Goal: Transaction & Acquisition: Purchase product/service

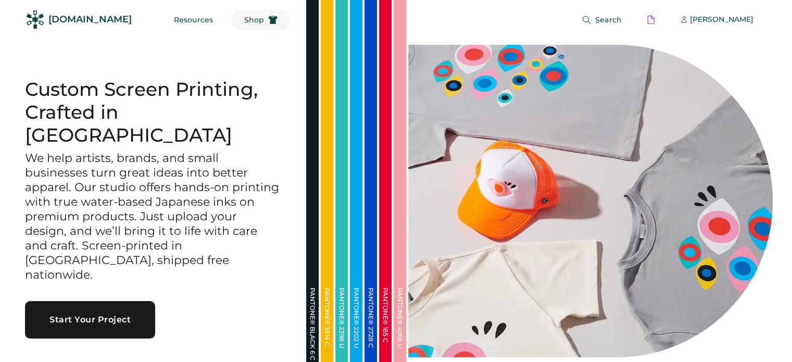
click at [244, 17] on span "Shop" at bounding box center [254, 19] width 20 height 7
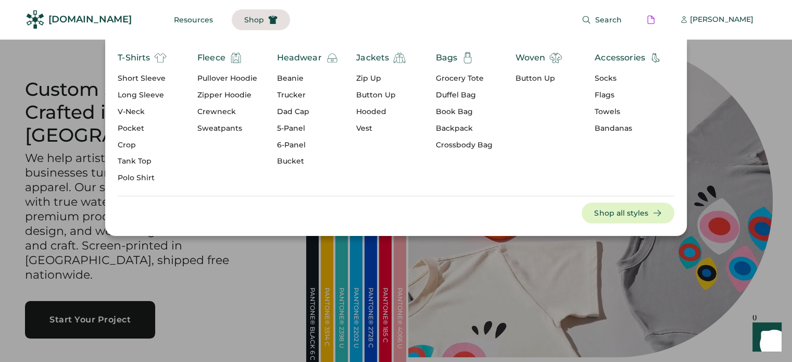
click at [599, 76] on div "Socks" at bounding box center [628, 78] width 67 height 10
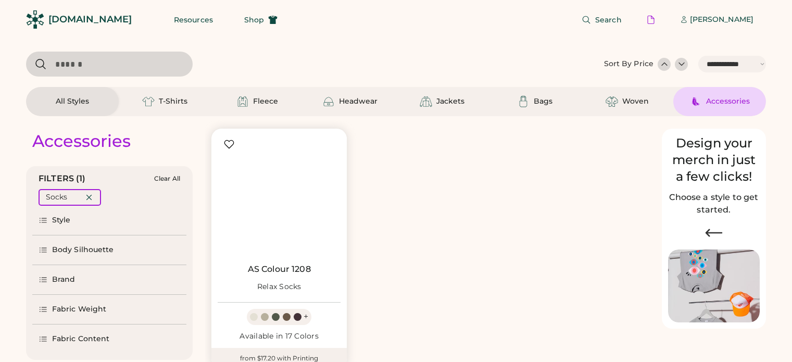
select select "*****"
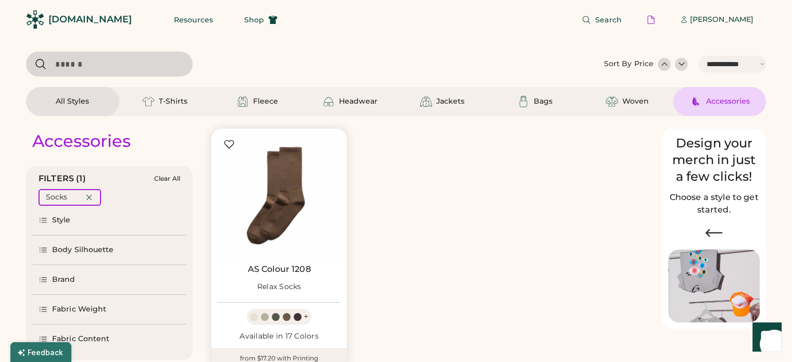
scroll to position [187, 0]
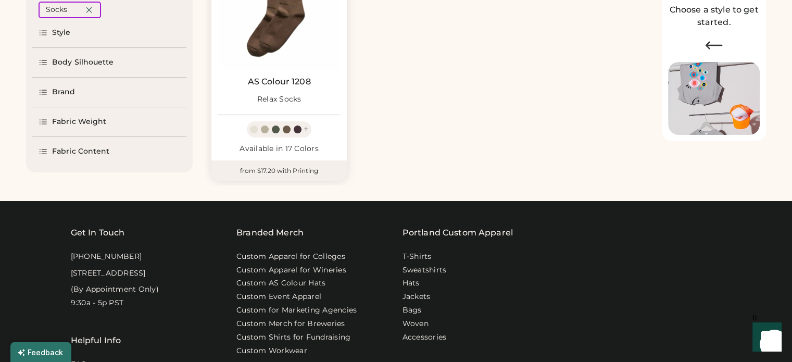
select select "*****"
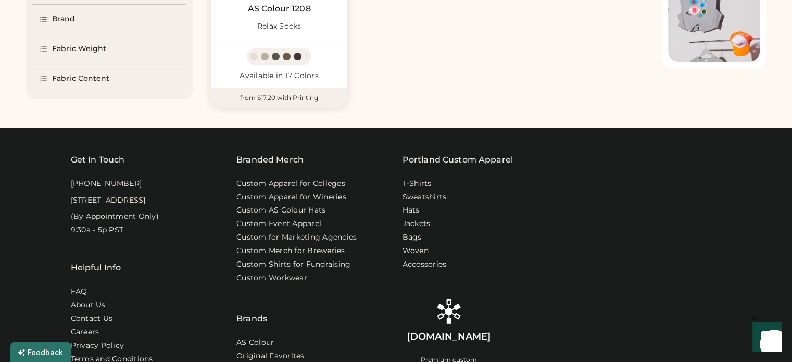
scroll to position [0, 0]
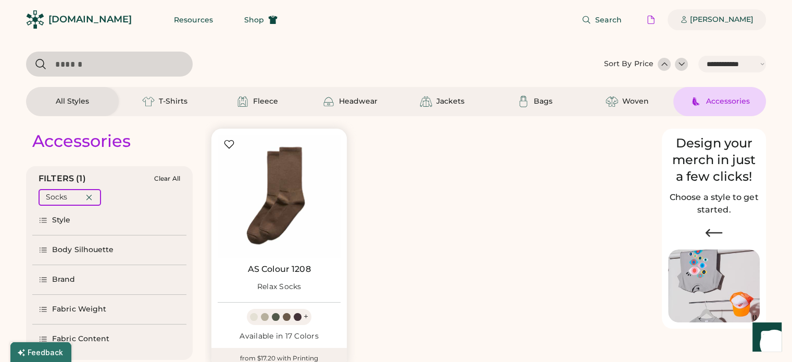
click at [704, 18] on div "[PERSON_NAME]" at bounding box center [722, 20] width 64 height 10
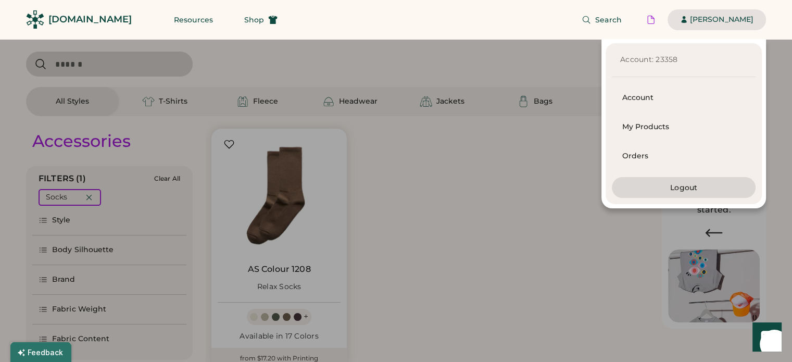
click at [462, 42] on div "Account: 23358 Account My Products Orders Logout" at bounding box center [383, 123] width 766 height 169
click at [465, 217] on div at bounding box center [396, 181] width 792 height 362
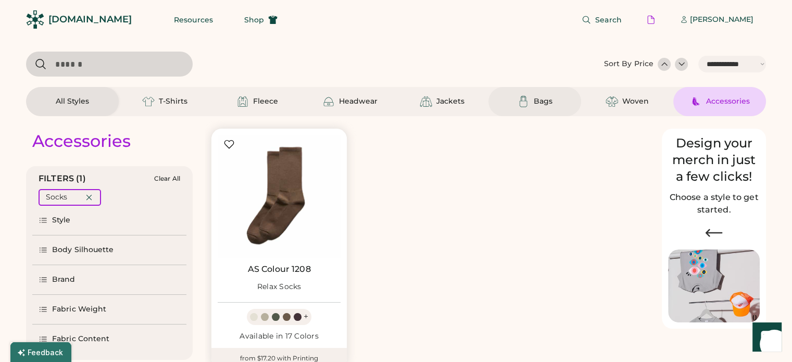
click at [546, 104] on div "Bags" at bounding box center [543, 101] width 19 height 10
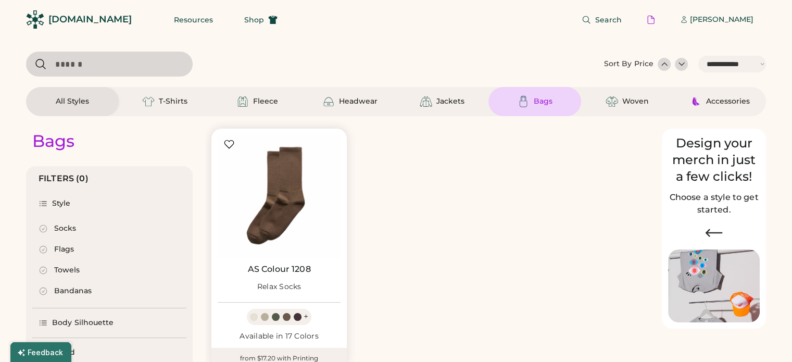
select select "*"
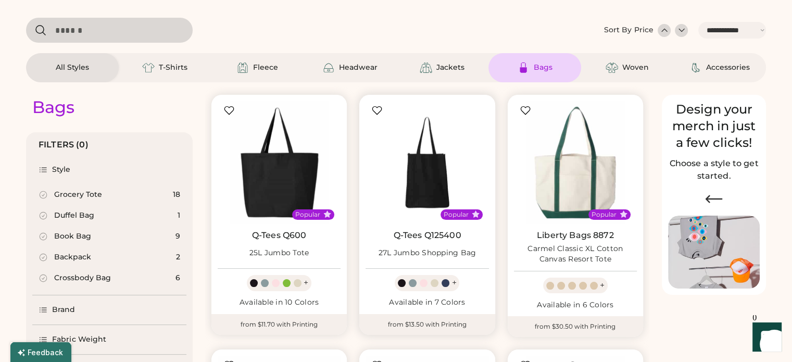
scroll to position [52, 0]
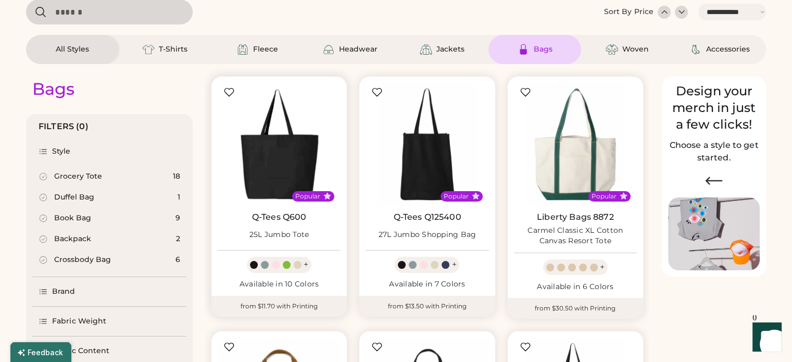
click at [311, 152] on img at bounding box center [279, 144] width 123 height 123
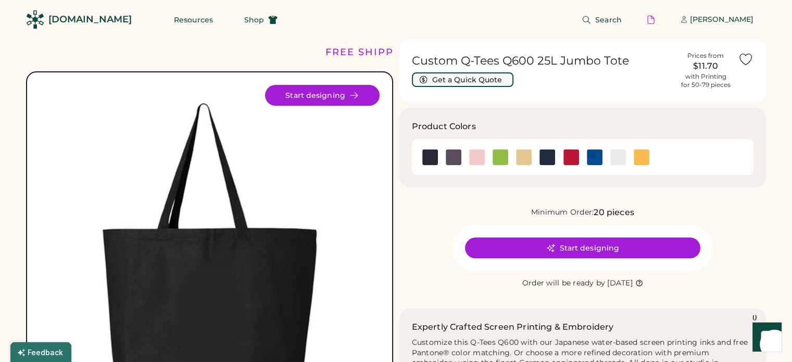
click at [488, 78] on button "Get a Quick Quote" at bounding box center [463, 79] width 102 height 15
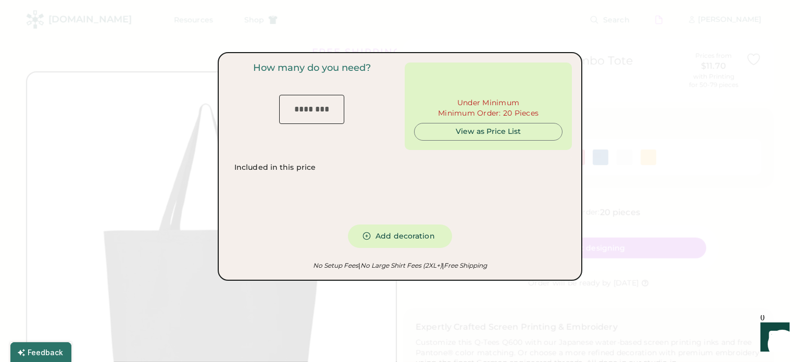
type input "***"
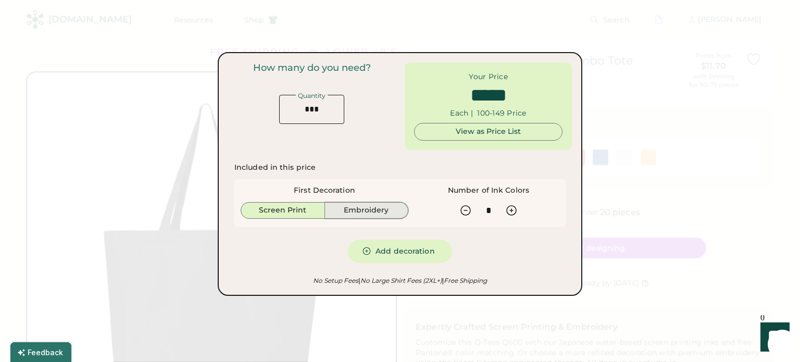
click at [345, 210] on button "Embroidery" at bounding box center [367, 210] width 84 height 17
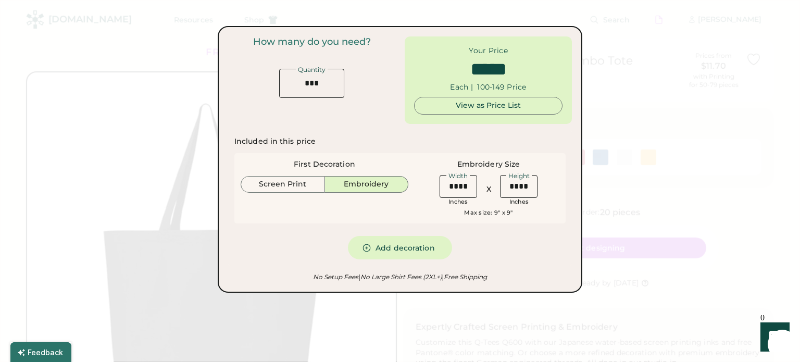
type input "******"
click at [708, 56] on div at bounding box center [400, 181] width 800 height 362
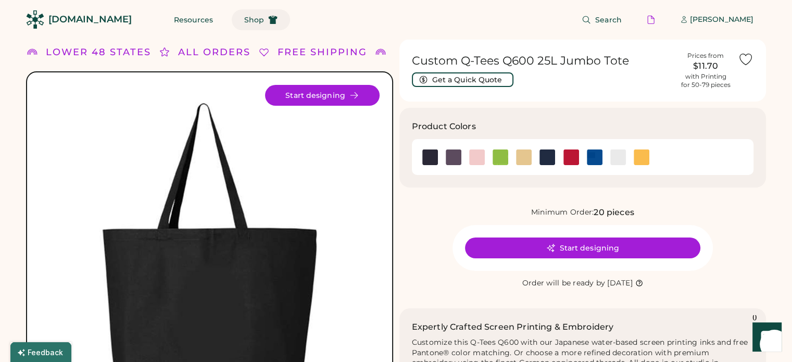
click at [244, 16] on span "Shop" at bounding box center [254, 19] width 20 height 7
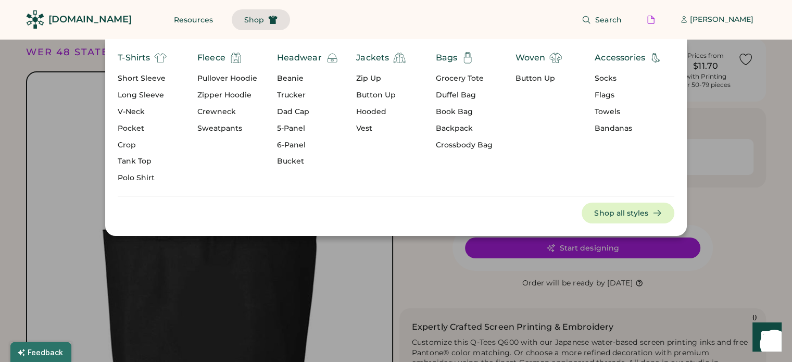
click at [595, 77] on div "Socks" at bounding box center [628, 78] width 67 height 10
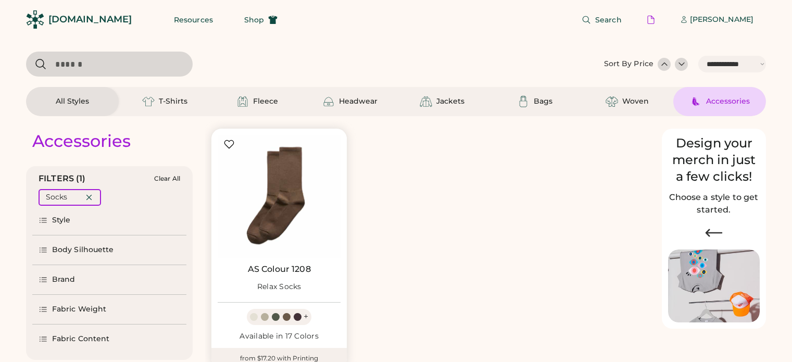
select select "*****"
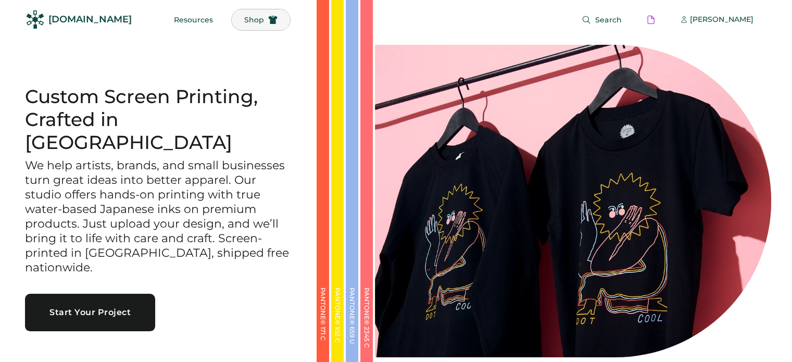
click at [243, 20] on button "Shop" at bounding box center [261, 19] width 58 height 21
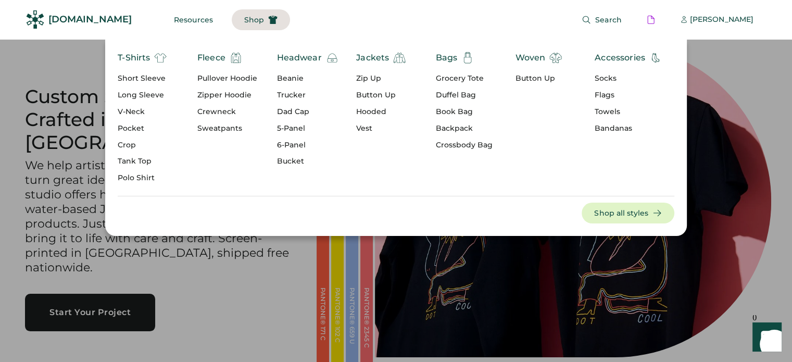
click at [217, 79] on div "Pullover Hoodie" at bounding box center [227, 78] width 60 height 10
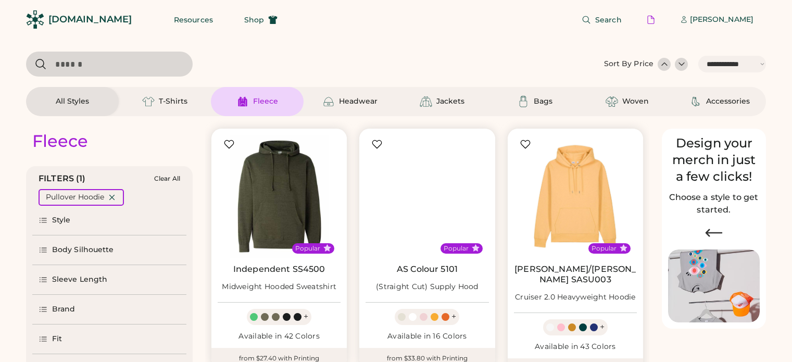
select select "*****"
select select "*"
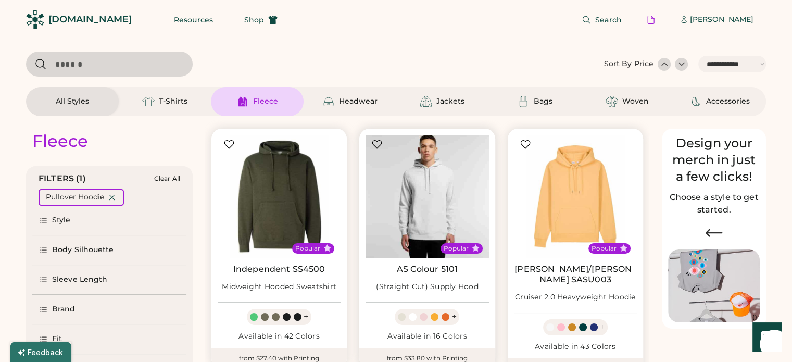
scroll to position [52, 0]
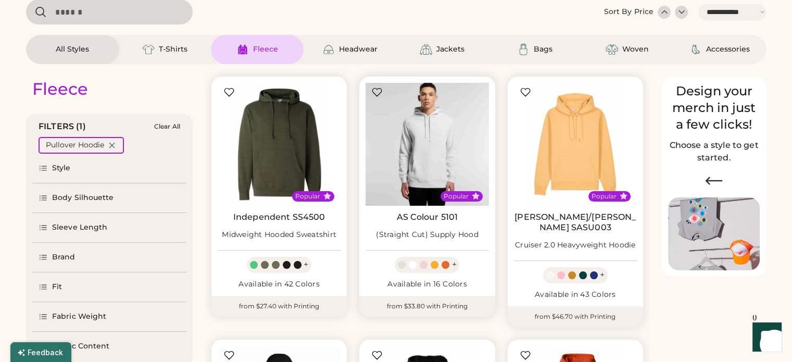
select select "*****"
select select "*"
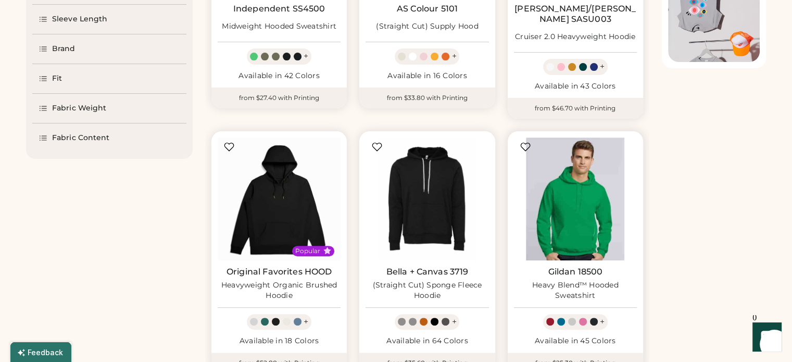
scroll to position [104, 0]
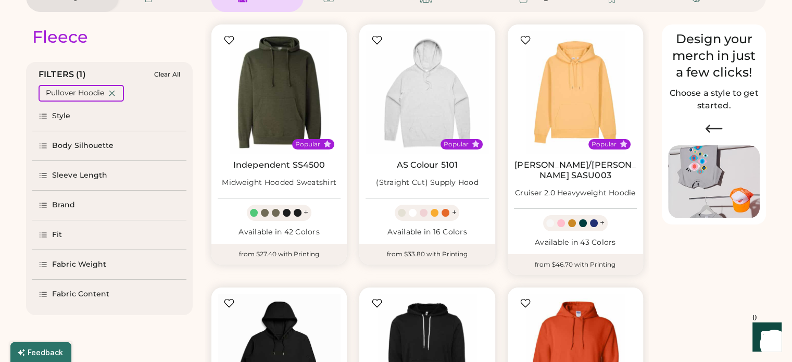
click at [66, 206] on div "Brand" at bounding box center [63, 205] width 23 height 10
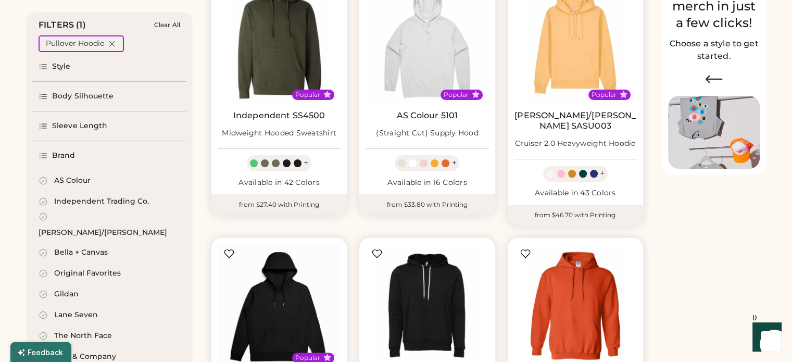
scroll to position [156, 0]
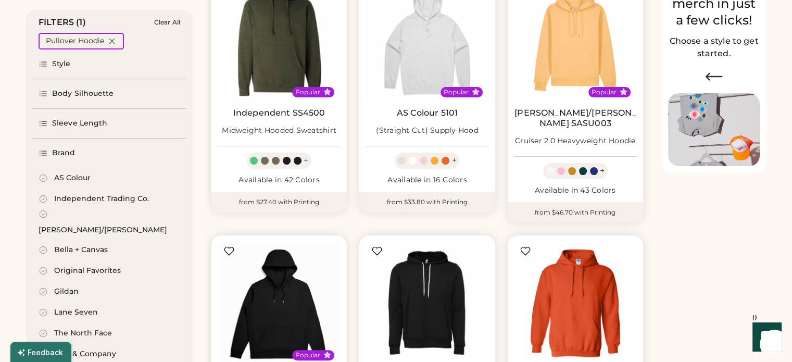
click at [90, 225] on div "[PERSON_NAME]/[PERSON_NAME]" at bounding box center [103, 230] width 129 height 10
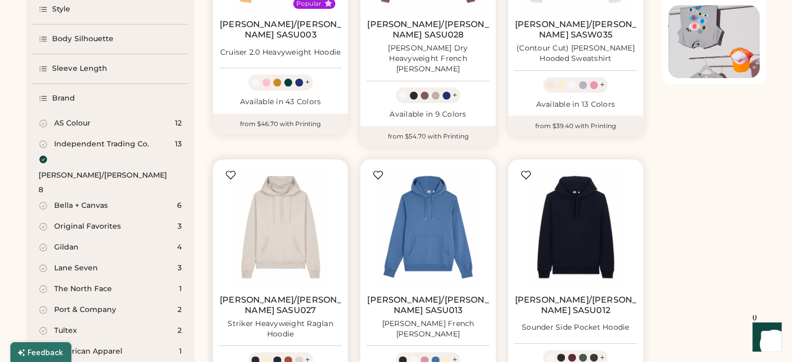
scroll to position [260, 0]
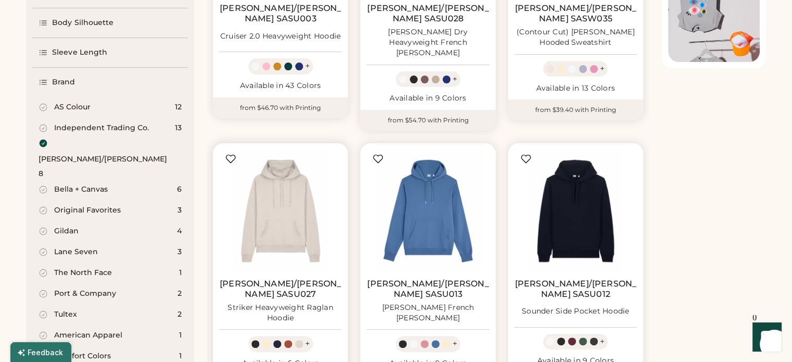
click at [248, 201] on img at bounding box center [280, 210] width 122 height 122
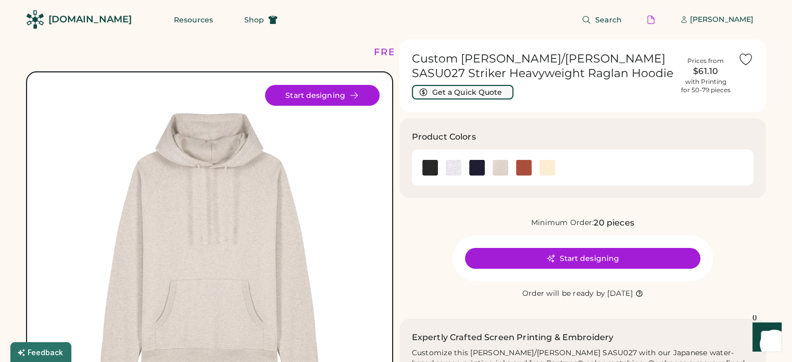
click at [486, 95] on button "Get a Quick Quote" at bounding box center [463, 92] width 102 height 15
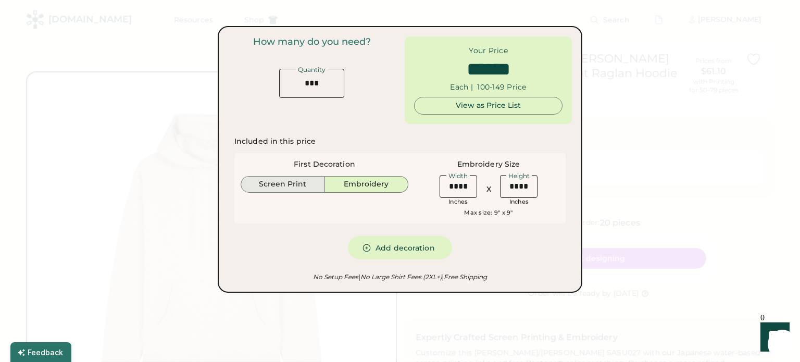
click at [292, 184] on button "Screen Print" at bounding box center [283, 184] width 84 height 17
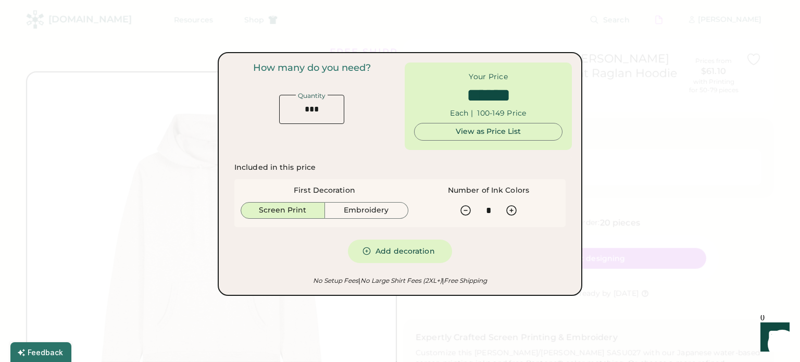
type input "******"
click at [506, 132] on div "View as Price List" at bounding box center [488, 132] width 131 height 10
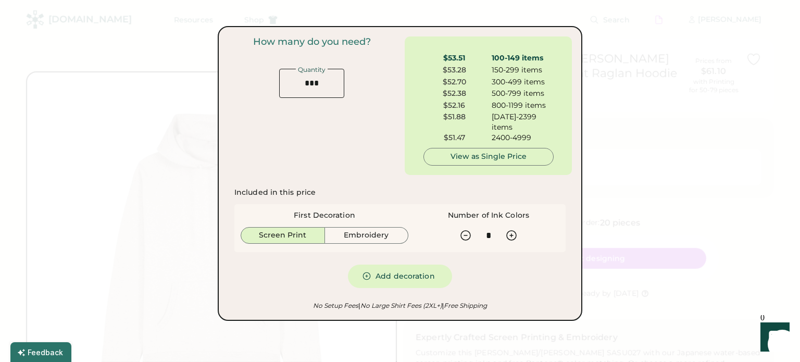
scroll to position [53, 0]
drag, startPoint x: 445, startPoint y: 63, endPoint x: 467, endPoint y: 62, distance: 21.9
click at [467, 62] on div "$53.28" at bounding box center [454, 61] width 62 height 10
drag, startPoint x: 444, startPoint y: 102, endPoint x: 462, endPoint y: 101, distance: 18.2
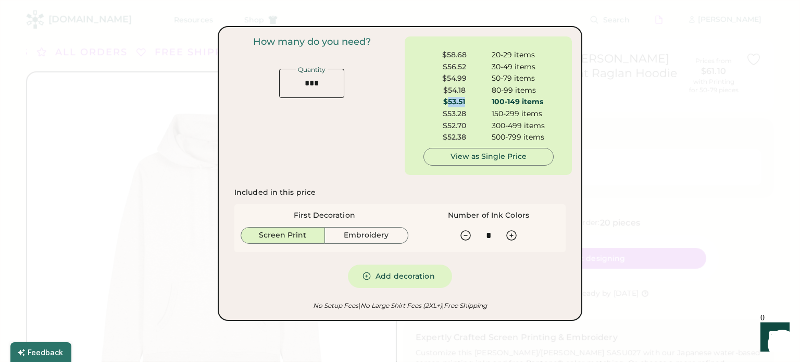
click at [462, 101] on div "$53.51" at bounding box center [454, 102] width 62 height 10
click at [509, 236] on icon at bounding box center [511, 235] width 12 height 12
type input "*"
click at [466, 113] on div "$54.09" at bounding box center [454, 114] width 62 height 10
click at [357, 237] on button "Embroidery" at bounding box center [367, 235] width 84 height 17
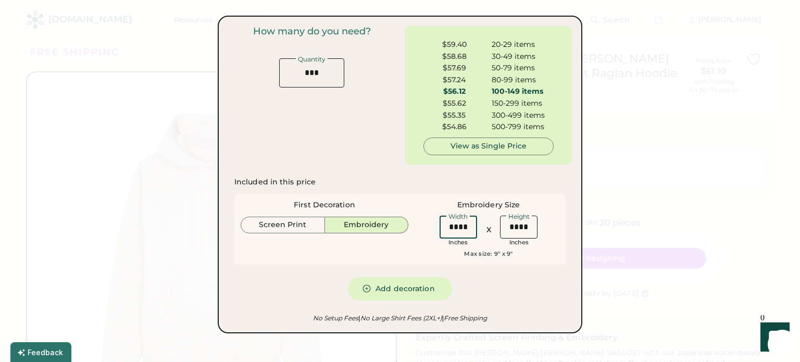
click at [455, 226] on input "input" at bounding box center [458, 227] width 37 height 23
type input "****"
click at [457, 227] on input "input" at bounding box center [458, 227] width 37 height 23
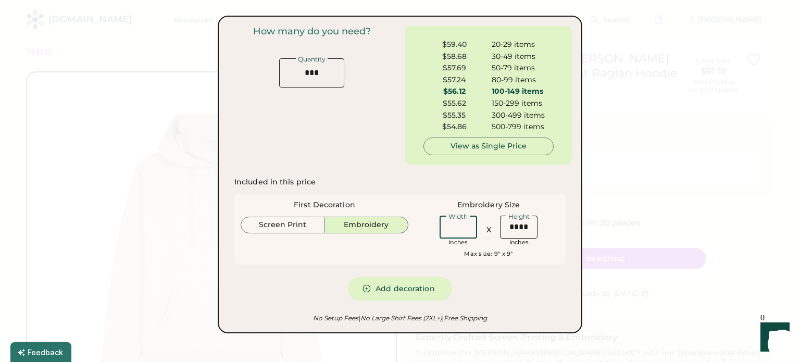
type input "****"
click at [479, 286] on div "Included in this price First Decoration Screen Print Embroidery Embroidery Size…" at bounding box center [399, 238] width 331 height 123
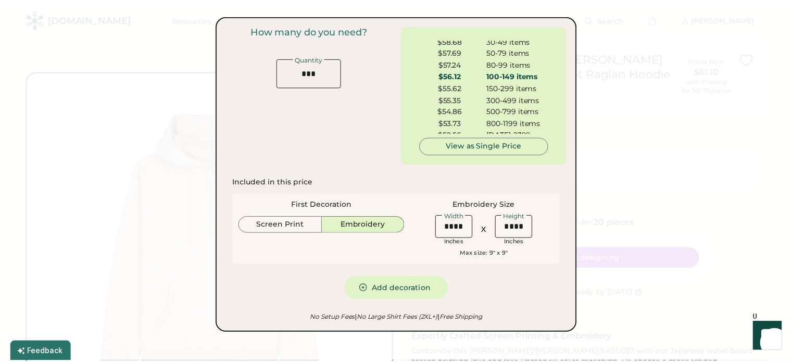
scroll to position [17, 0]
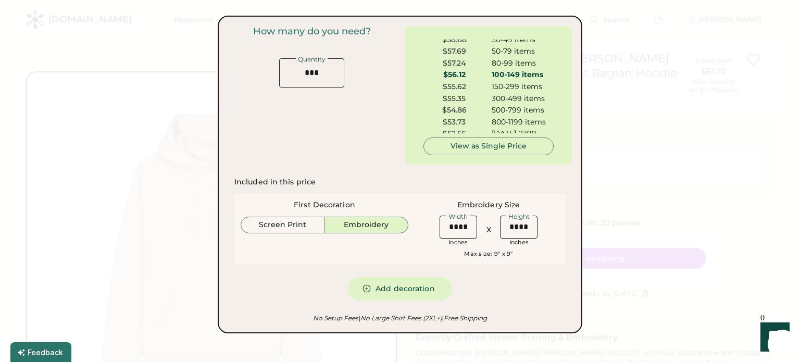
click at [444, 105] on div "$54.86" at bounding box center [454, 110] width 62 height 10
click at [452, 99] on div "$55.35" at bounding box center [454, 99] width 62 height 10
click at [671, 139] on div at bounding box center [400, 181] width 800 height 362
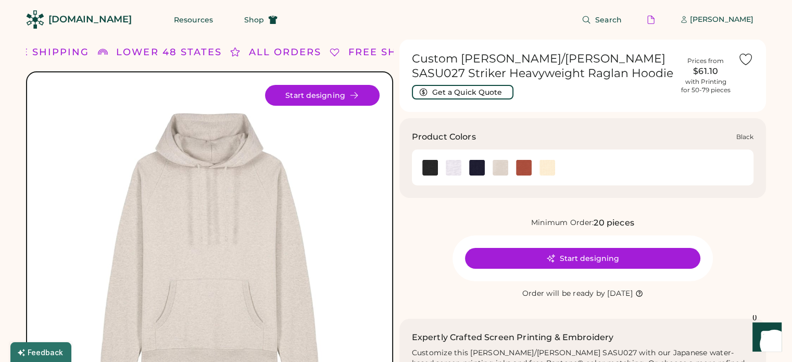
click at [427, 170] on img at bounding box center [430, 168] width 16 height 16
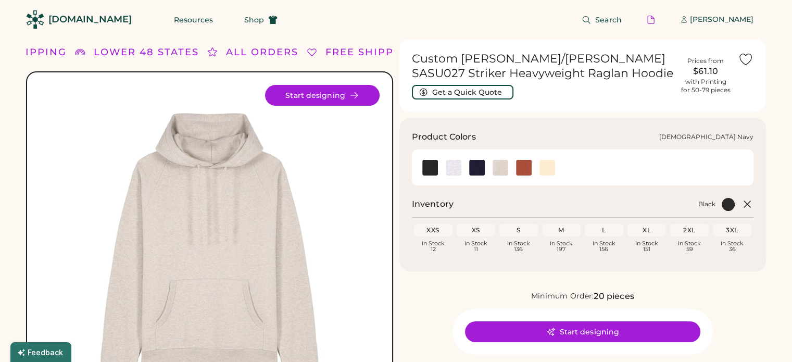
click at [469, 169] on div at bounding box center [476, 167] width 23 height 16
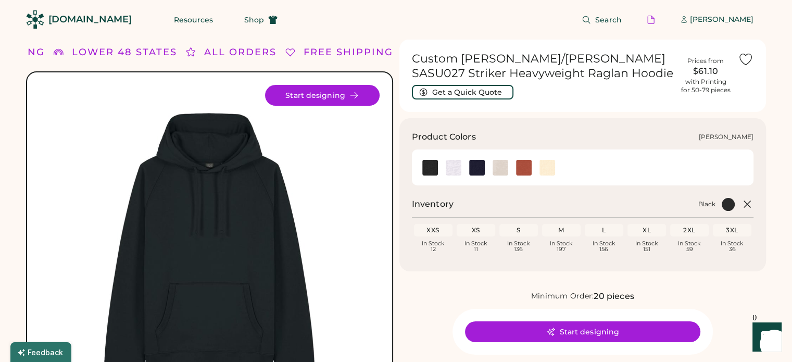
click at [499, 166] on img at bounding box center [501, 168] width 16 height 16
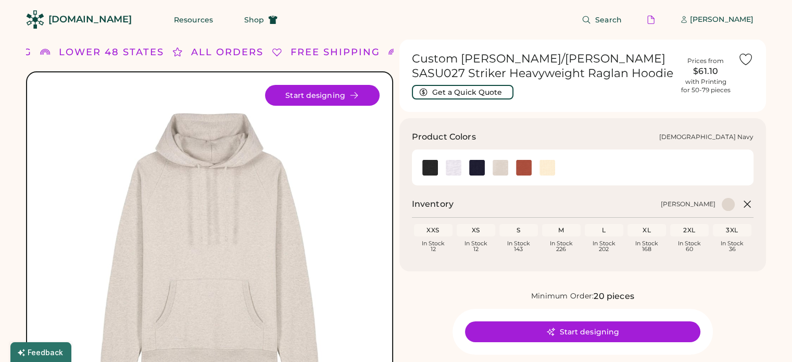
click at [471, 168] on img at bounding box center [477, 168] width 16 height 16
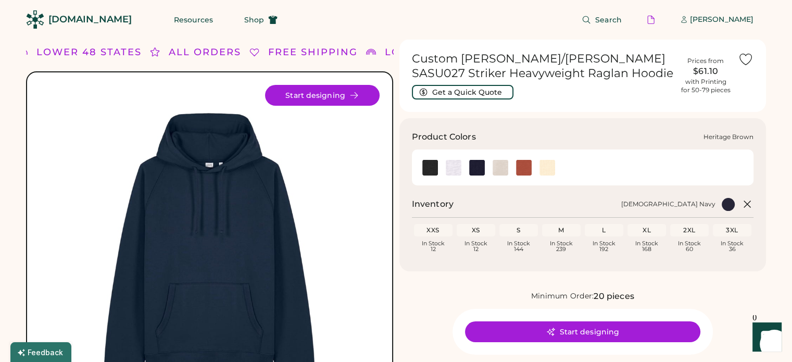
click at [518, 168] on img at bounding box center [524, 168] width 16 height 16
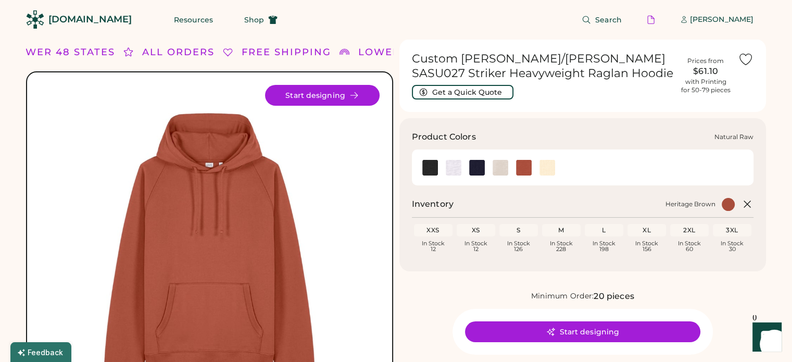
click at [545, 172] on img at bounding box center [548, 168] width 16 height 16
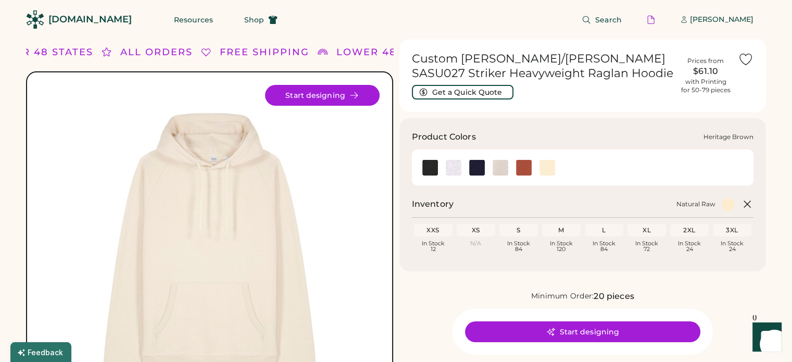
click at [526, 172] on img at bounding box center [524, 168] width 16 height 16
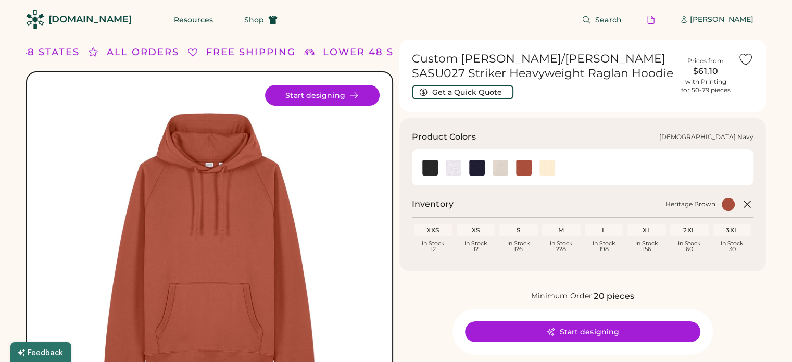
click at [470, 170] on img at bounding box center [477, 168] width 16 height 16
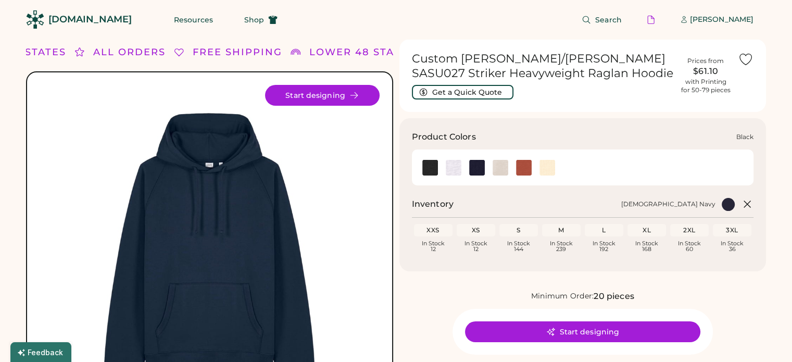
click at [431, 169] on img at bounding box center [430, 168] width 16 height 16
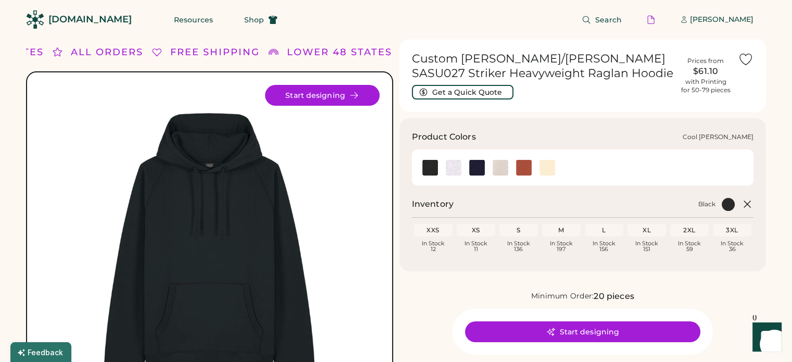
click at [453, 168] on img at bounding box center [454, 168] width 16 height 16
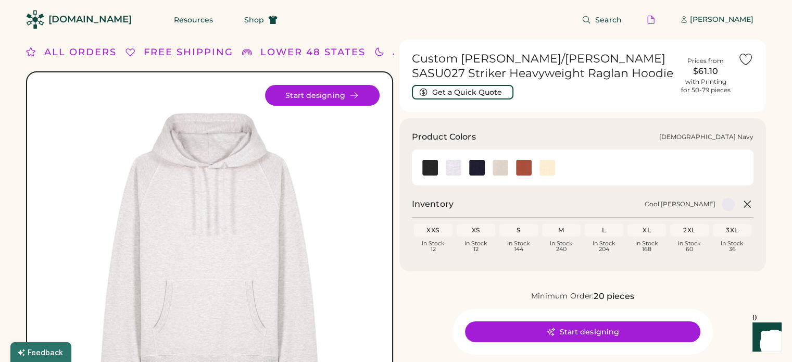
click at [479, 168] on img at bounding box center [477, 168] width 16 height 16
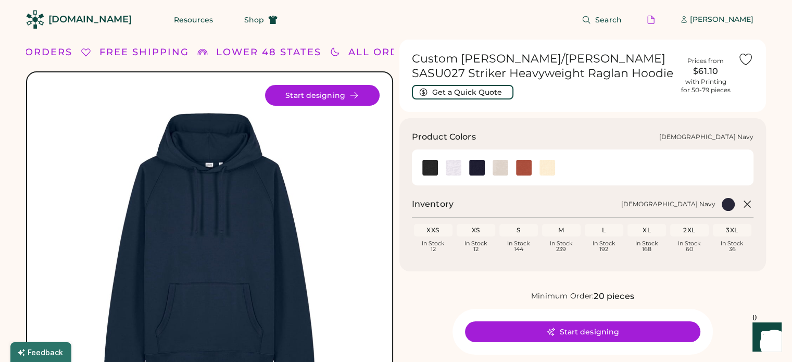
click at [459, 172] on img at bounding box center [454, 168] width 16 height 16
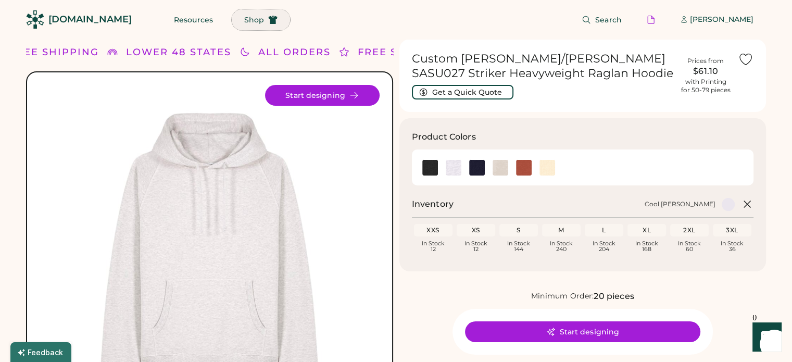
click at [268, 15] on icon at bounding box center [272, 19] width 9 height 9
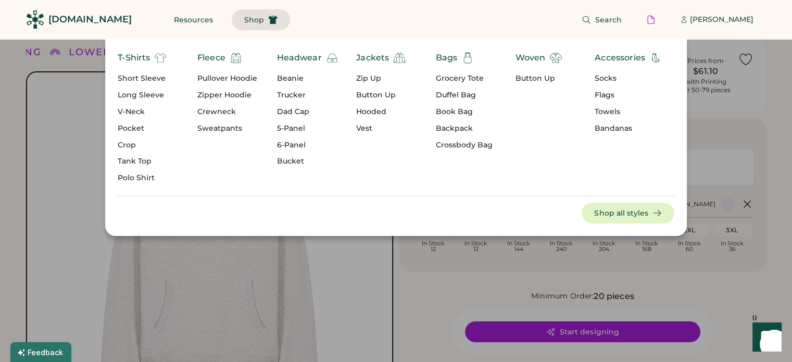
click at [542, 79] on div "Button Up" at bounding box center [538, 78] width 47 height 10
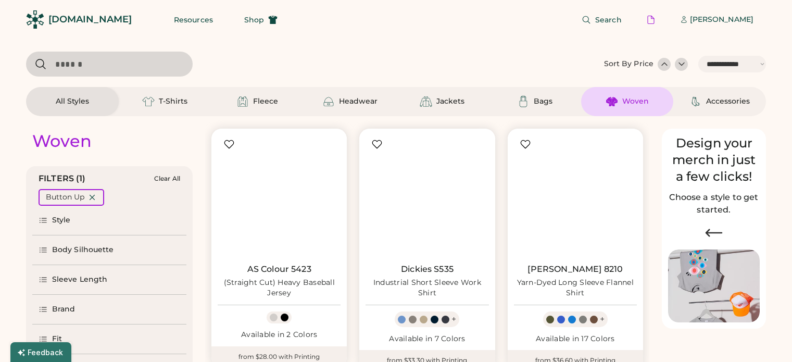
select select "*****"
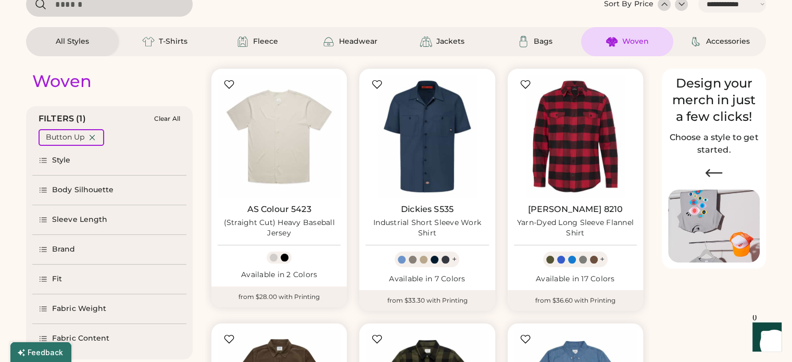
select select "*****"
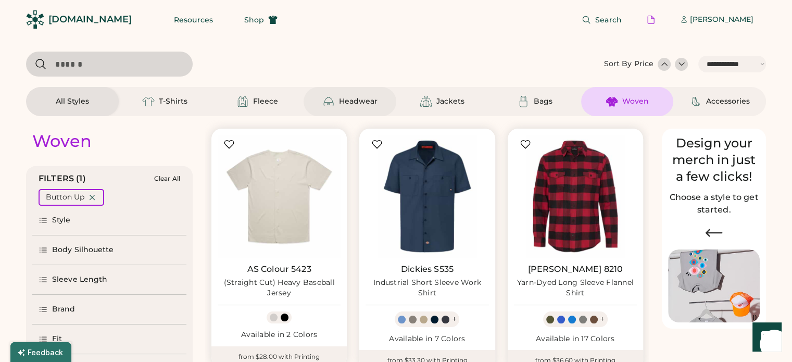
click at [372, 97] on div "Headwear" at bounding box center [358, 101] width 39 height 10
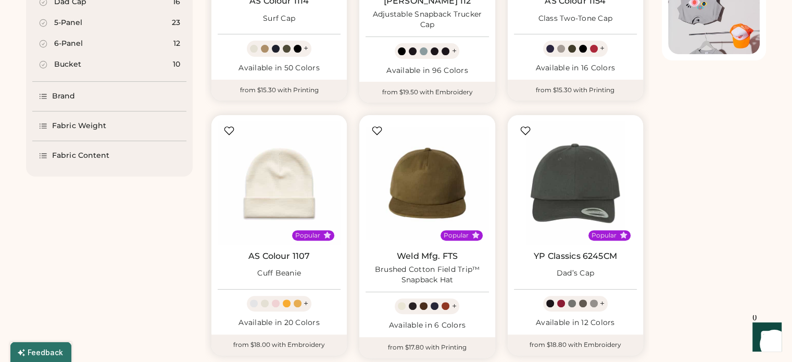
scroll to position [208, 0]
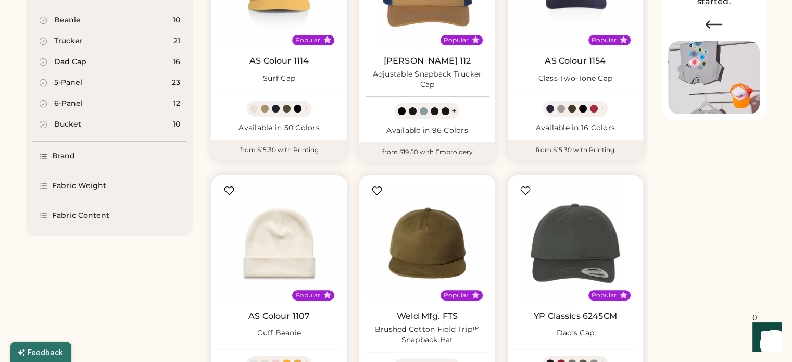
click at [78, 60] on div "Dad Cap" at bounding box center [70, 62] width 32 height 10
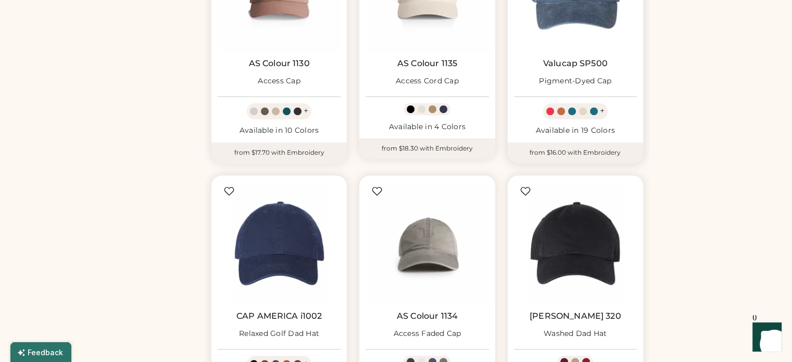
scroll to position [798, 0]
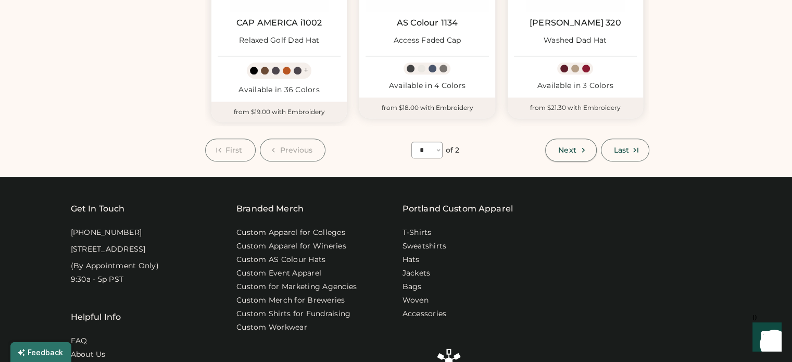
click at [559, 148] on span "Next" at bounding box center [567, 149] width 18 height 7
select select "*"
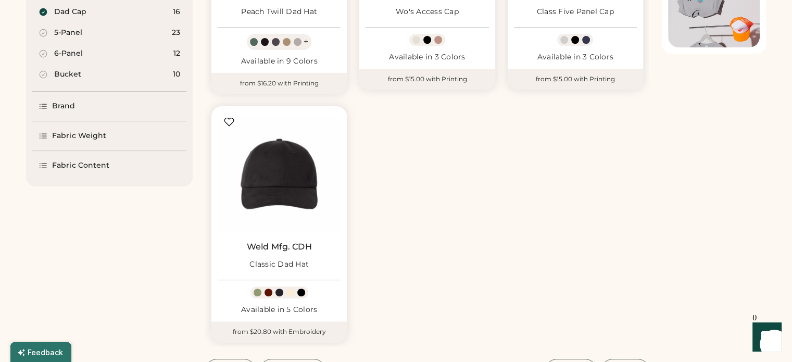
scroll to position [306, 0]
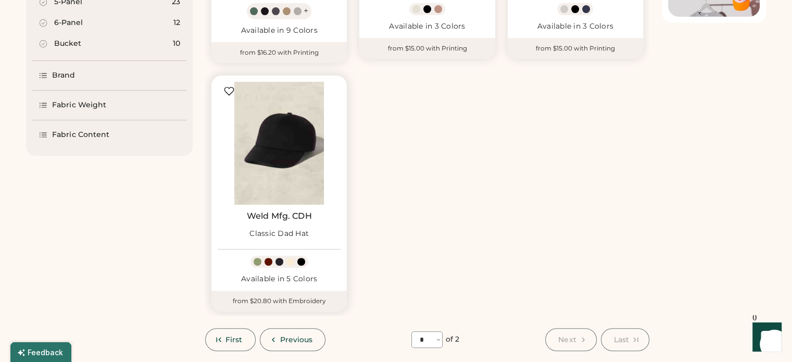
click at [277, 143] on img at bounding box center [279, 143] width 123 height 123
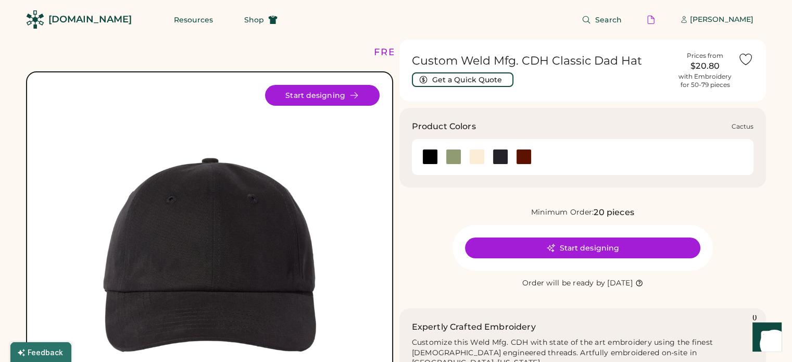
click at [455, 160] on div at bounding box center [454, 157] width 16 height 16
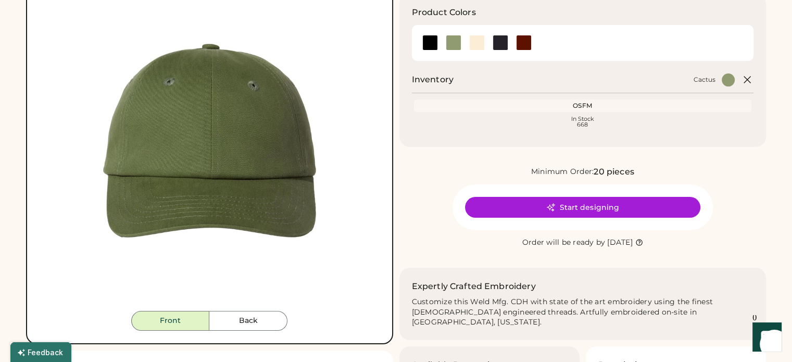
scroll to position [104, 0]
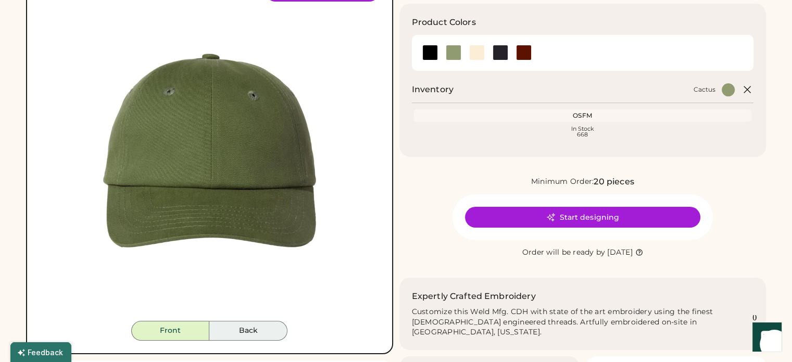
click at [241, 327] on button "Back" at bounding box center [248, 331] width 78 height 20
click at [171, 326] on button "Front" at bounding box center [170, 331] width 78 height 20
click at [256, 339] on button "Back" at bounding box center [248, 331] width 78 height 20
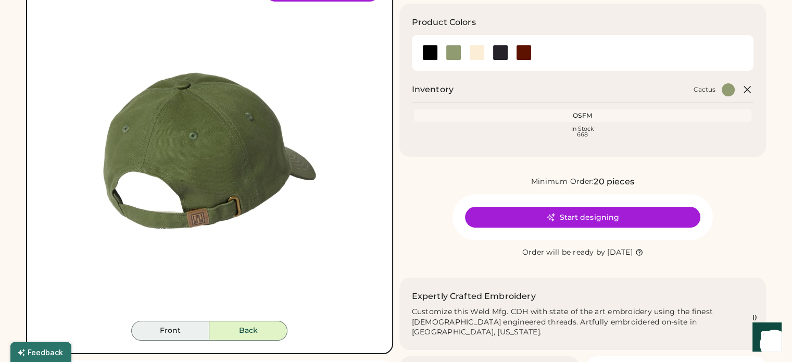
click at [174, 329] on button "Front" at bounding box center [170, 331] width 78 height 20
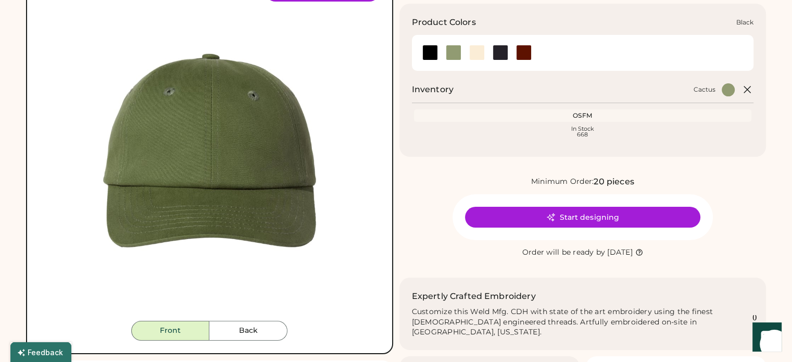
click at [428, 57] on div at bounding box center [430, 53] width 16 height 16
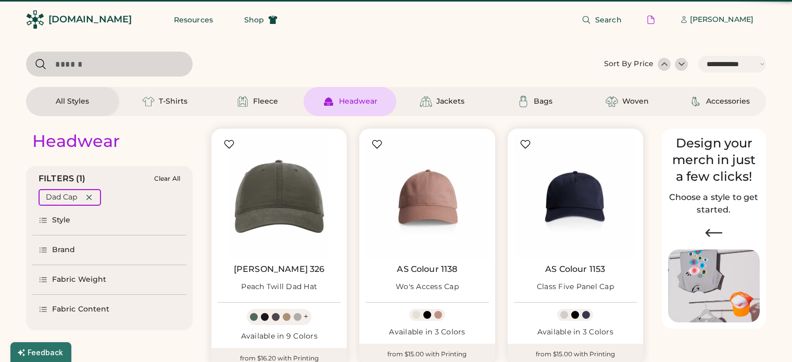
select select "*****"
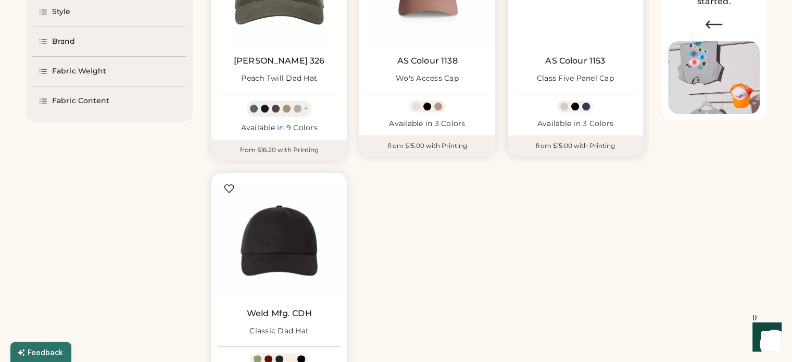
scroll to position [394, 0]
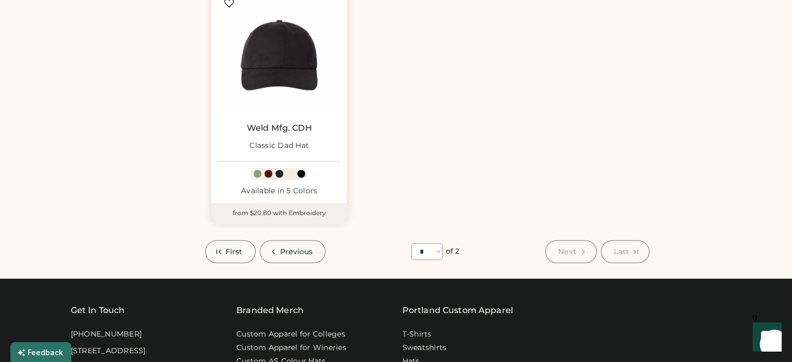
click at [282, 245] on button "Previous" at bounding box center [293, 251] width 66 height 23
select select "*"
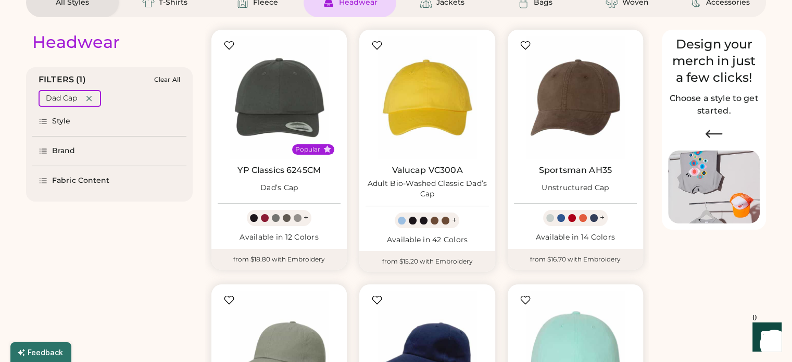
scroll to position [81, 0]
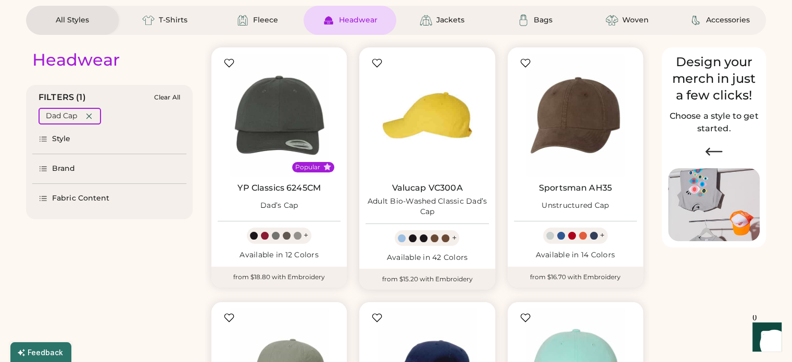
drag, startPoint x: 447, startPoint y: 130, endPoint x: 442, endPoint y: 124, distance: 8.1
click at [442, 124] on img at bounding box center [427, 115] width 123 height 123
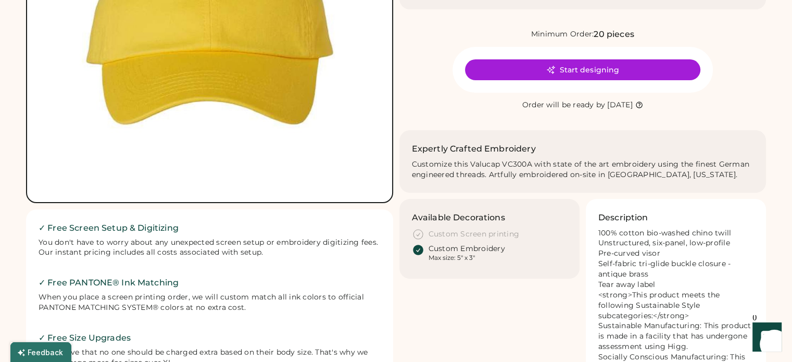
scroll to position [52, 0]
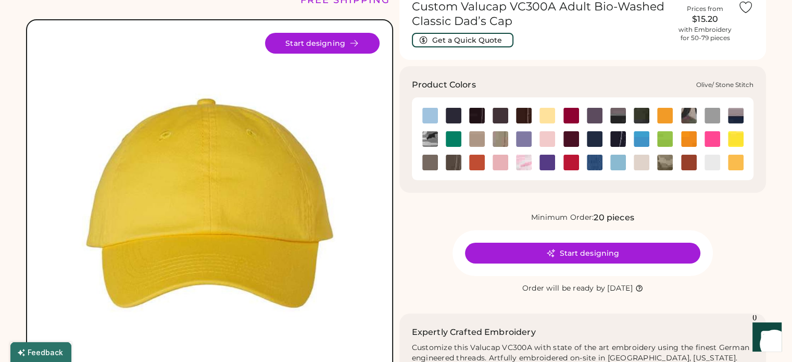
click at [454, 160] on img at bounding box center [454, 163] width 16 height 16
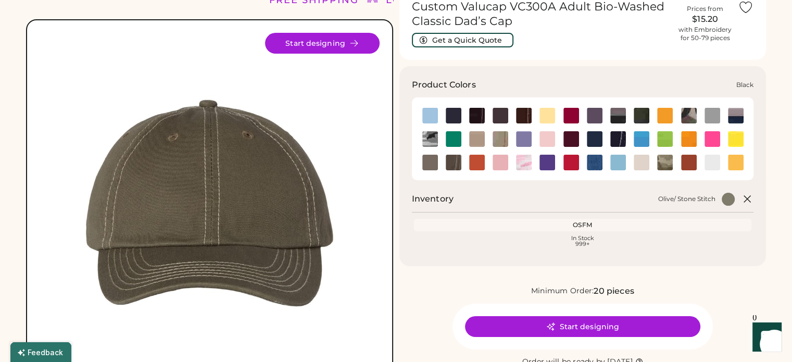
click at [445, 109] on div at bounding box center [453, 115] width 23 height 16
click at [456, 111] on img at bounding box center [454, 116] width 16 height 16
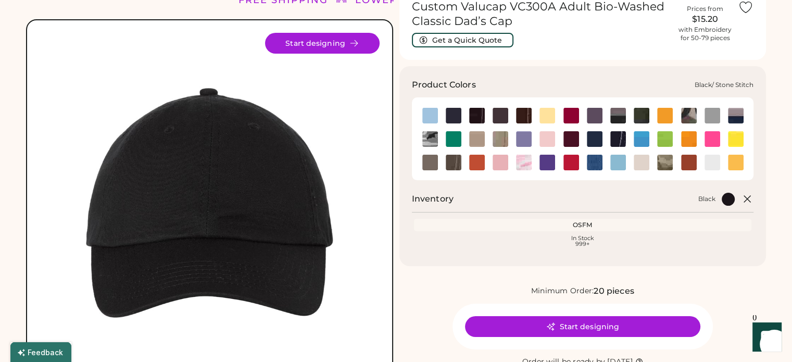
click at [474, 117] on img at bounding box center [477, 116] width 16 height 16
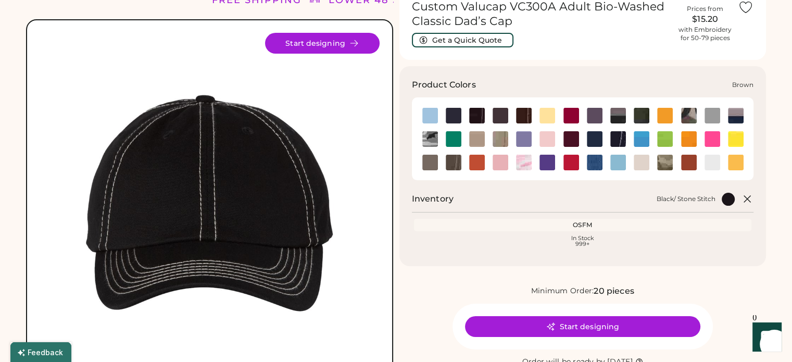
click at [501, 117] on img at bounding box center [501, 116] width 16 height 16
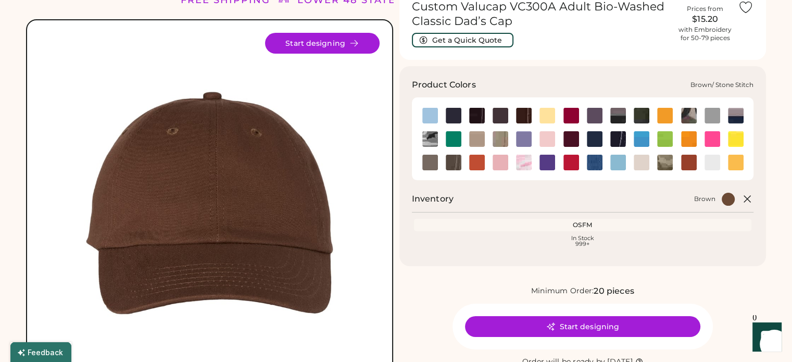
click at [516, 116] on img at bounding box center [524, 116] width 16 height 16
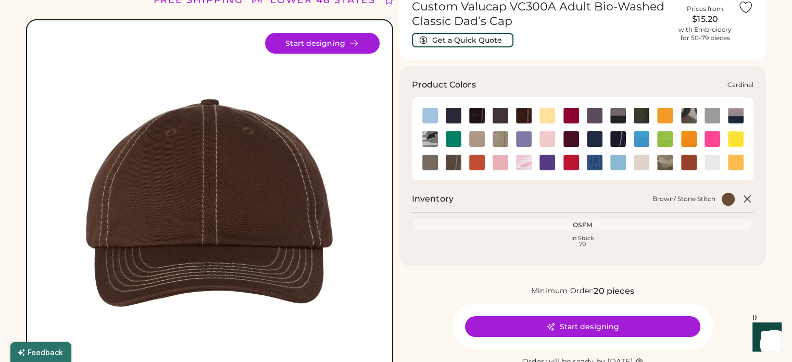
click at [578, 117] on img at bounding box center [572, 116] width 16 height 16
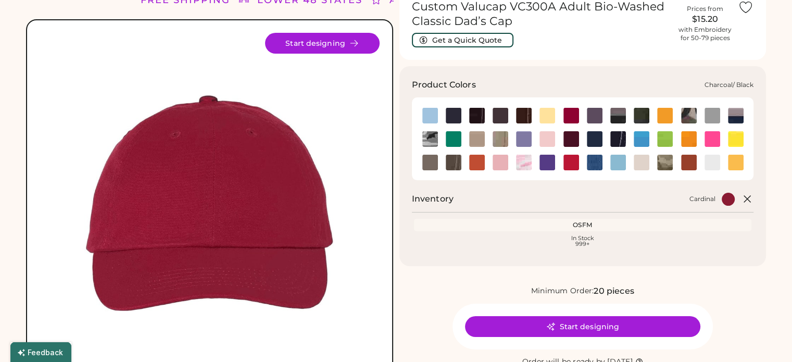
click at [615, 119] on img at bounding box center [618, 116] width 16 height 16
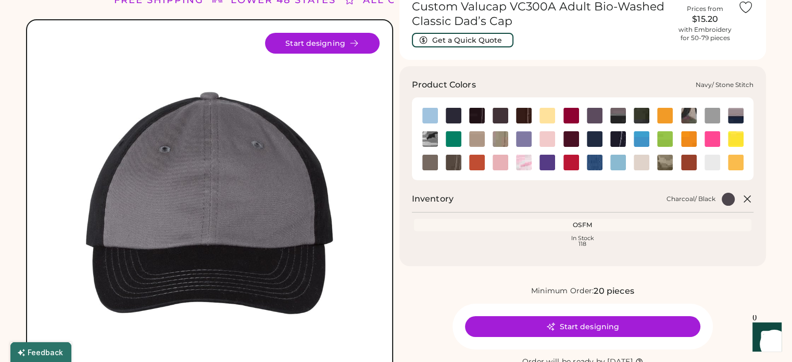
click at [619, 142] on img at bounding box center [618, 139] width 16 height 16
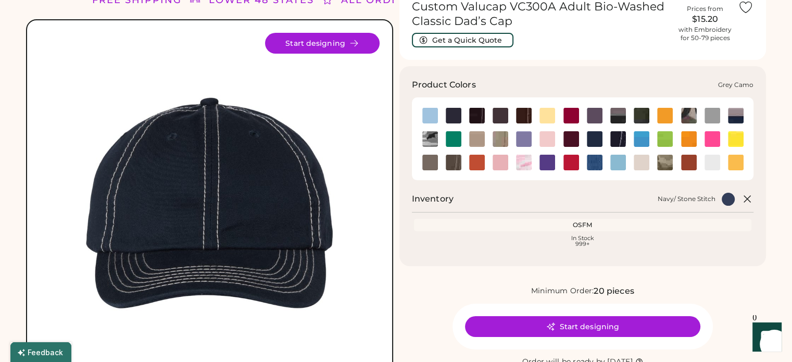
click at [433, 141] on img at bounding box center [430, 139] width 16 height 16
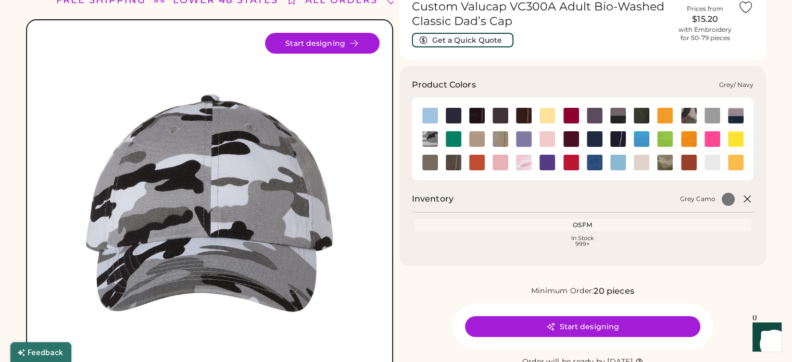
click at [737, 117] on img at bounding box center [736, 116] width 16 height 16
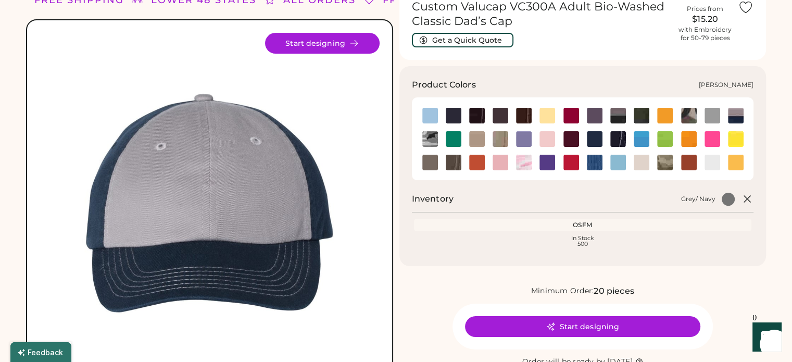
click at [663, 163] on img at bounding box center [665, 163] width 16 height 16
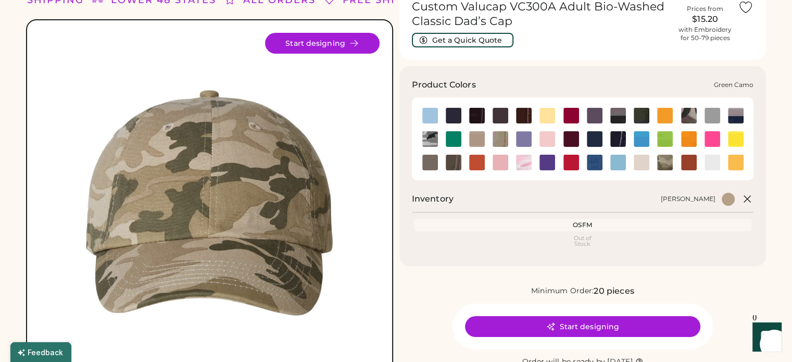
click at [689, 116] on img at bounding box center [689, 116] width 16 height 16
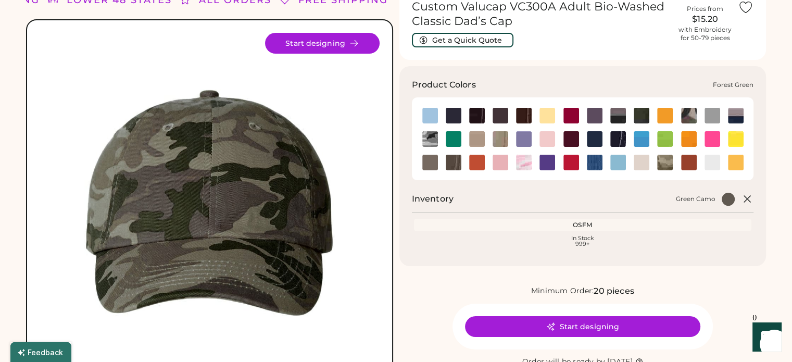
click at [642, 118] on img at bounding box center [642, 116] width 16 height 16
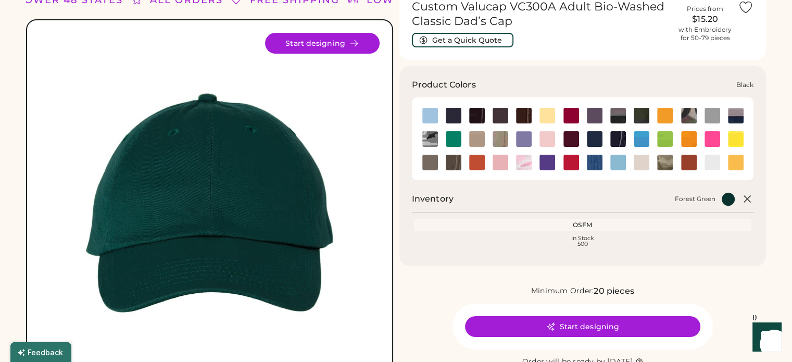
click at [451, 116] on img at bounding box center [454, 116] width 16 height 16
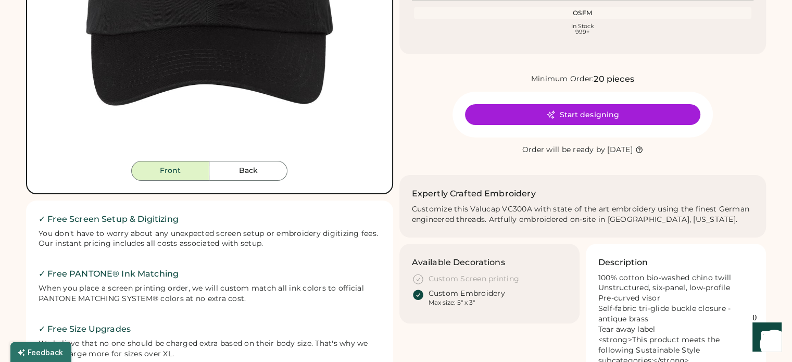
scroll to position [208, 0]
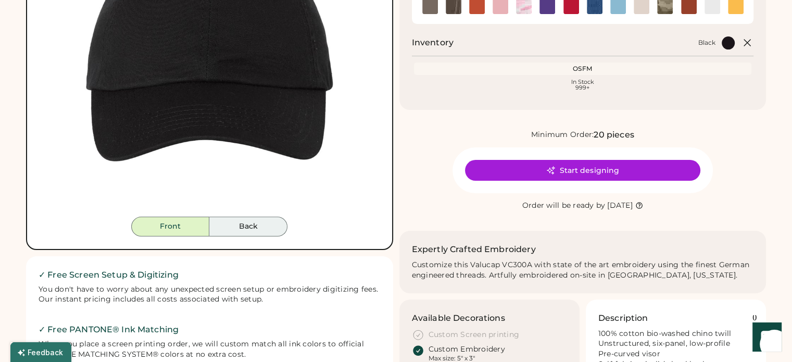
click at [254, 220] on button "Back" at bounding box center [248, 227] width 78 height 20
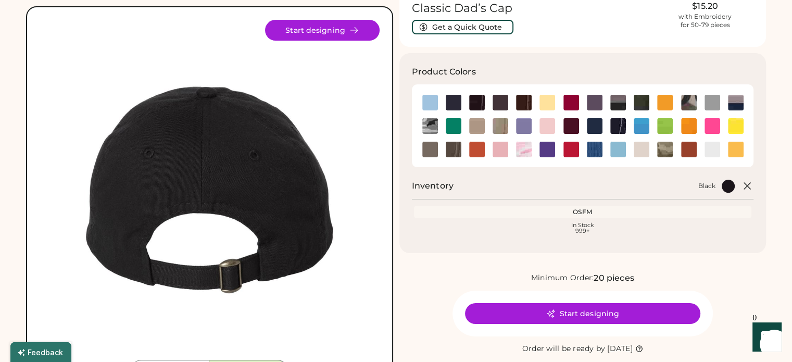
scroll to position [0, 0]
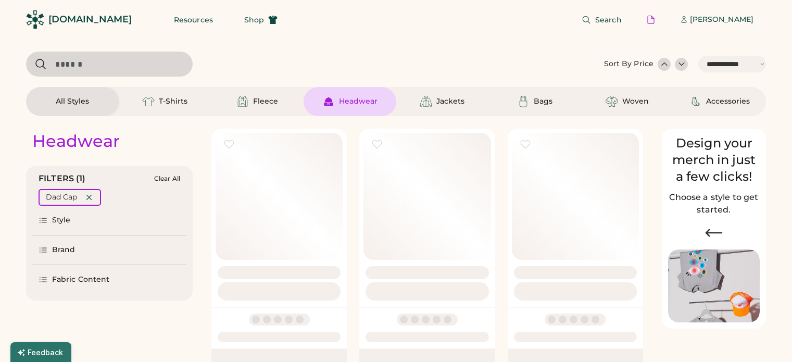
select select "*****"
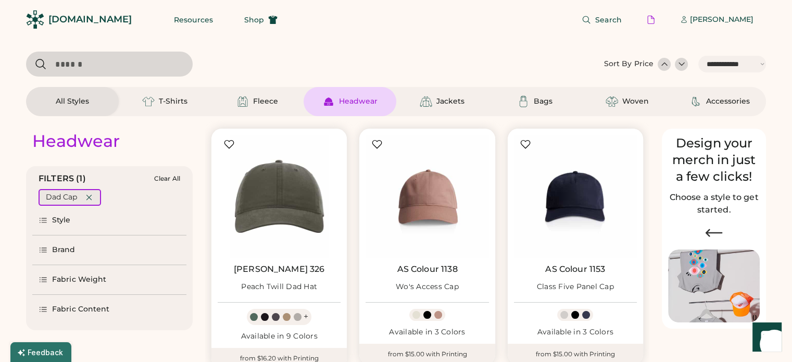
click at [87, 195] on icon at bounding box center [89, 197] width 5 height 5
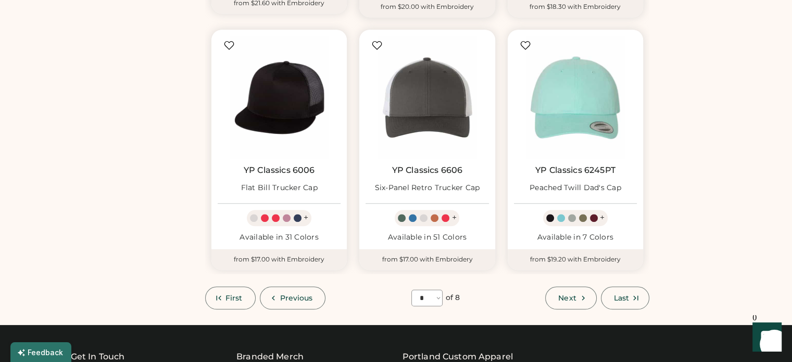
scroll to position [885, 0]
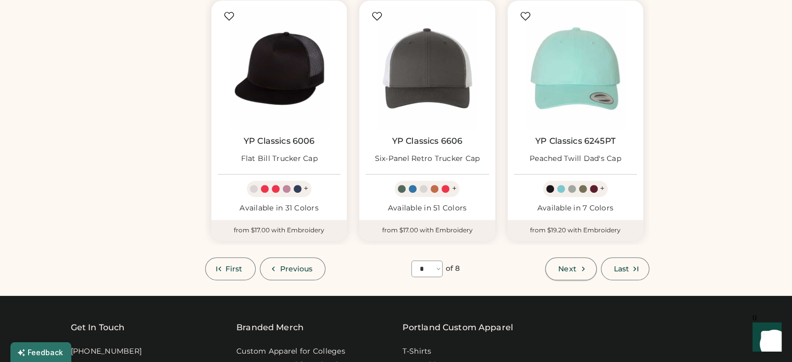
click at [571, 266] on span "Next" at bounding box center [567, 268] width 18 height 7
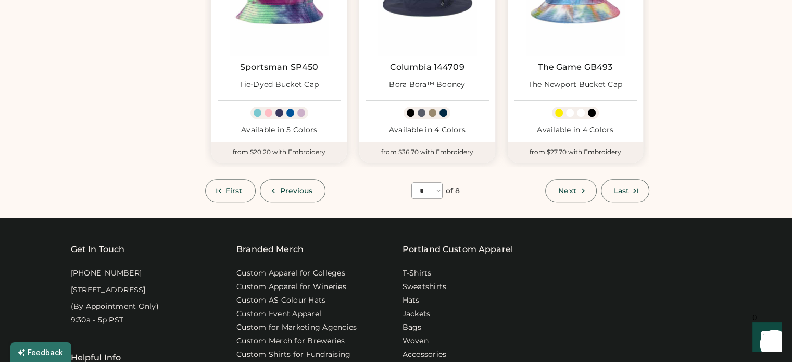
scroll to position [983, 0]
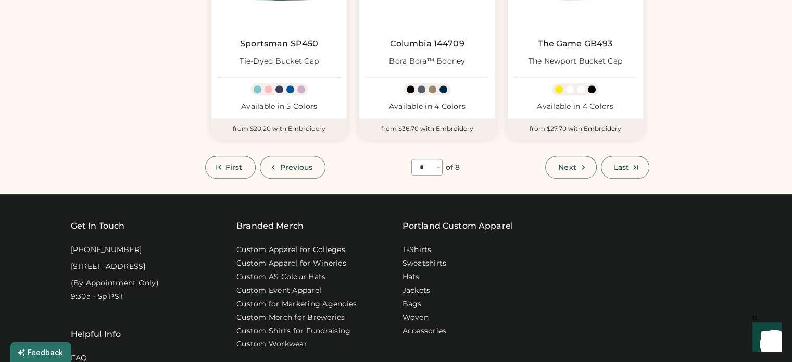
click at [573, 167] on span "Next" at bounding box center [567, 167] width 18 height 7
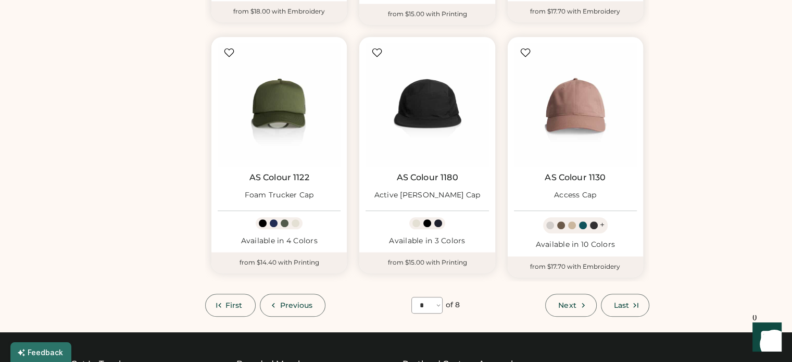
scroll to position [879, 0]
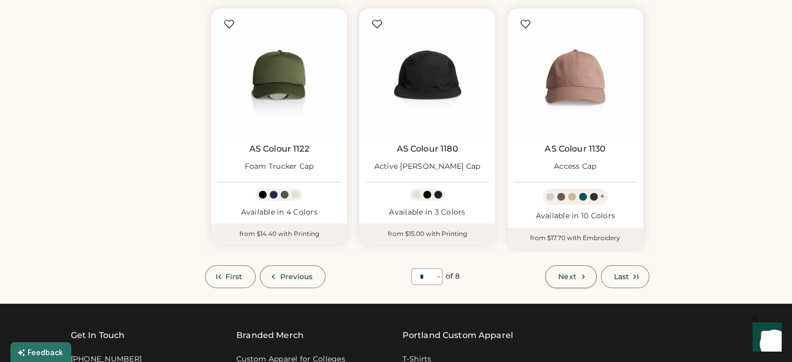
click at [577, 277] on button "Next" at bounding box center [570, 276] width 51 height 23
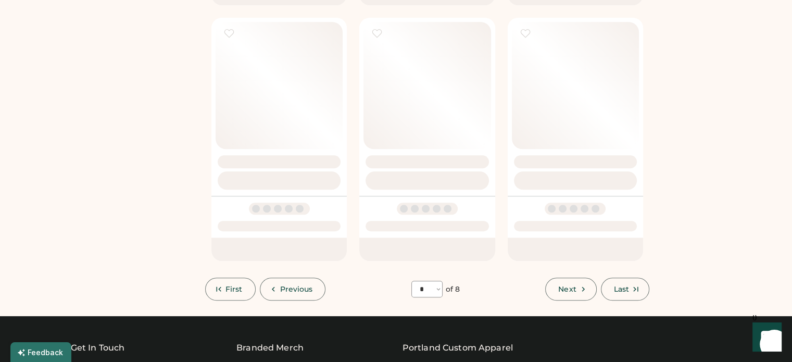
select select "*"
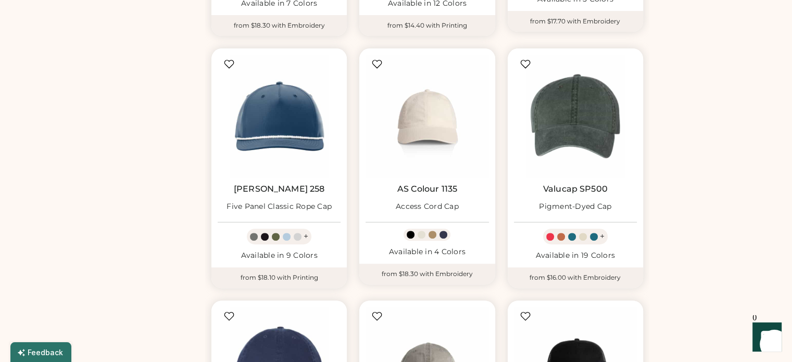
scroll to position [358, 0]
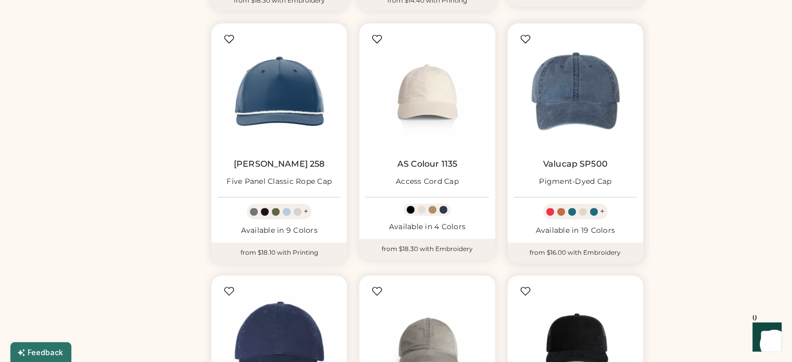
click at [570, 93] on img at bounding box center [575, 91] width 123 height 123
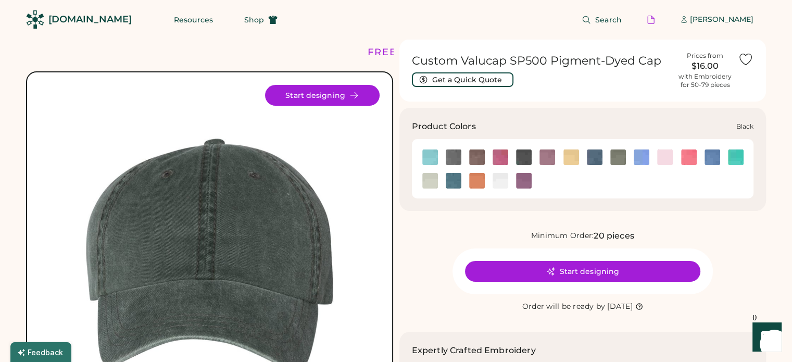
click at [452, 157] on img at bounding box center [454, 157] width 16 height 16
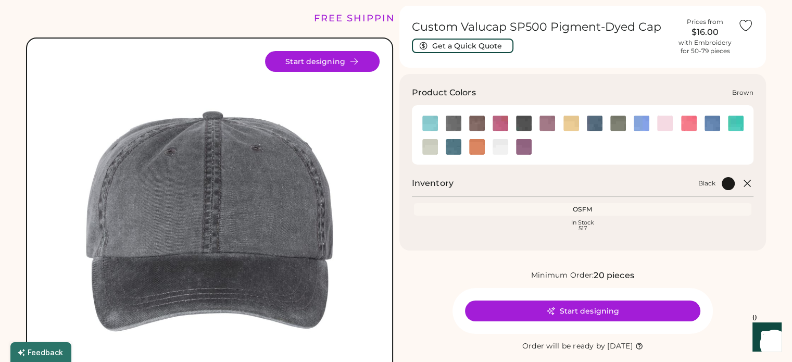
scroll to position [52, 0]
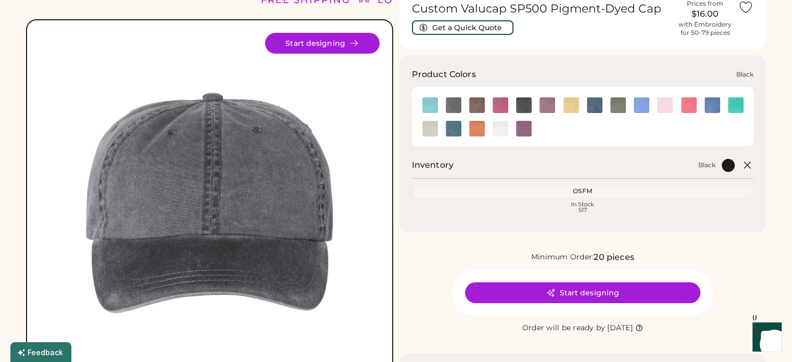
click at [455, 106] on img at bounding box center [454, 105] width 16 height 16
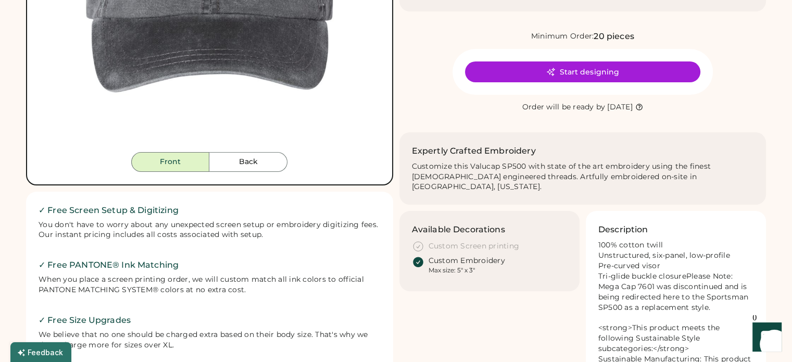
scroll to position [312, 0]
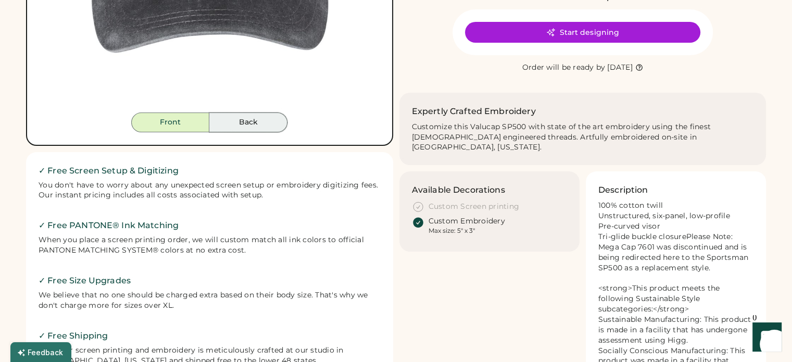
click at [253, 122] on button "Back" at bounding box center [248, 122] width 78 height 20
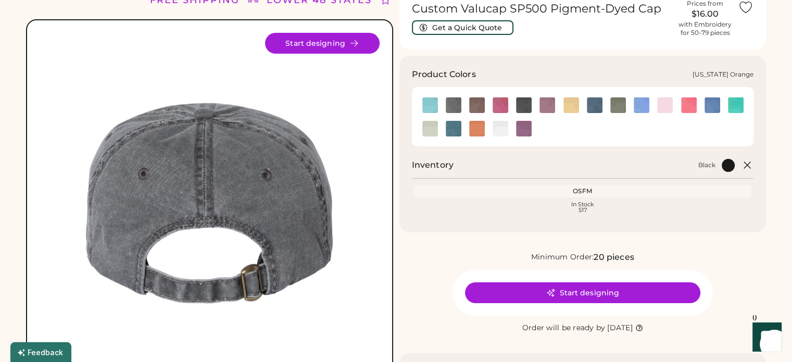
click at [478, 128] on img at bounding box center [477, 129] width 16 height 16
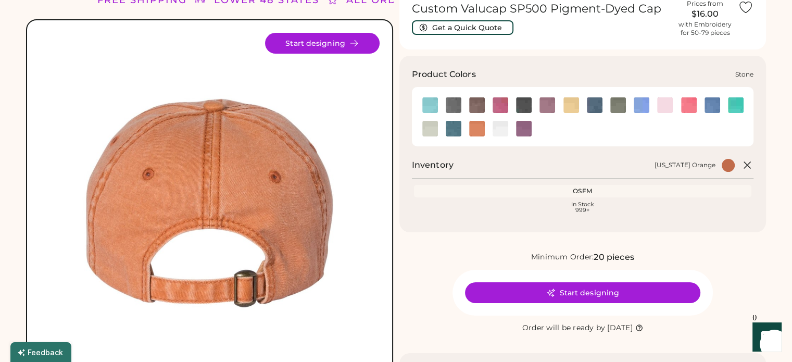
click at [423, 129] on img at bounding box center [430, 129] width 16 height 16
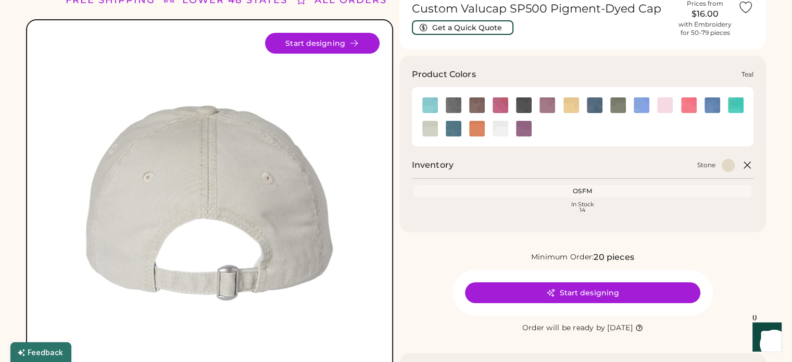
click at [455, 129] on img at bounding box center [454, 129] width 16 height 16
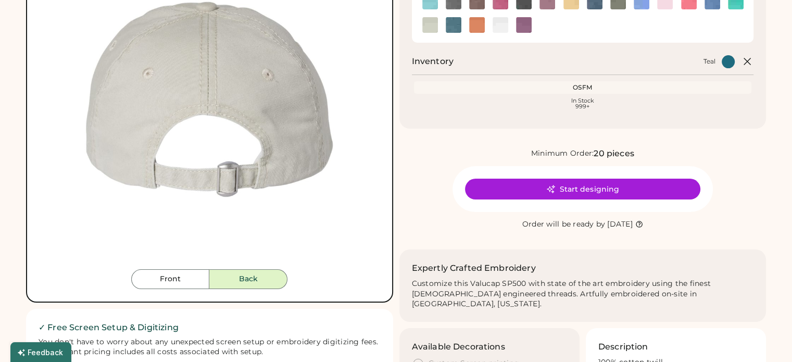
scroll to position [156, 0]
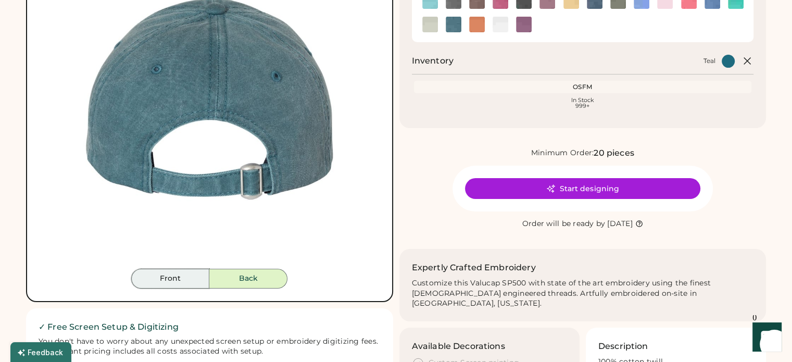
click at [198, 284] on button "Front" at bounding box center [170, 279] width 78 height 20
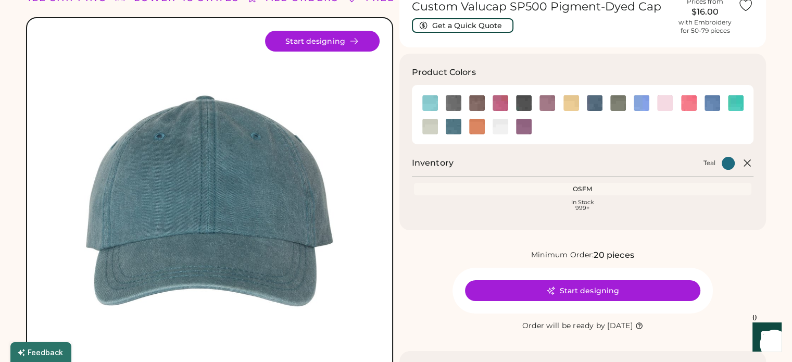
scroll to position [52, 0]
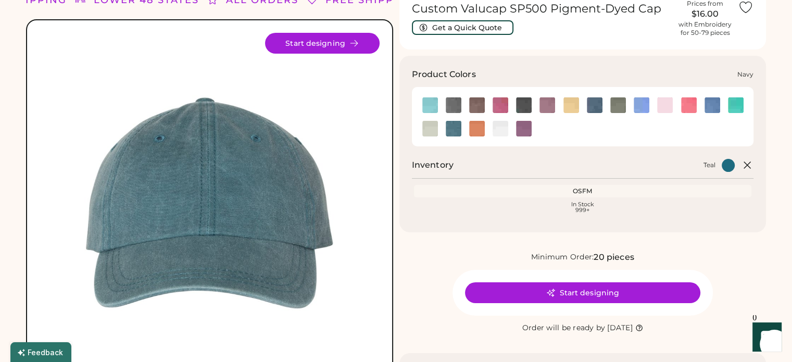
click at [597, 109] on img at bounding box center [595, 105] width 16 height 16
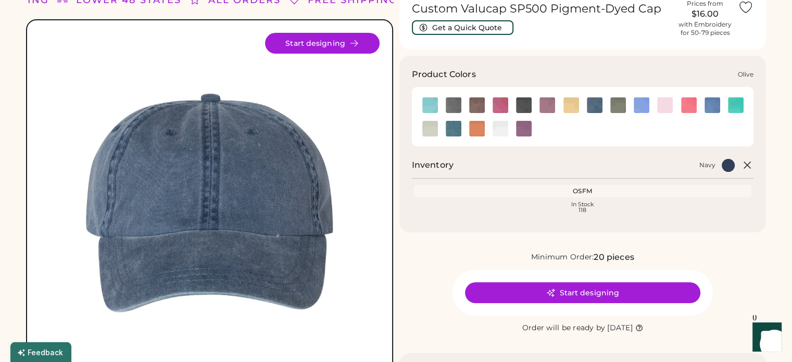
click at [616, 108] on img at bounding box center [618, 105] width 16 height 16
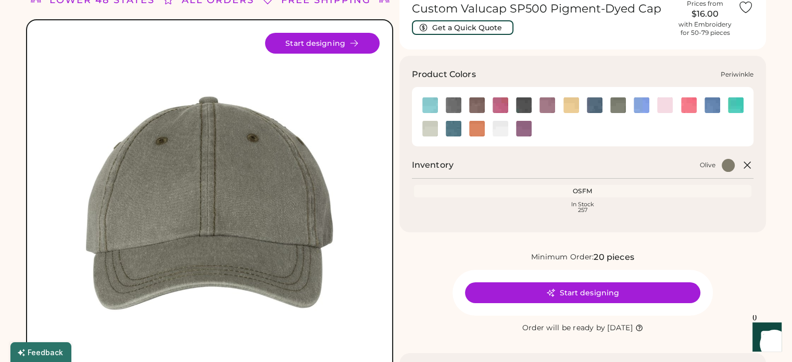
click at [643, 108] on img at bounding box center [642, 105] width 16 height 16
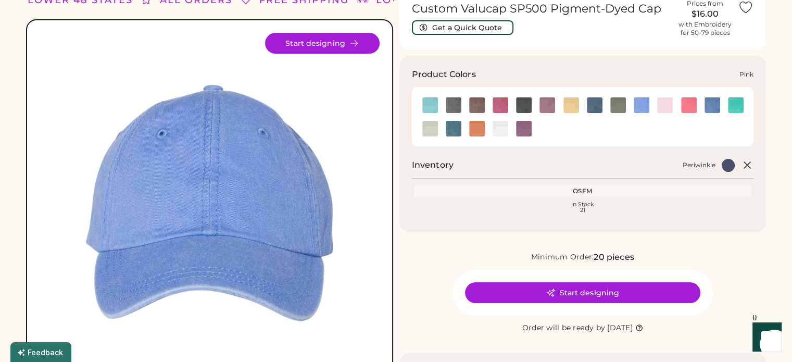
click at [660, 108] on img at bounding box center [665, 105] width 16 height 16
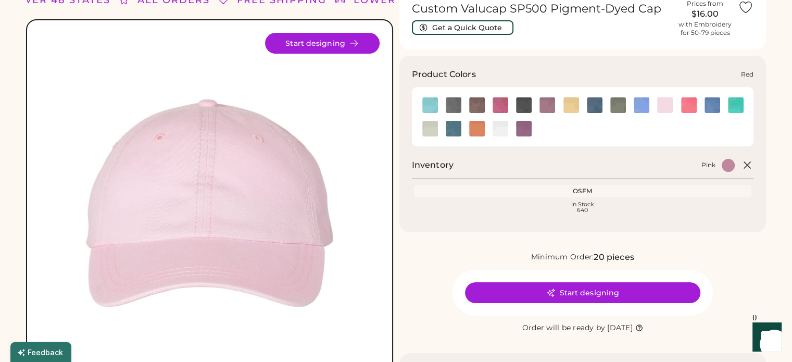
click at [684, 108] on img at bounding box center [689, 105] width 16 height 16
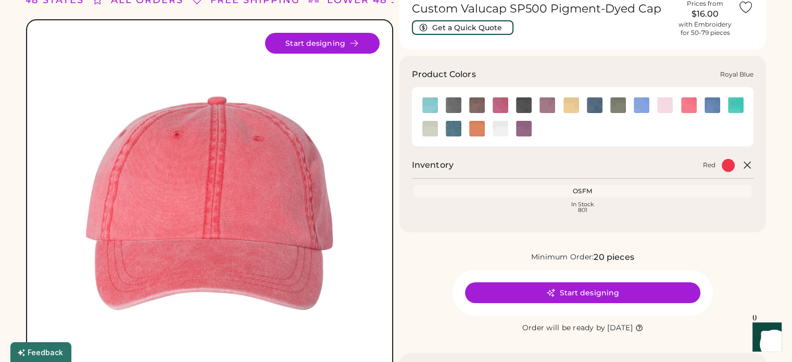
click at [715, 108] on img at bounding box center [713, 105] width 16 height 16
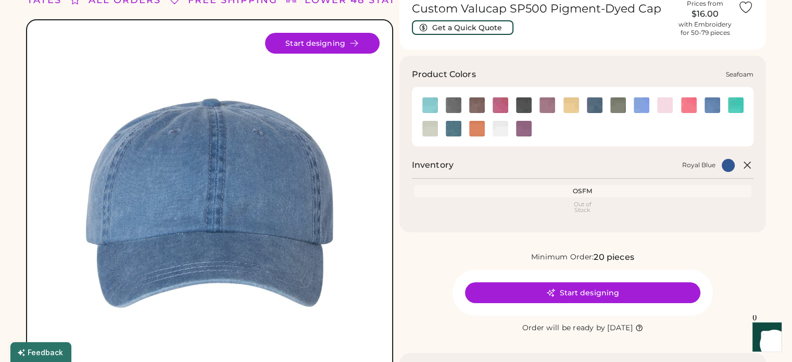
click at [737, 108] on img at bounding box center [736, 105] width 16 height 16
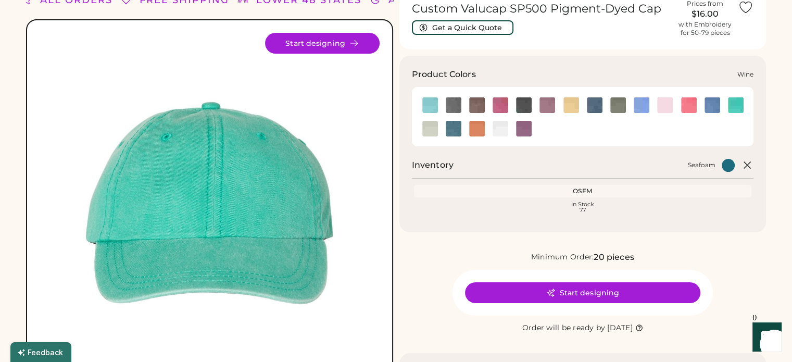
click at [529, 129] on img at bounding box center [524, 129] width 16 height 16
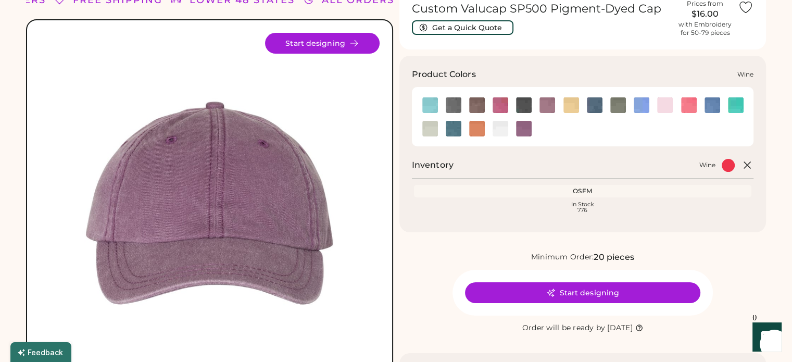
click at [523, 129] on img at bounding box center [524, 129] width 16 height 16
click at [493, 103] on img at bounding box center [501, 105] width 16 height 16
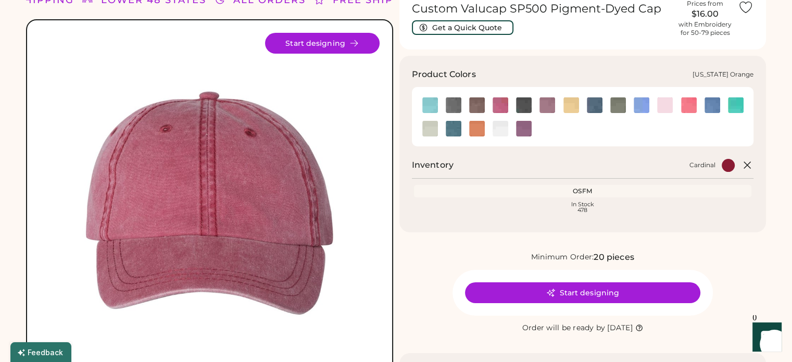
click at [479, 131] on img at bounding box center [477, 129] width 16 height 16
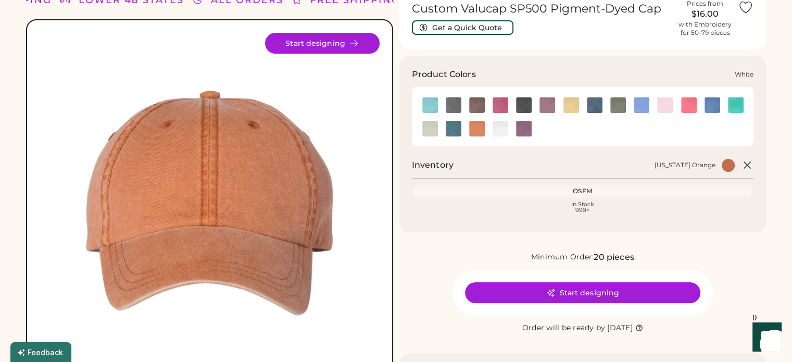
click at [504, 127] on img at bounding box center [501, 129] width 16 height 16
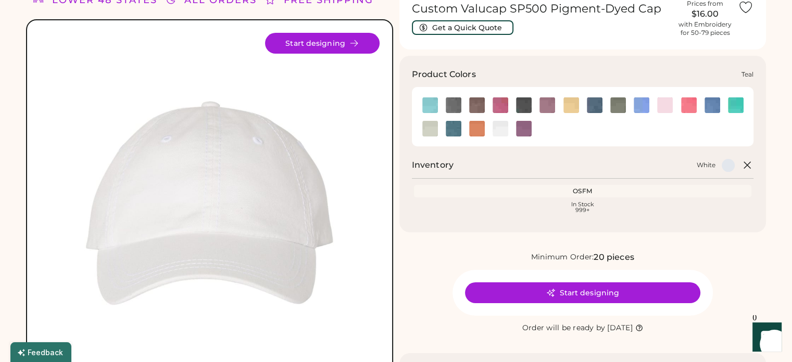
click at [453, 129] on img at bounding box center [454, 129] width 16 height 16
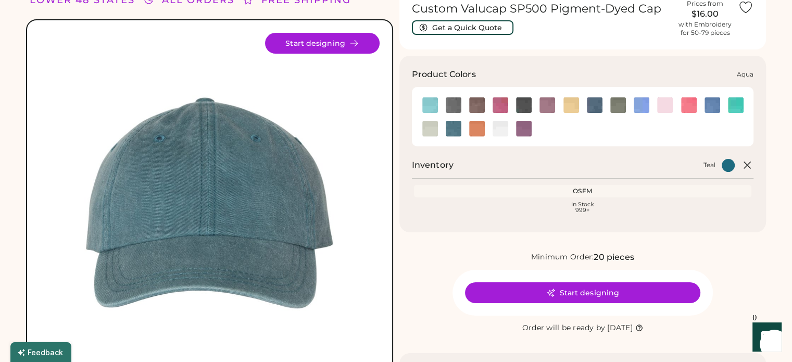
click at [436, 103] on img at bounding box center [430, 105] width 16 height 16
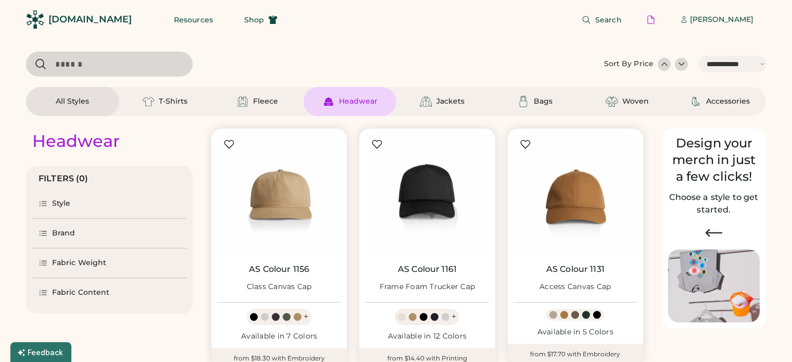
select select "*****"
select select "*"
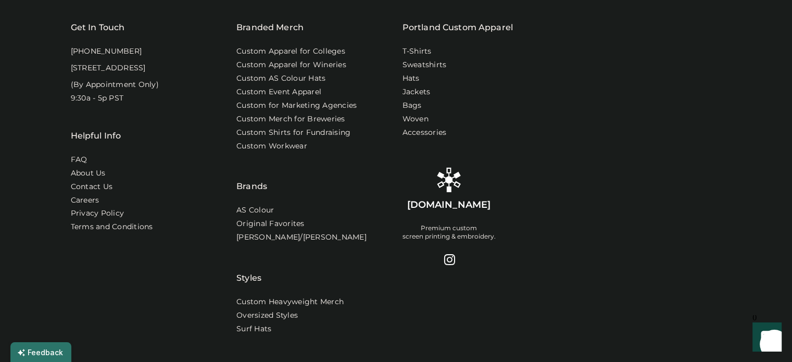
select select "*****"
select select "*"
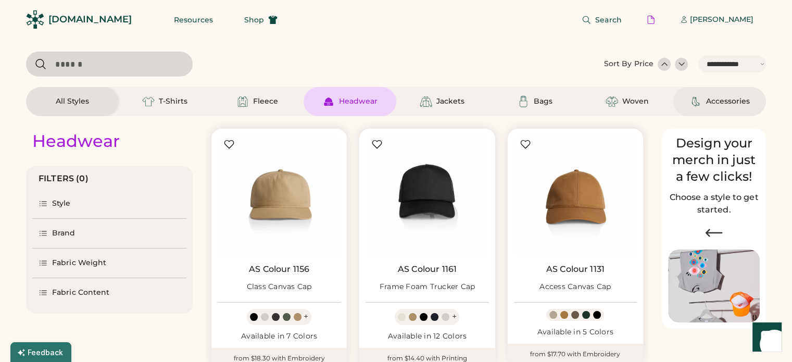
click at [729, 102] on div "Accessories" at bounding box center [728, 101] width 44 height 10
select select "*"
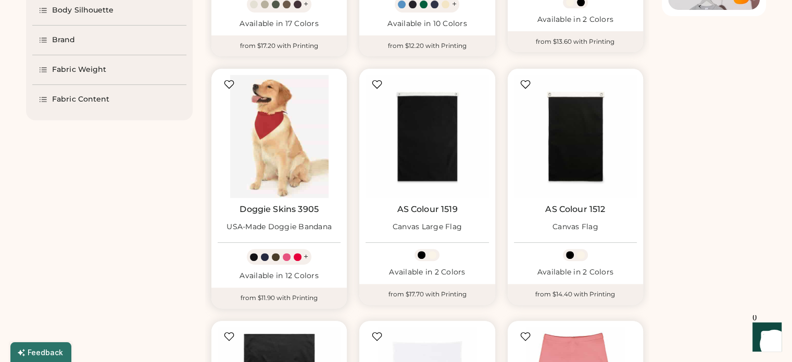
scroll to position [312, 0]
click at [280, 136] on img at bounding box center [279, 136] width 123 height 123
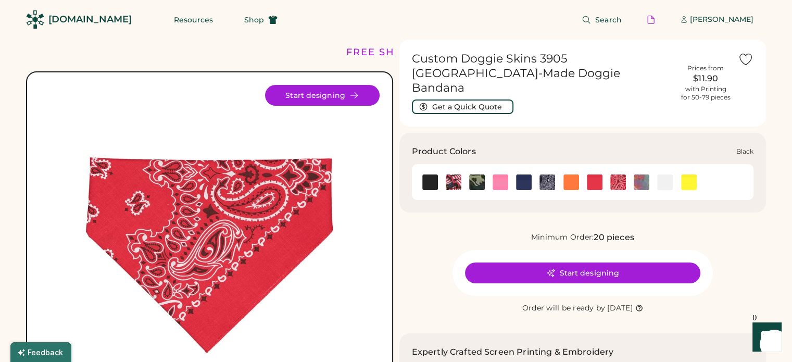
click at [427, 174] on img at bounding box center [430, 182] width 16 height 16
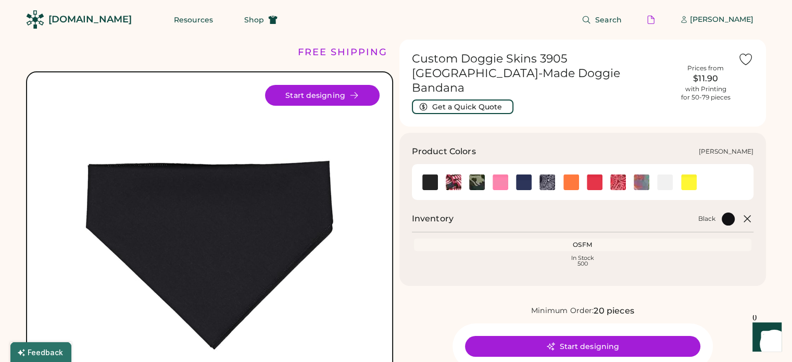
click at [640, 174] on img at bounding box center [642, 182] width 16 height 16
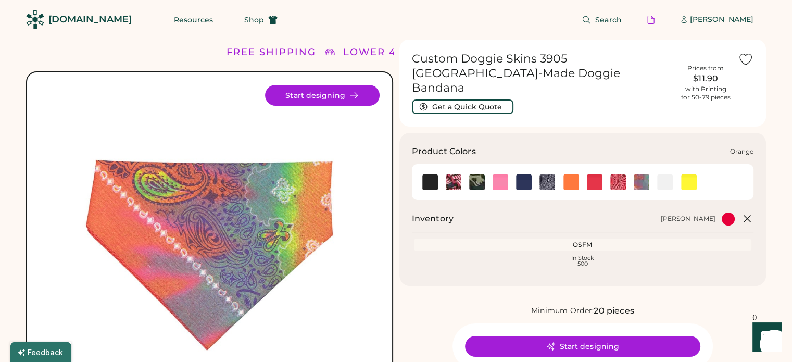
click at [567, 174] on img at bounding box center [572, 182] width 16 height 16
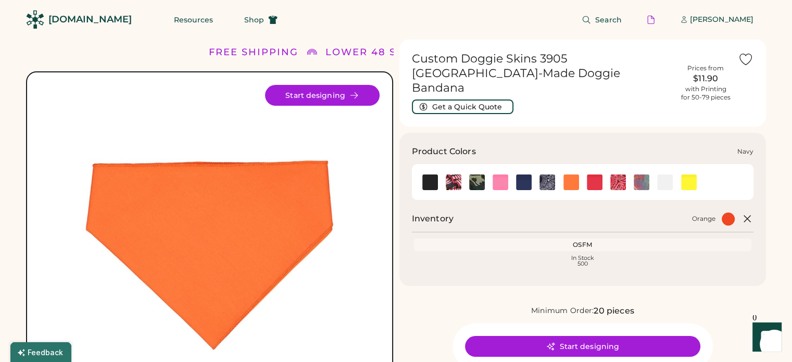
click at [523, 174] on img at bounding box center [524, 182] width 16 height 16
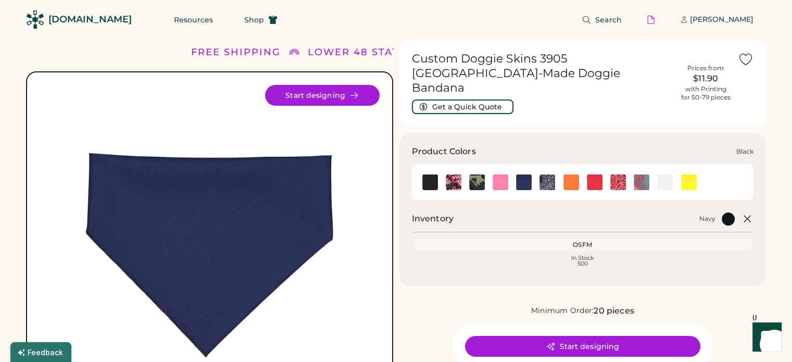
click at [425, 174] on img at bounding box center [430, 182] width 16 height 16
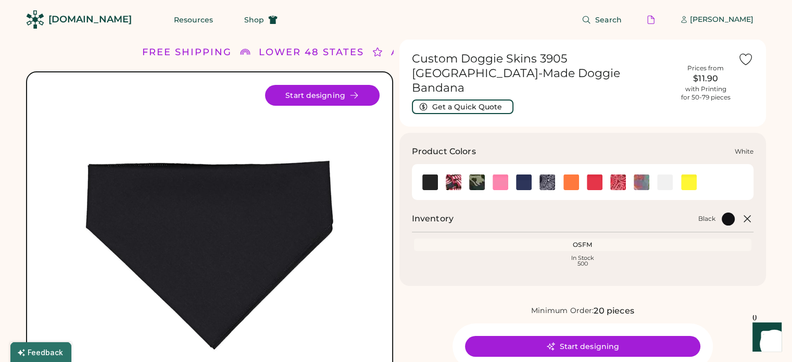
click at [667, 174] on img at bounding box center [665, 182] width 16 height 16
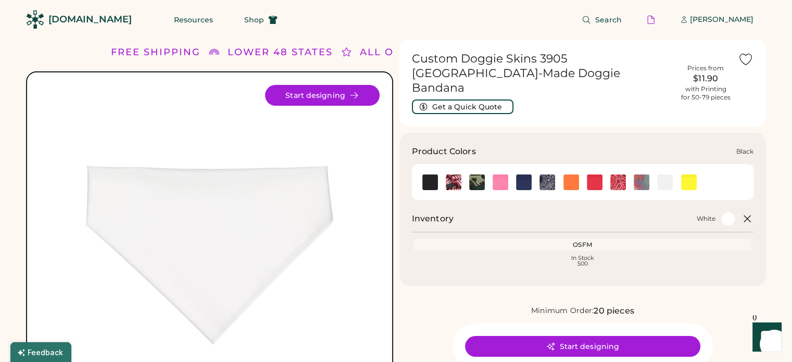
click at [427, 174] on img at bounding box center [430, 182] width 16 height 16
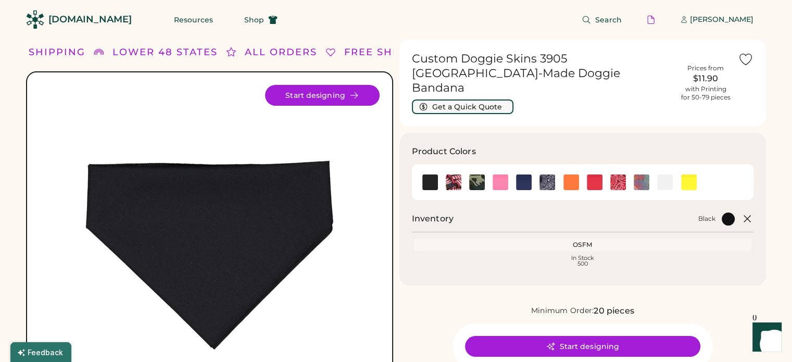
click at [487, 99] on button "Get a Quick Quote" at bounding box center [463, 106] width 102 height 15
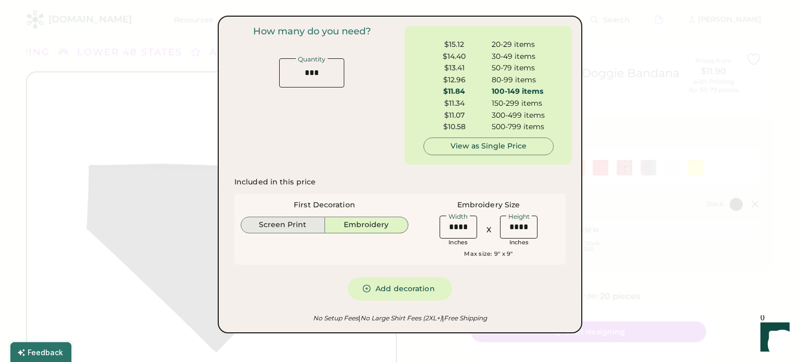
click at [277, 222] on button "Screen Print" at bounding box center [283, 225] width 84 height 17
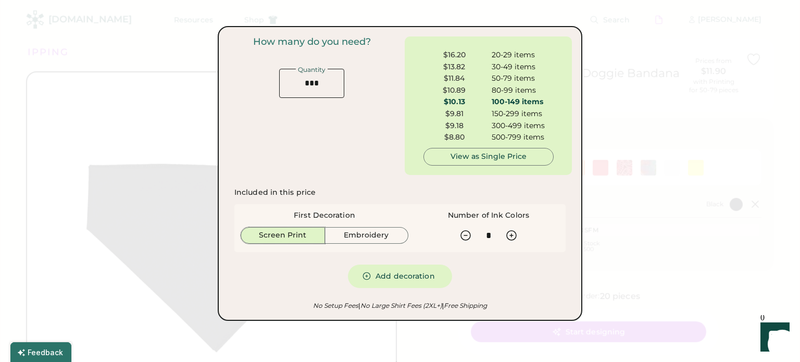
click at [630, 71] on div at bounding box center [400, 181] width 800 height 362
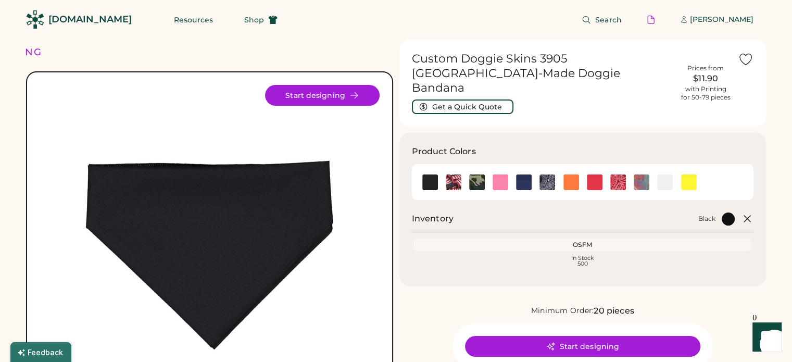
click at [208, 10] on div "Resources Shop" at bounding box center [225, 19] width 129 height 39
click at [244, 20] on span "Shop" at bounding box center [254, 19] width 20 height 7
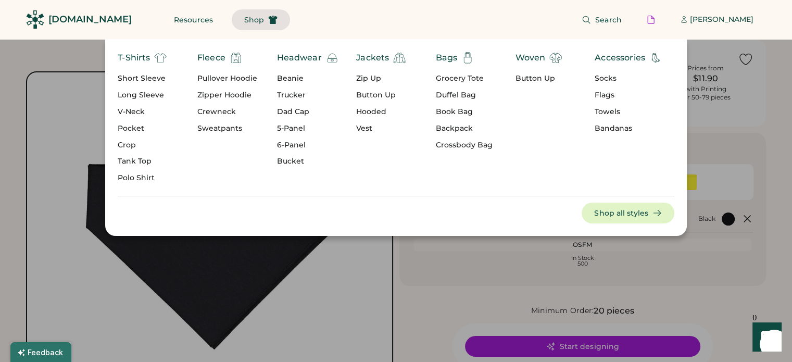
click at [536, 79] on div "Button Up" at bounding box center [538, 78] width 47 height 10
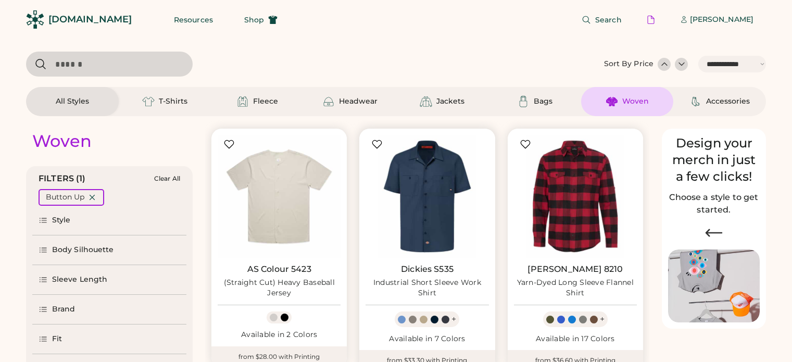
select select "*****"
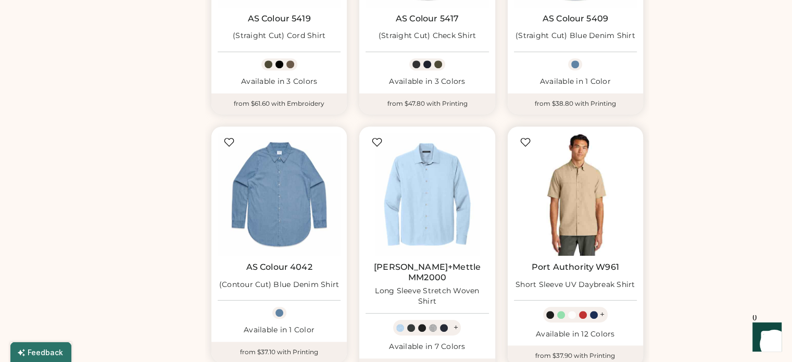
scroll to position [521, 0]
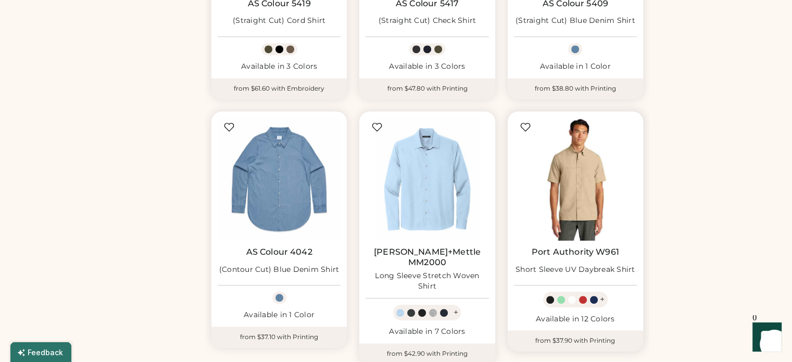
click at [581, 164] on img at bounding box center [575, 179] width 123 height 123
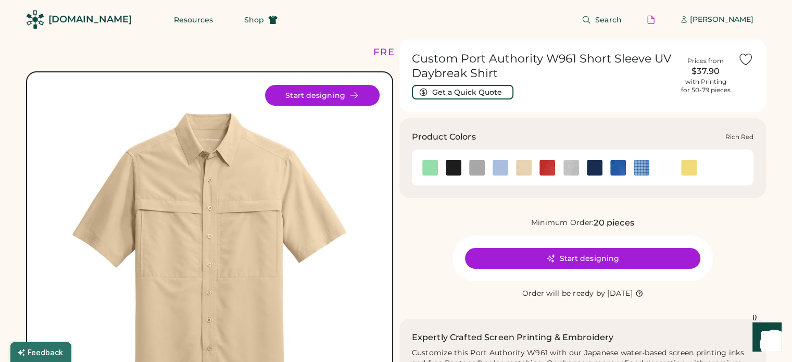
click at [540, 164] on img at bounding box center [548, 168] width 16 height 16
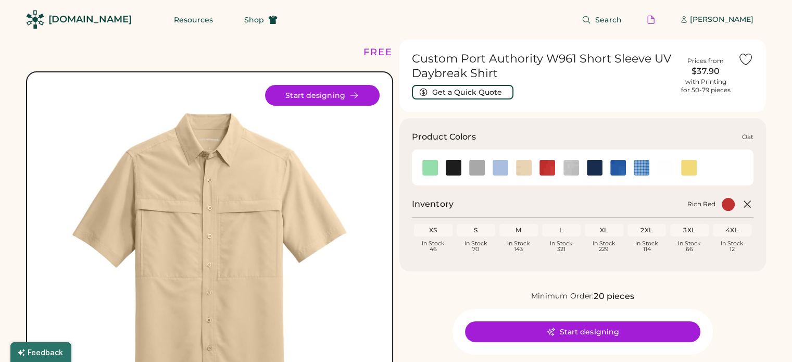
click at [524, 166] on img at bounding box center [524, 168] width 16 height 16
click at [502, 169] on img at bounding box center [501, 168] width 16 height 16
click at [469, 169] on img at bounding box center [477, 168] width 16 height 16
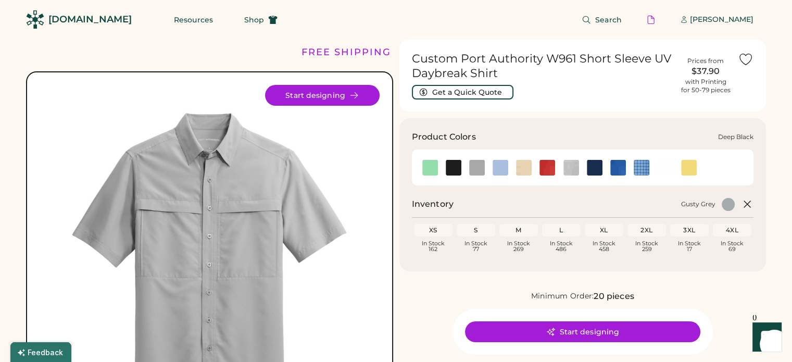
click at [457, 169] on img at bounding box center [454, 168] width 16 height 16
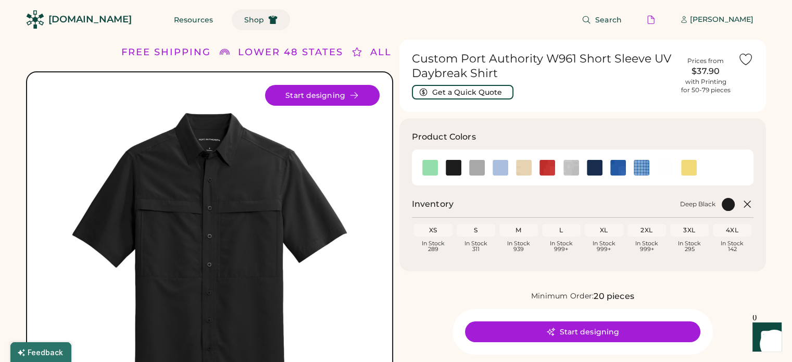
click at [244, 22] on span "Shop" at bounding box center [254, 19] width 20 height 7
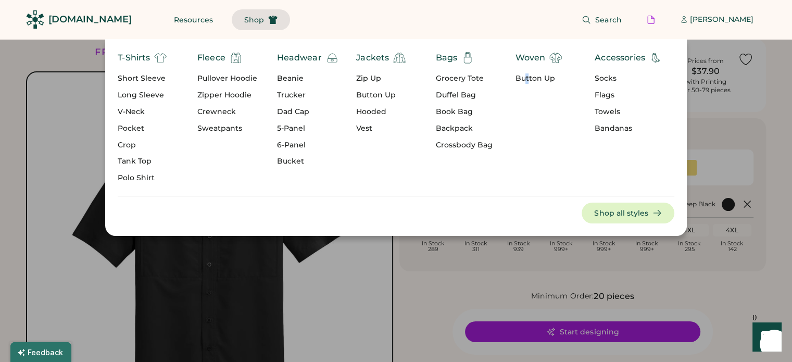
click at [527, 80] on div "Button Up" at bounding box center [538, 78] width 47 height 10
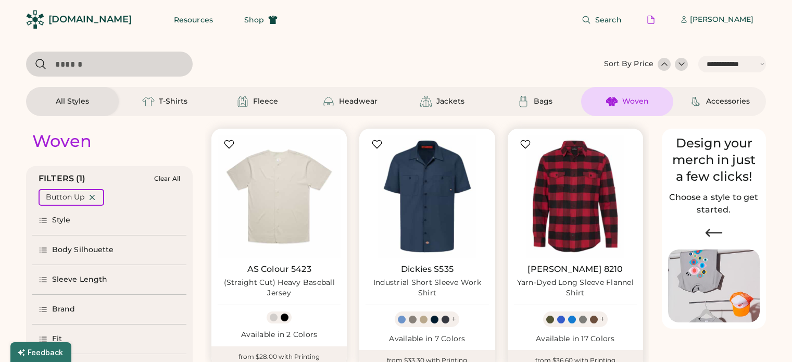
select select "*****"
click at [527, 97] on img at bounding box center [523, 101] width 12 height 12
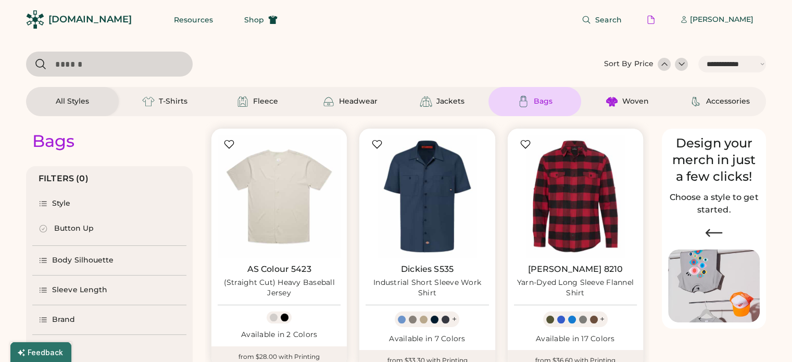
select select "*"
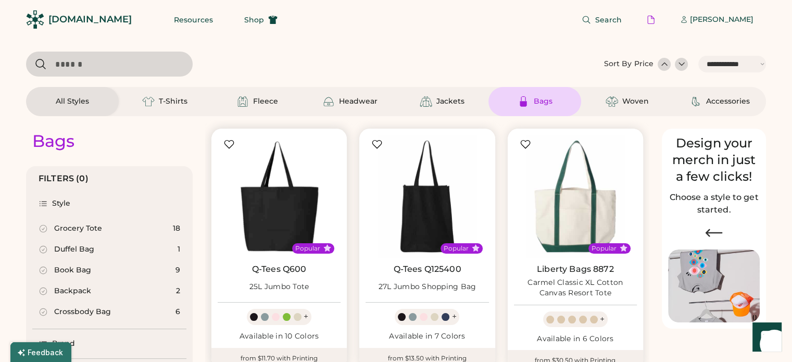
scroll to position [52, 0]
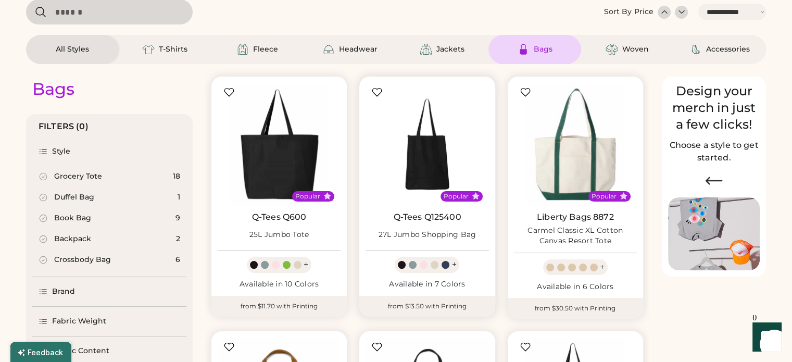
click at [424, 168] on img at bounding box center [427, 144] width 123 height 123
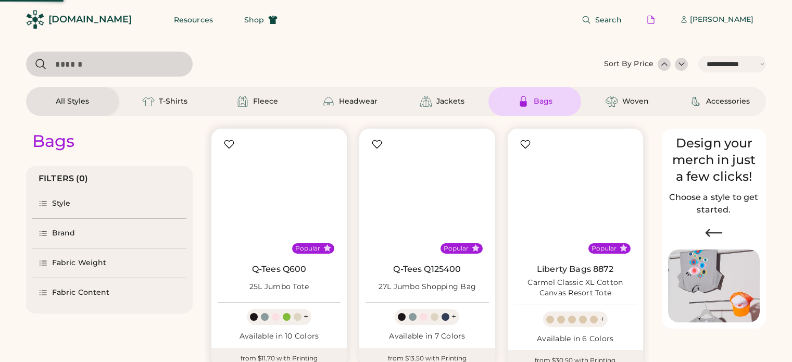
select select "*****"
select select "*"
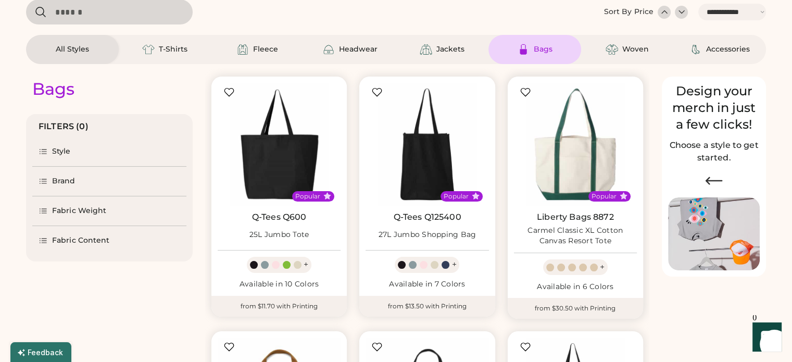
scroll to position [156, 0]
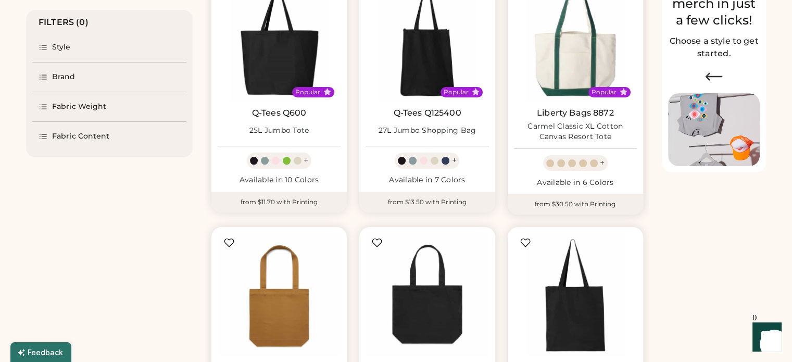
select select "*****"
select select "*"
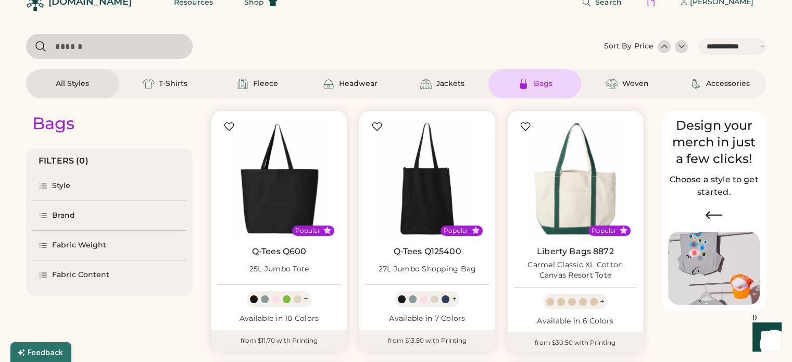
scroll to position [0, 0]
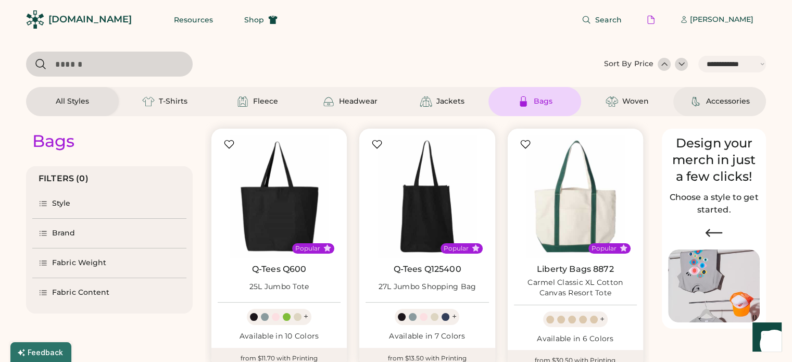
click at [711, 105] on div "Accessories" at bounding box center [728, 101] width 44 height 10
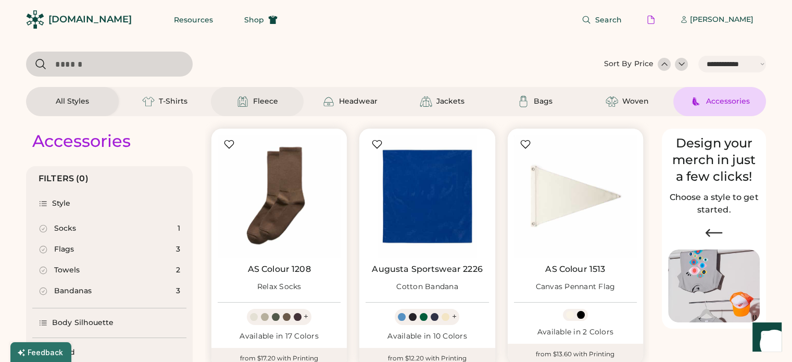
click at [265, 97] on div "Fleece" at bounding box center [265, 101] width 25 height 10
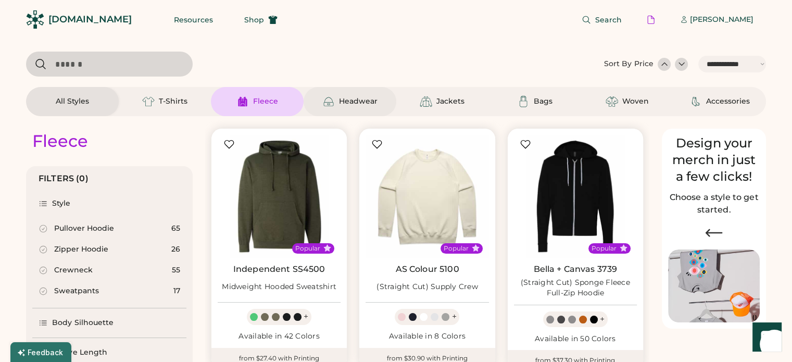
click at [358, 100] on div "Headwear" at bounding box center [358, 101] width 39 height 10
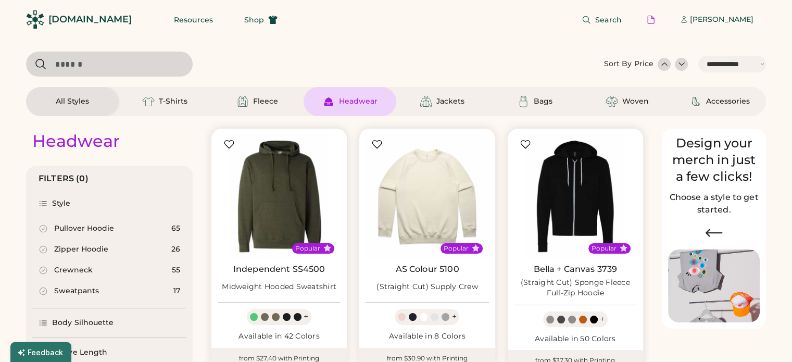
select select "*"
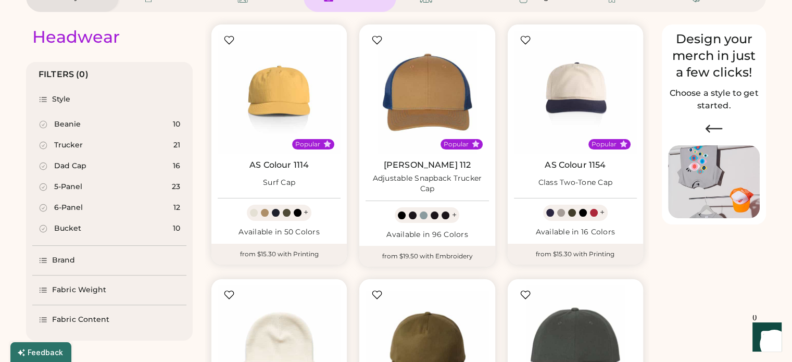
scroll to position [104, 0]
click at [61, 262] on div "Brand" at bounding box center [63, 260] width 23 height 10
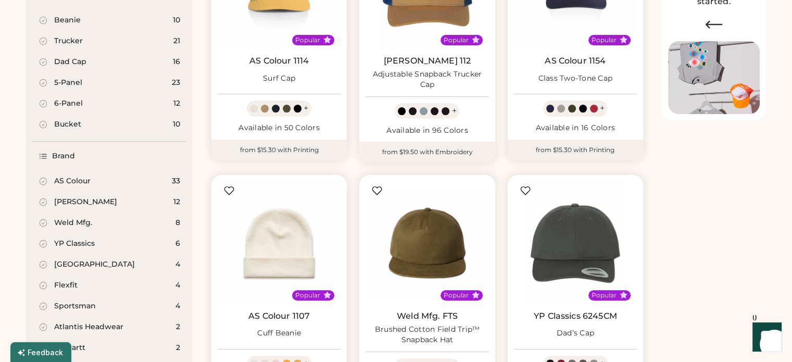
click at [74, 222] on div "Weld Mfg." at bounding box center [73, 223] width 38 height 10
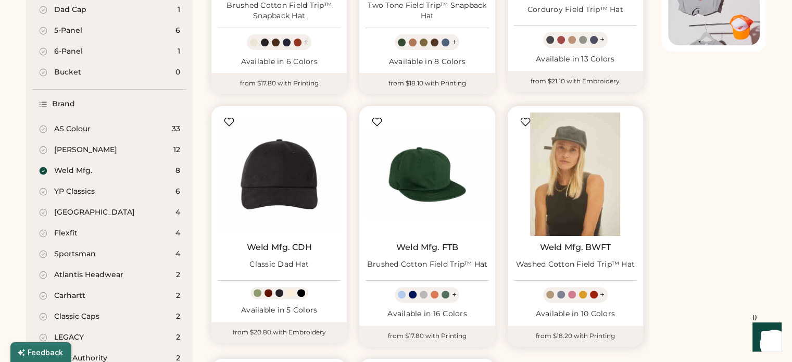
scroll to position [277, 0]
click at [579, 170] on img at bounding box center [575, 173] width 123 height 123
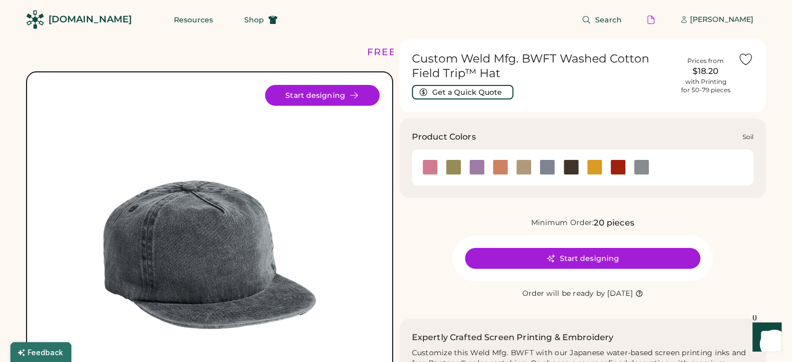
click at [568, 168] on div at bounding box center [572, 167] width 16 height 16
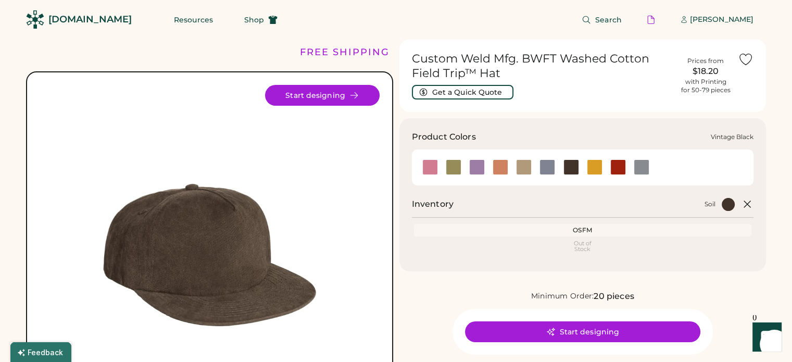
click at [639, 169] on div at bounding box center [642, 167] width 16 height 16
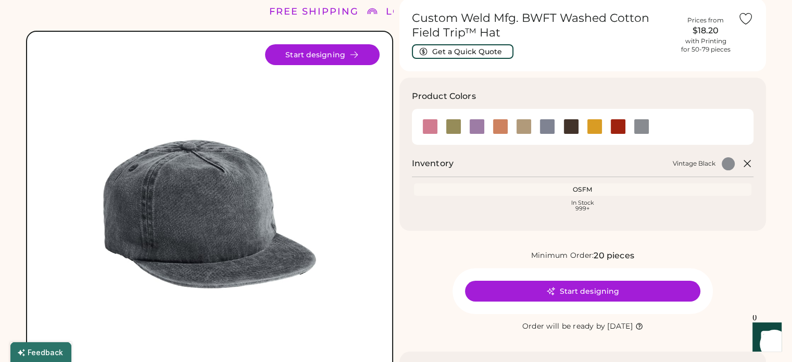
scroll to position [156, 0]
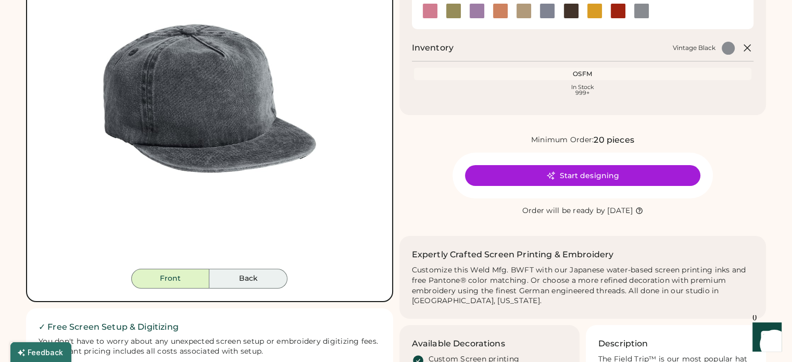
click at [265, 281] on button "Back" at bounding box center [248, 279] width 78 height 20
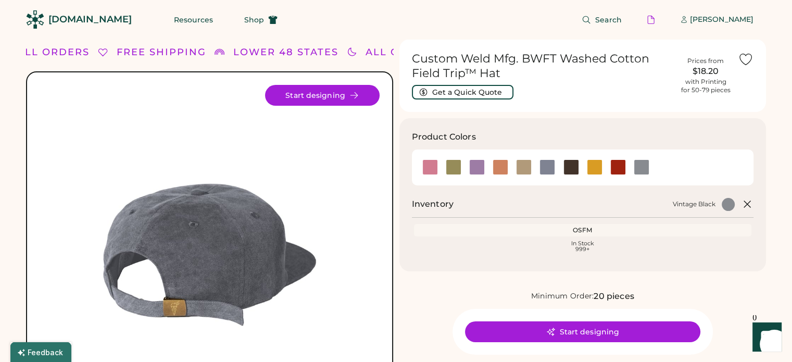
scroll to position [0, 0]
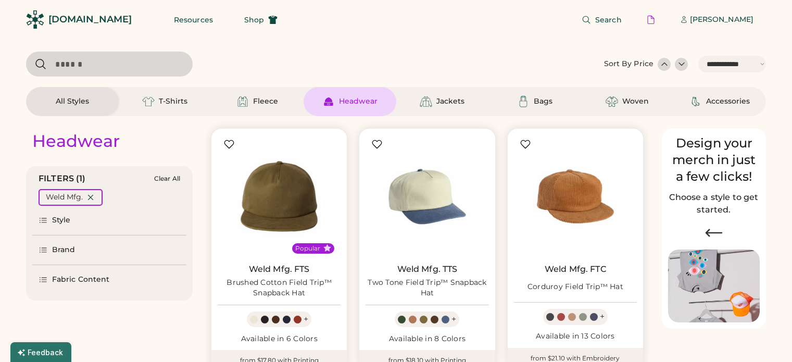
select select "*****"
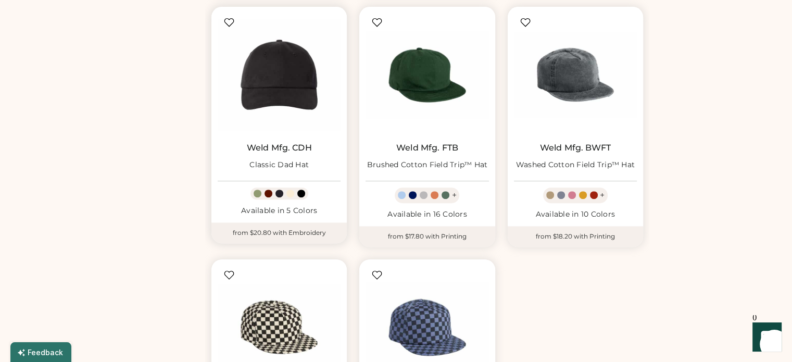
scroll to position [381, 0]
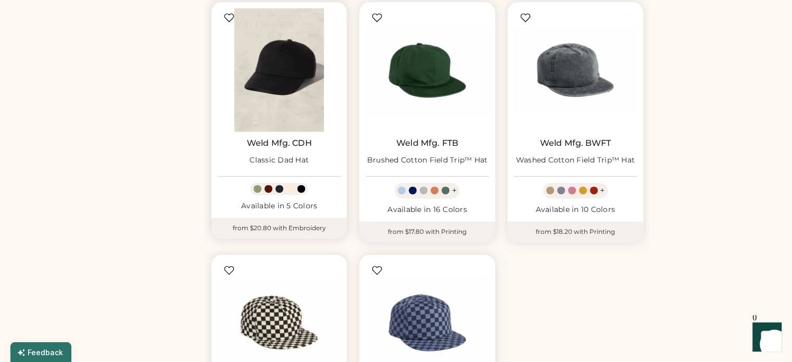
click at [272, 84] on img at bounding box center [279, 69] width 123 height 123
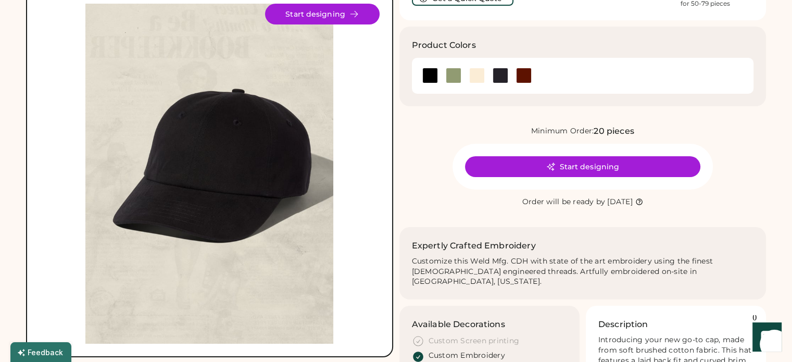
scroll to position [104, 0]
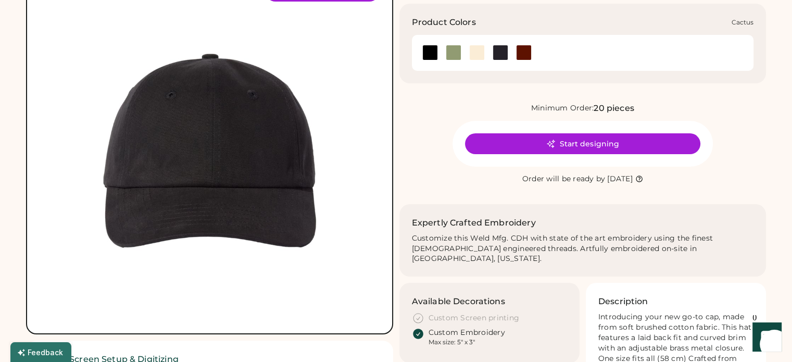
click at [451, 52] on div at bounding box center [454, 53] width 16 height 16
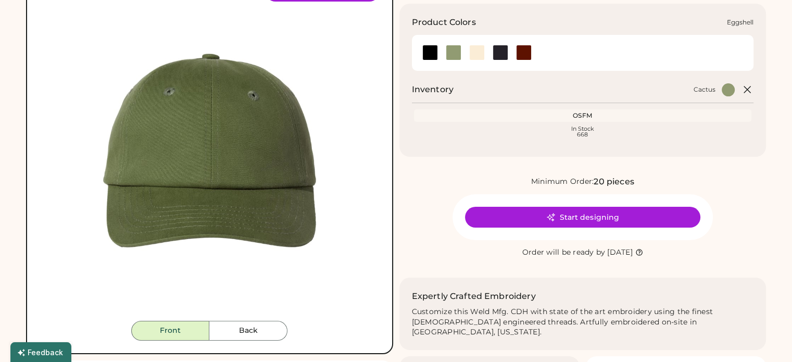
click at [472, 54] on div at bounding box center [477, 53] width 16 height 16
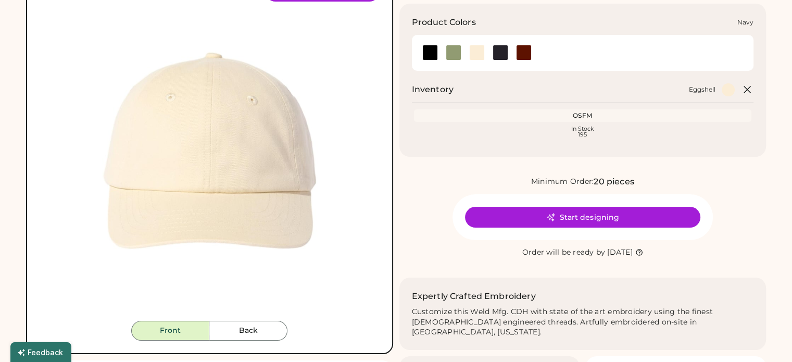
click at [502, 56] on div at bounding box center [501, 53] width 16 height 16
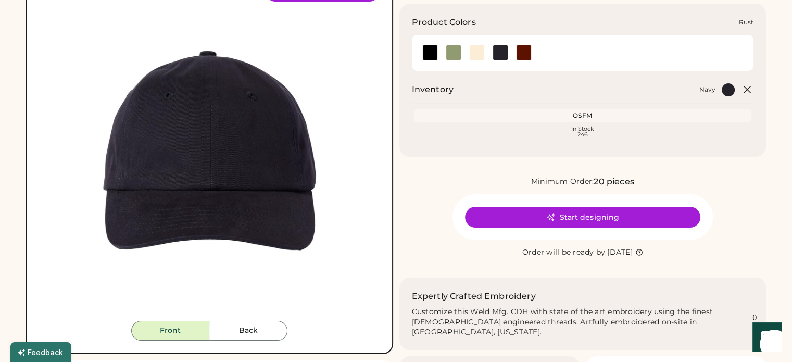
click at [520, 56] on div at bounding box center [524, 53] width 16 height 16
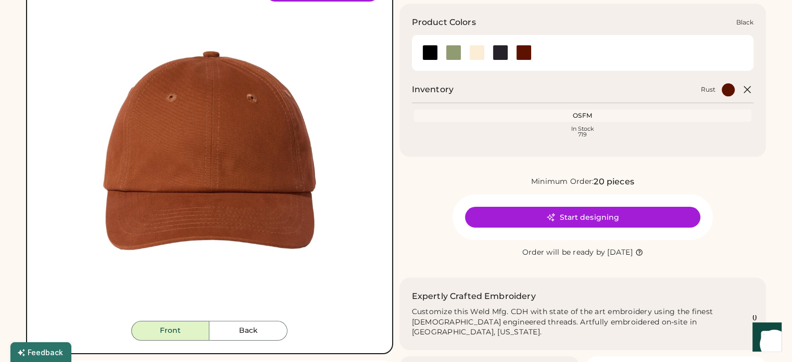
click at [428, 52] on div at bounding box center [430, 53] width 16 height 16
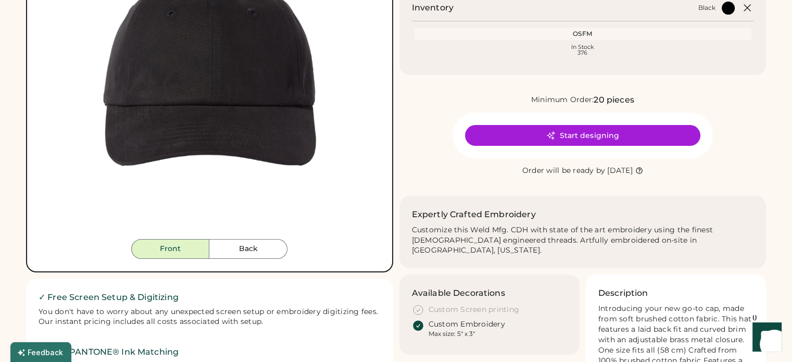
scroll to position [208, 0]
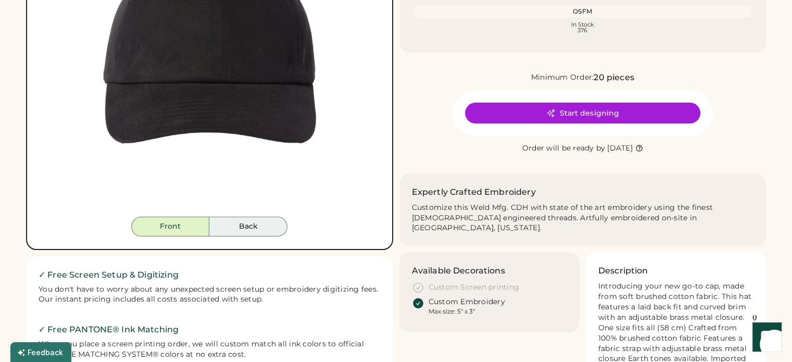
click at [234, 223] on button "Back" at bounding box center [248, 227] width 78 height 20
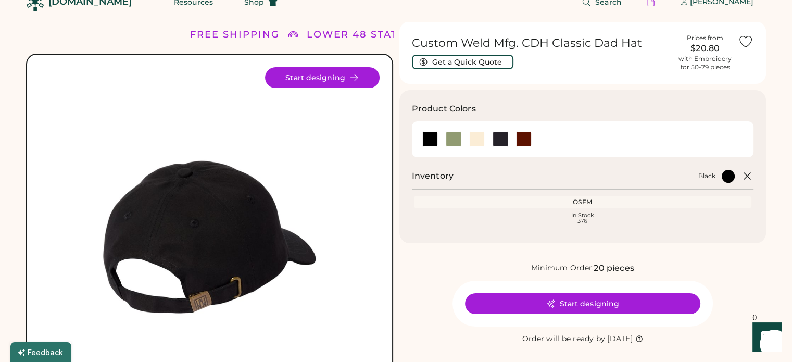
scroll to position [0, 0]
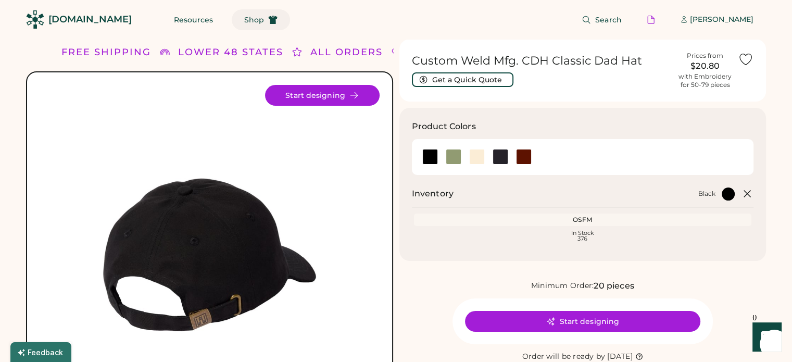
click at [244, 23] on span "Shop" at bounding box center [254, 19] width 20 height 7
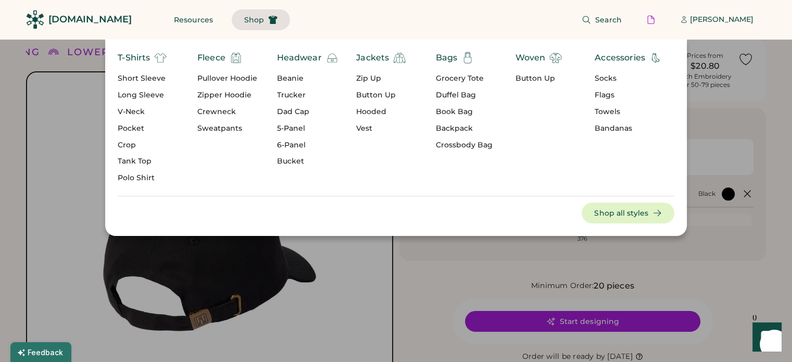
drag, startPoint x: 427, startPoint y: 272, endPoint x: 419, endPoint y: 265, distance: 11.0
click at [427, 272] on div at bounding box center [396, 181] width 792 height 362
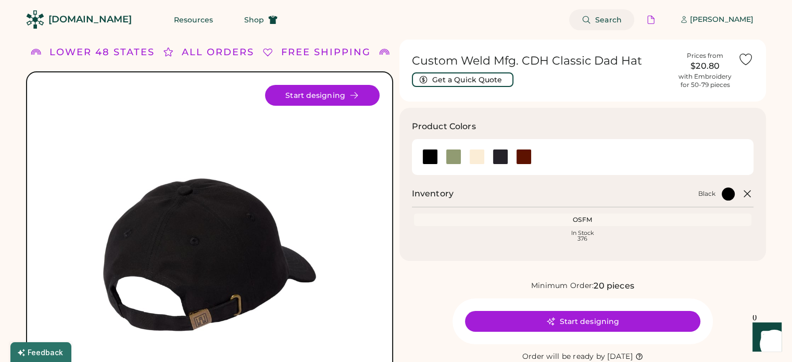
click at [614, 16] on span "Search" at bounding box center [608, 19] width 27 height 7
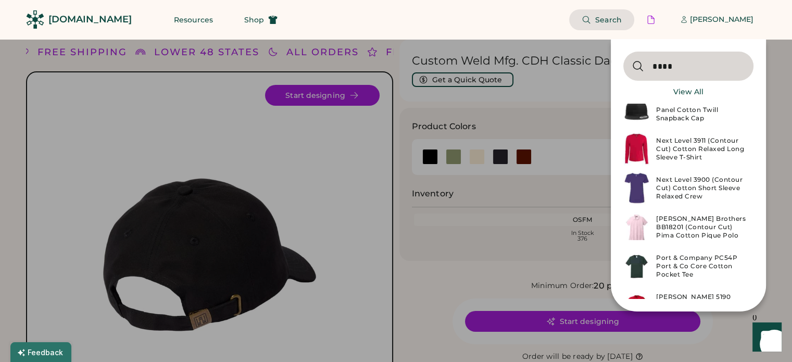
scroll to position [1094, 0]
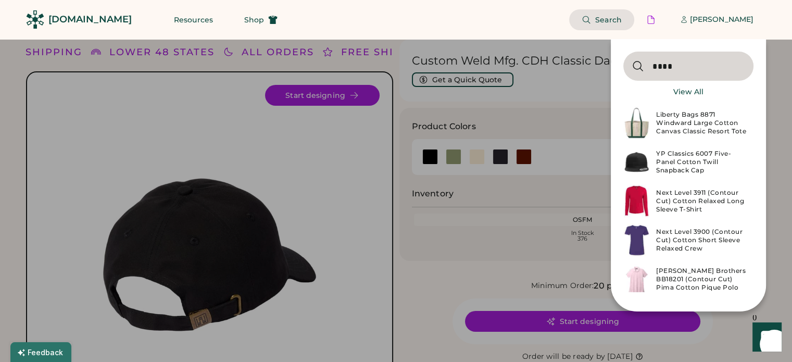
type input "****"
click at [668, 158] on div "YP Classics 6007 Five-Panel Cotton Twill Snapback Cap" at bounding box center [701, 161] width 91 height 25
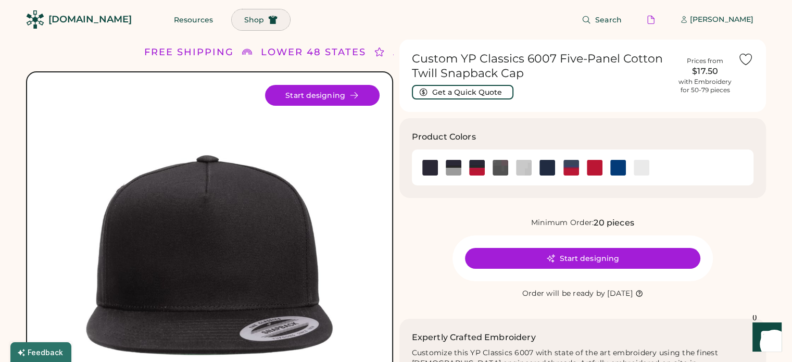
click at [232, 14] on button "Shop" at bounding box center [261, 19] width 58 height 21
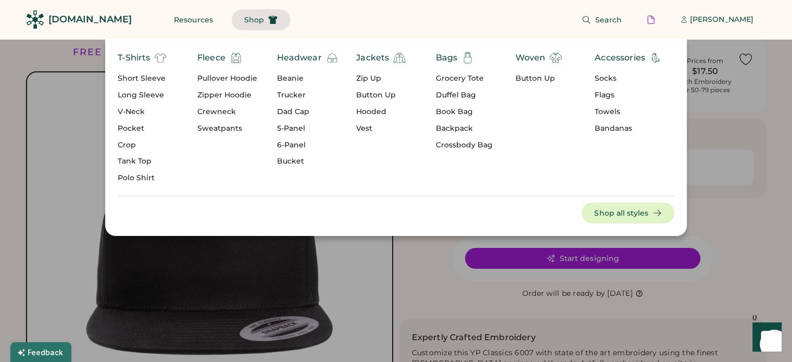
click at [220, 95] on div "Zipper Hoodie" at bounding box center [227, 95] width 60 height 10
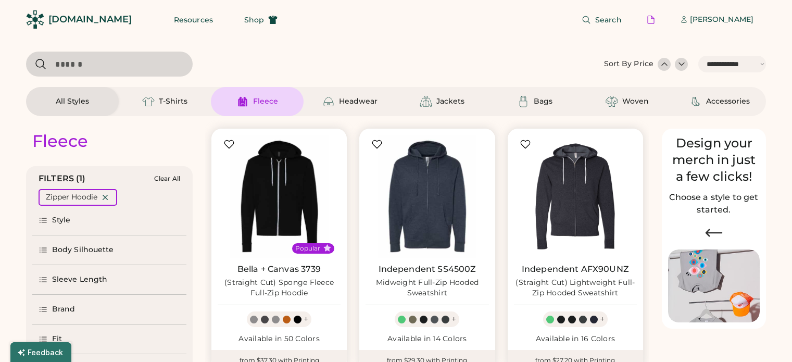
select select "*****"
select select "*"
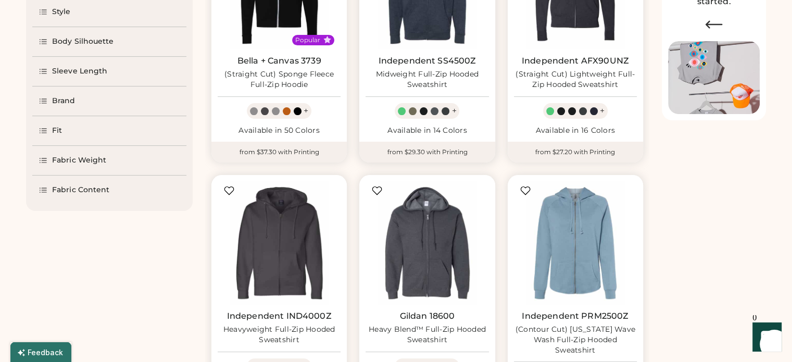
select select "*****"
select select "*"
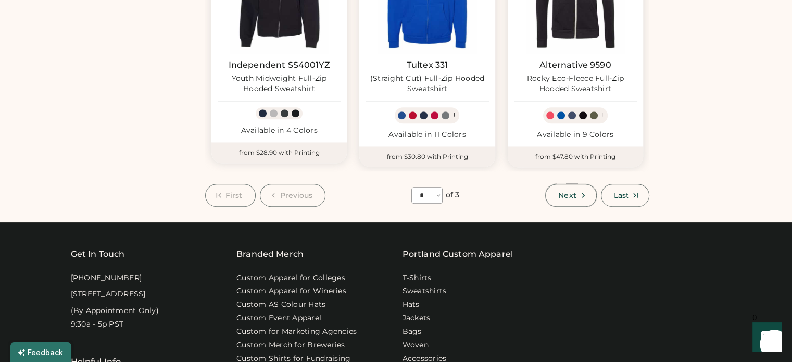
click at [577, 197] on button "Next" at bounding box center [570, 195] width 51 height 23
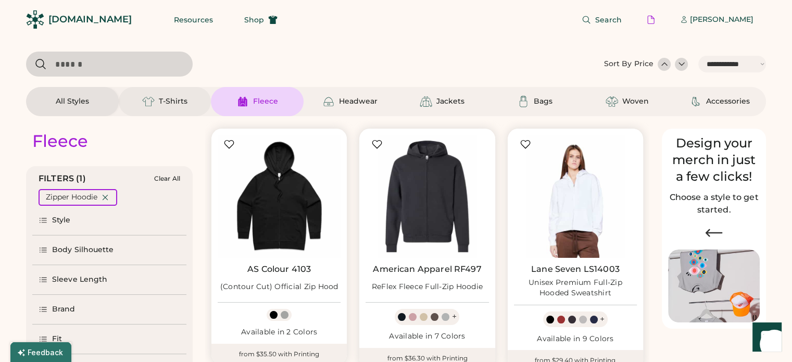
click at [170, 105] on div "T-Shirts" at bounding box center [173, 101] width 29 height 10
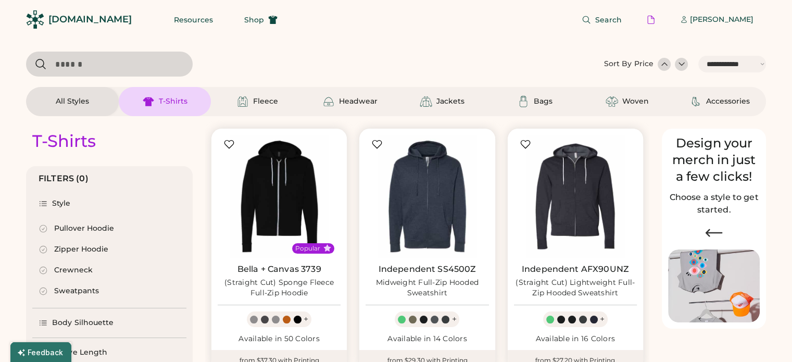
select select "*"
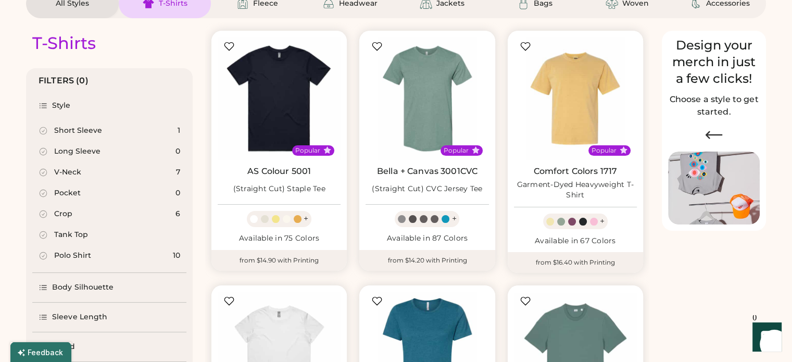
scroll to position [104, 0]
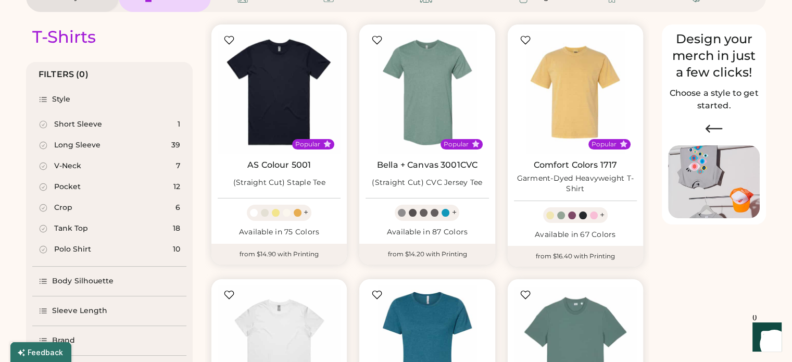
click at [66, 209] on div "Crop" at bounding box center [63, 208] width 18 height 10
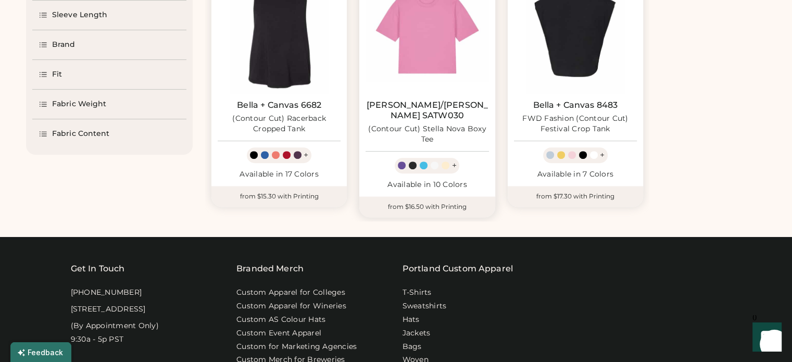
scroll to position [312, 0]
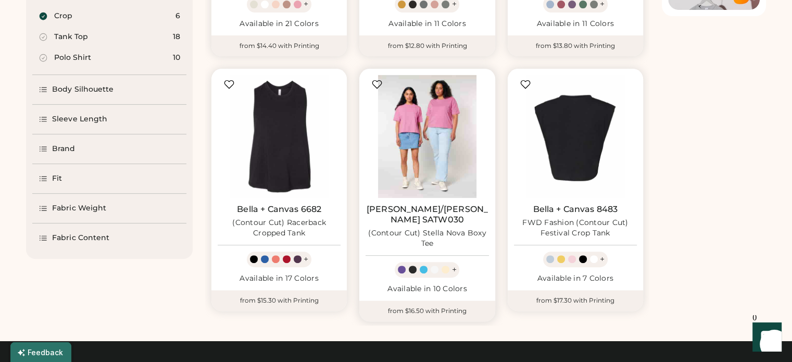
click at [421, 172] on img at bounding box center [427, 136] width 123 height 123
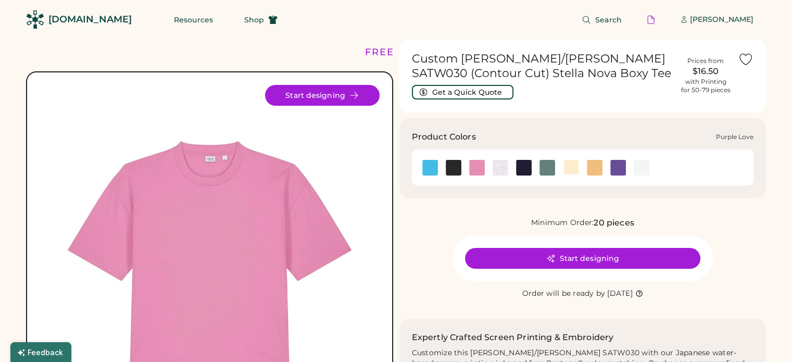
click at [623, 167] on img at bounding box center [618, 168] width 16 height 16
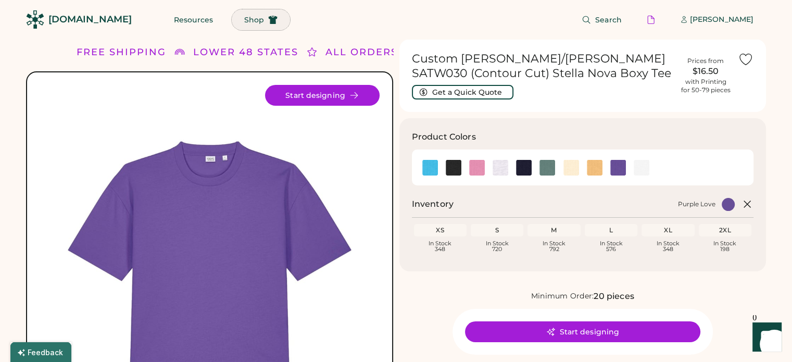
click at [244, 20] on span "Shop" at bounding box center [254, 19] width 20 height 7
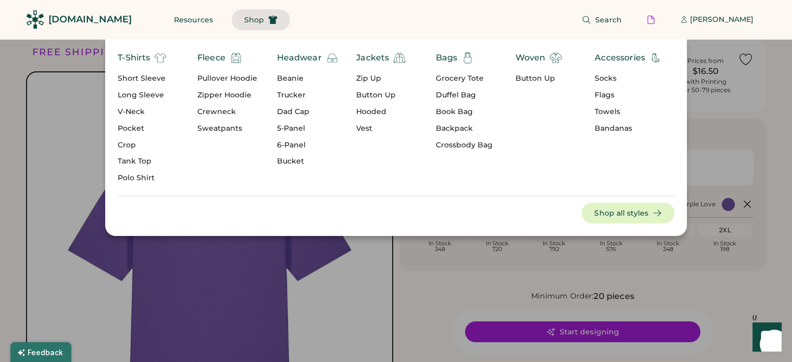
click at [131, 146] on div "Crop" at bounding box center [142, 145] width 49 height 10
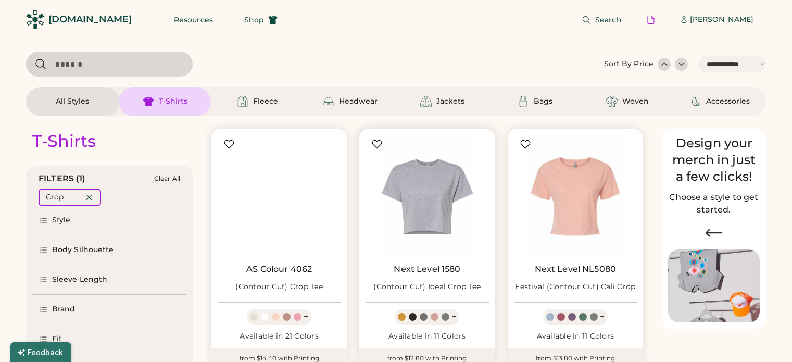
select select "*****"
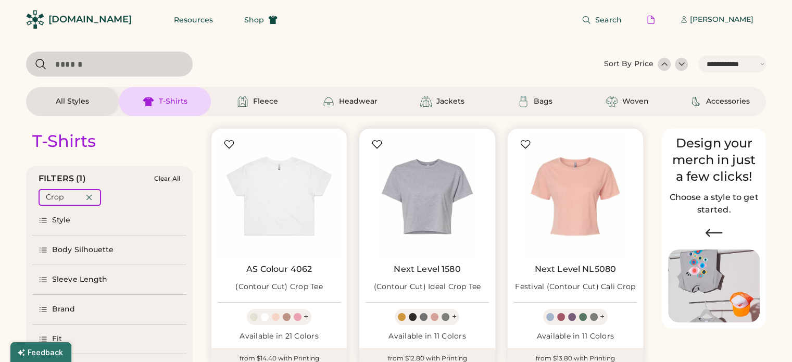
scroll to position [104, 0]
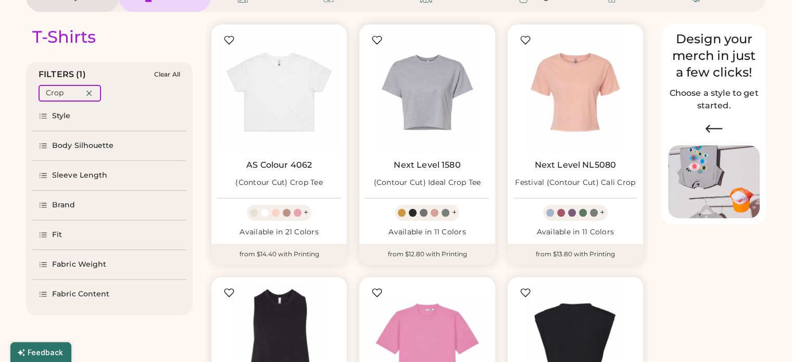
select select "*****"
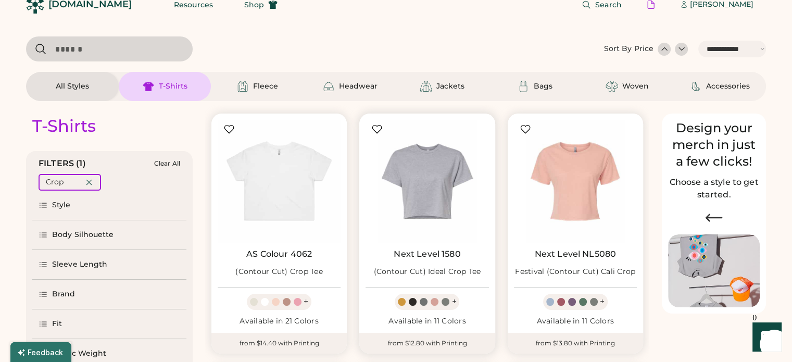
scroll to position [0, 0]
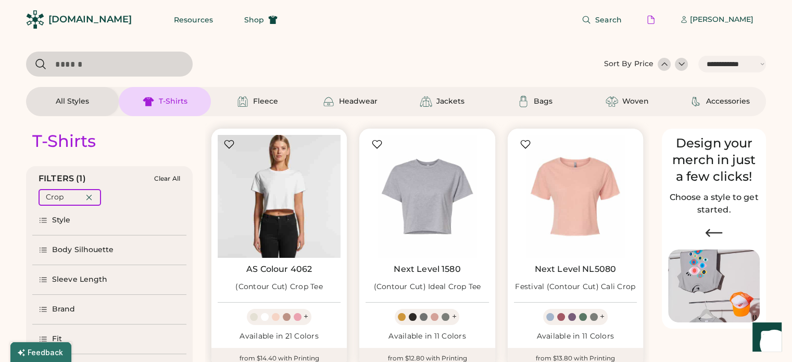
click at [267, 191] on img at bounding box center [279, 196] width 123 height 123
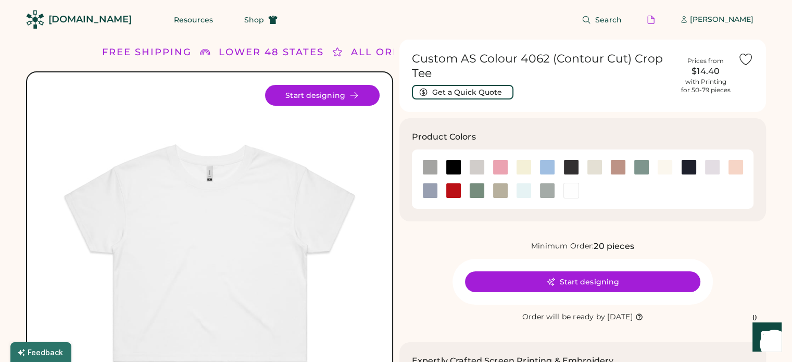
click at [491, 84] on div "Custom AS Colour 4062 (Contour Cut) Crop Tee Get a Quick Quote" at bounding box center [543, 76] width 262 height 48
click at [489, 91] on button "Get a Quick Quote" at bounding box center [463, 92] width 102 height 15
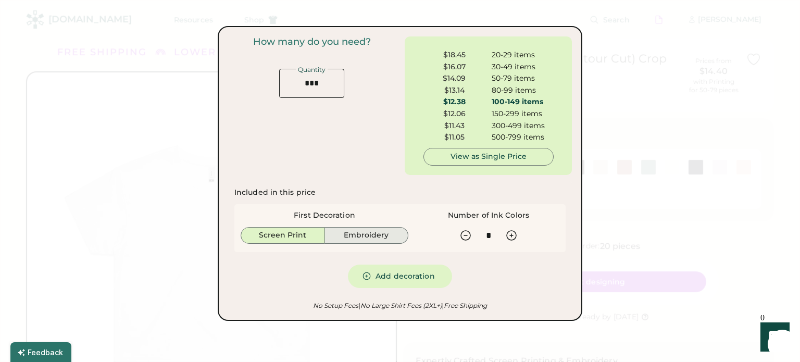
click at [372, 236] on button "Embroidery" at bounding box center [367, 235] width 84 height 17
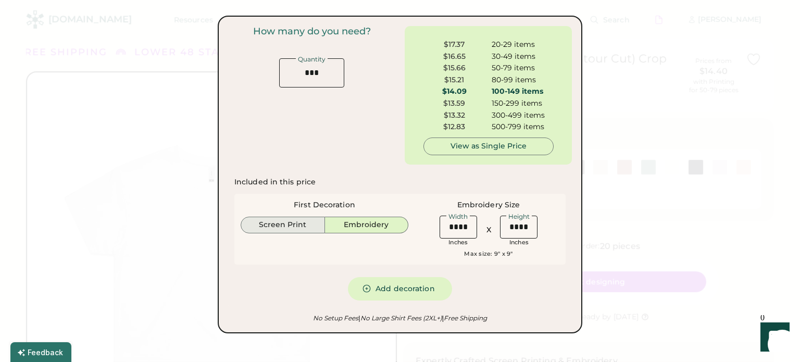
click at [280, 229] on button "Screen Print" at bounding box center [283, 225] width 84 height 17
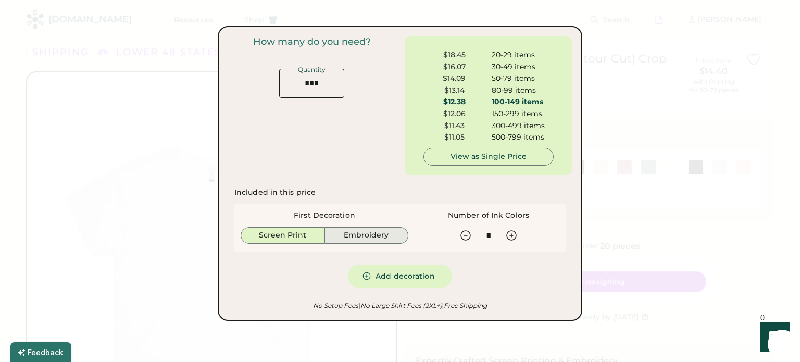
click at [364, 234] on button "Embroidery" at bounding box center [367, 235] width 84 height 17
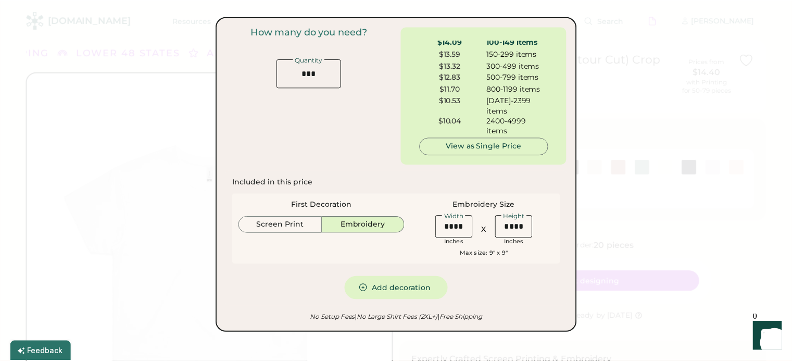
scroll to position [53, 0]
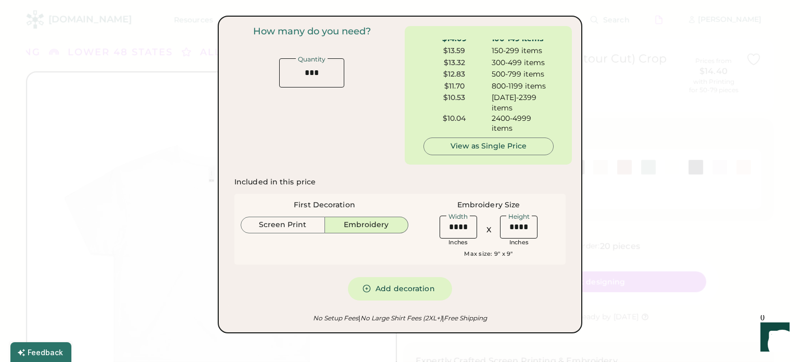
click at [619, 66] on div at bounding box center [400, 181] width 800 height 362
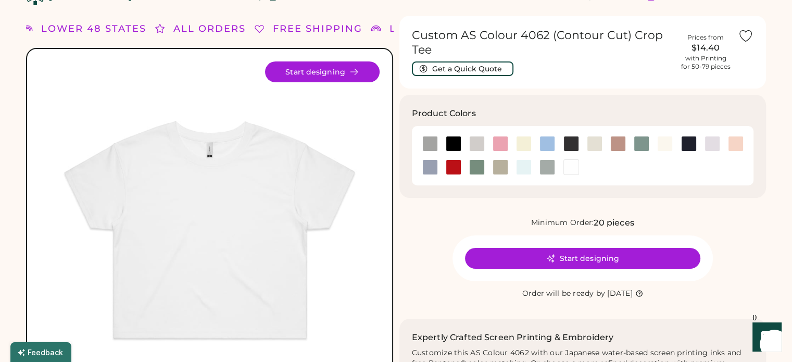
scroll to position [0, 0]
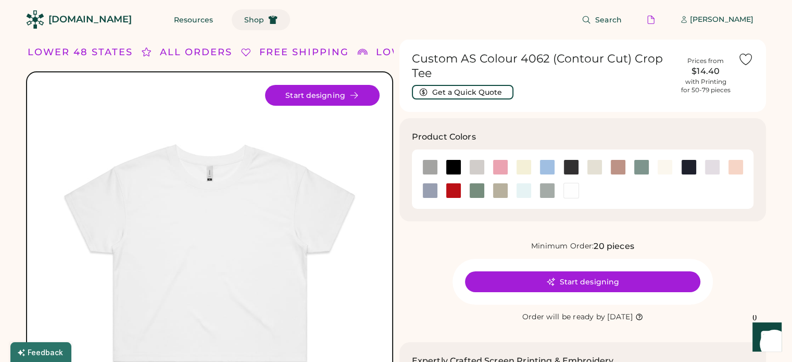
click at [244, 21] on span "Shop" at bounding box center [254, 19] width 20 height 7
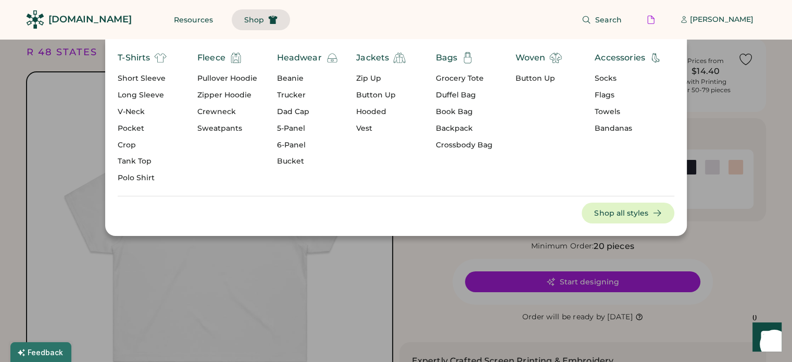
click at [134, 76] on div "Short Sleeve" at bounding box center [142, 78] width 49 height 10
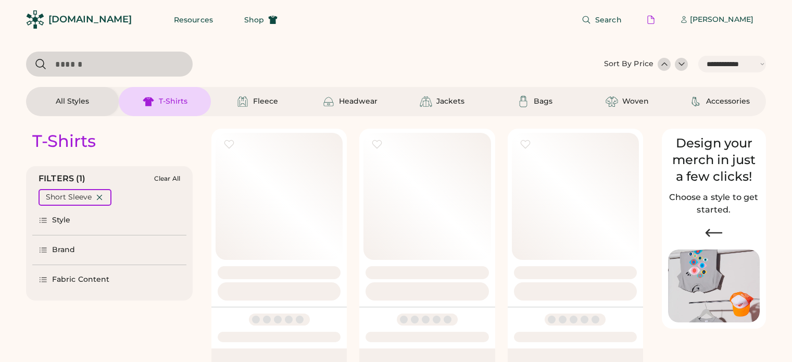
select select "*****"
select select "*"
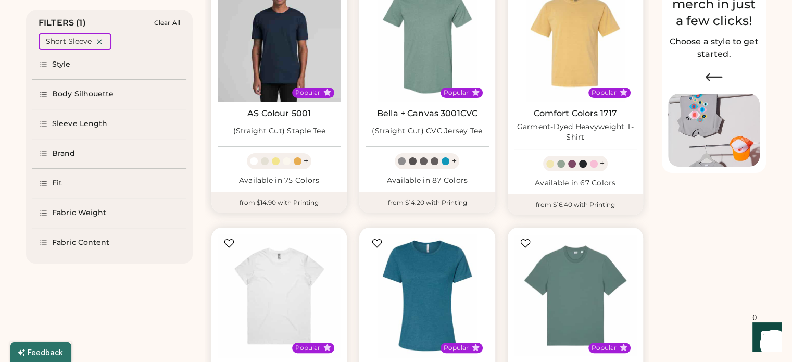
select select "*****"
select select "*"
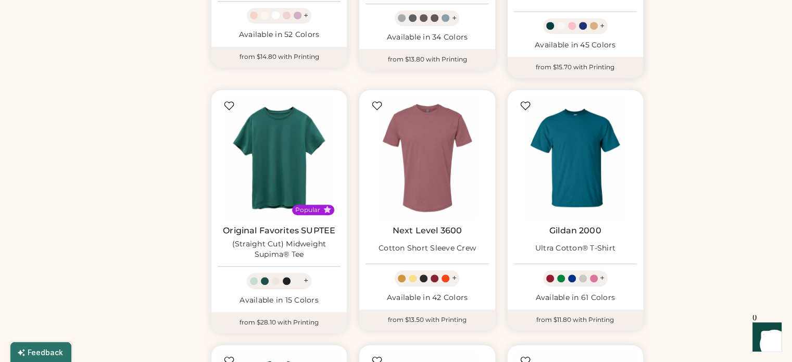
scroll to position [573, 0]
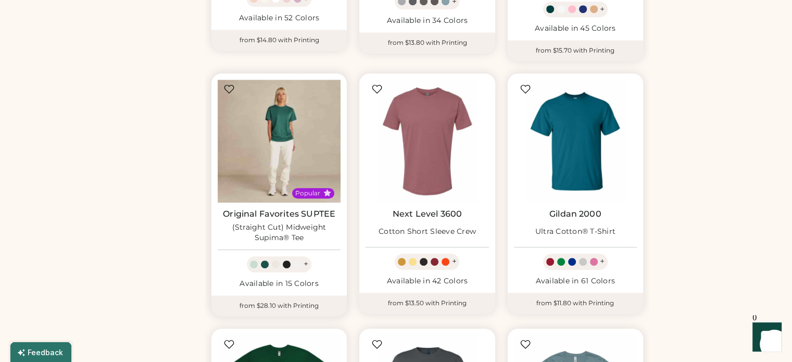
click at [267, 141] on img at bounding box center [279, 141] width 123 height 123
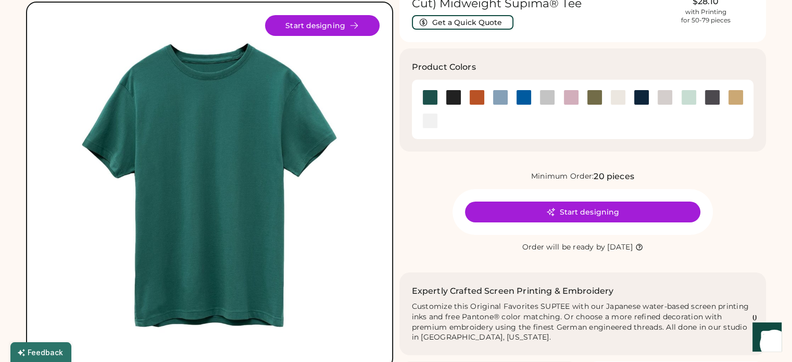
scroll to position [52, 0]
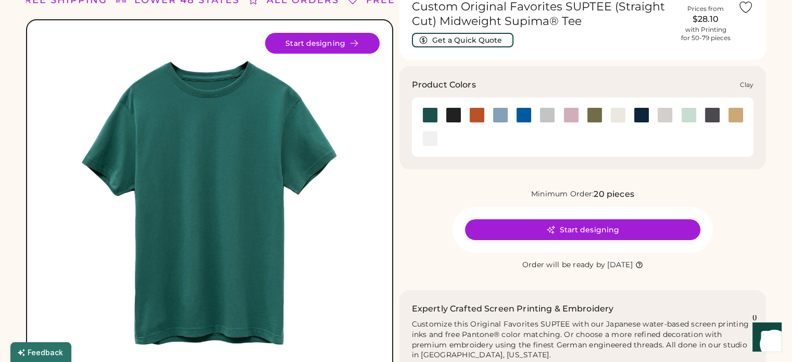
click at [477, 117] on div at bounding box center [477, 115] width 16 height 16
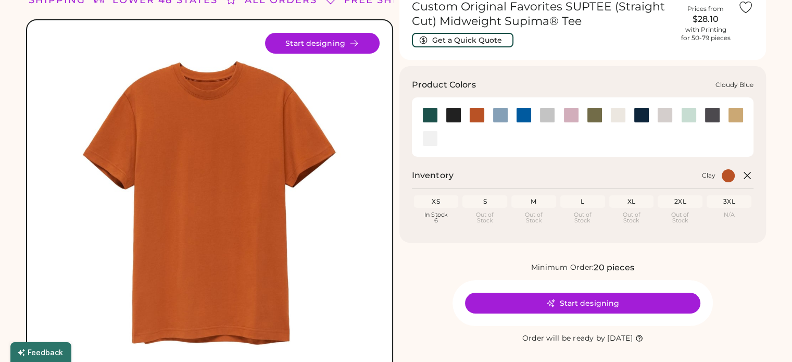
click at [499, 117] on div at bounding box center [501, 115] width 16 height 16
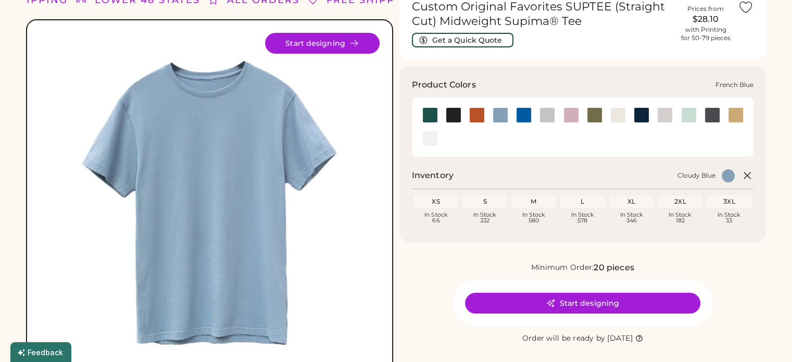
click at [517, 117] on div at bounding box center [524, 115] width 16 height 16
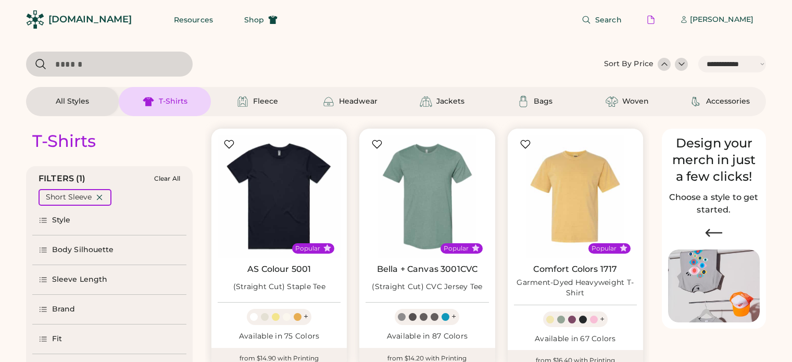
select select "*****"
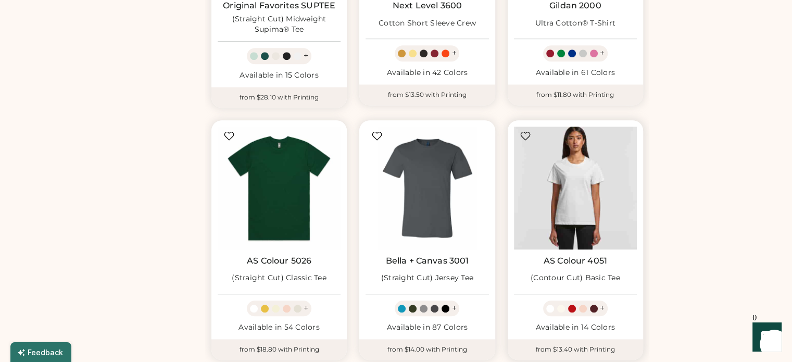
scroll to position [833, 0]
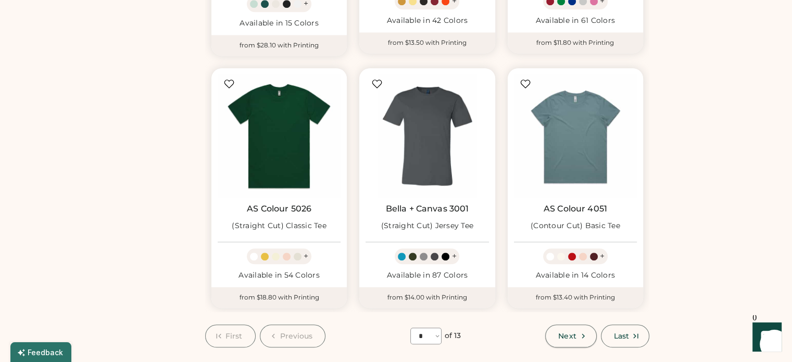
click at [559, 332] on span "Next" at bounding box center [567, 335] width 18 height 7
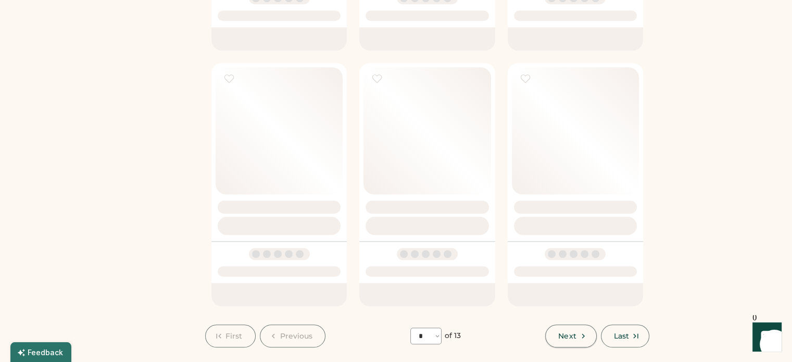
select select "*"
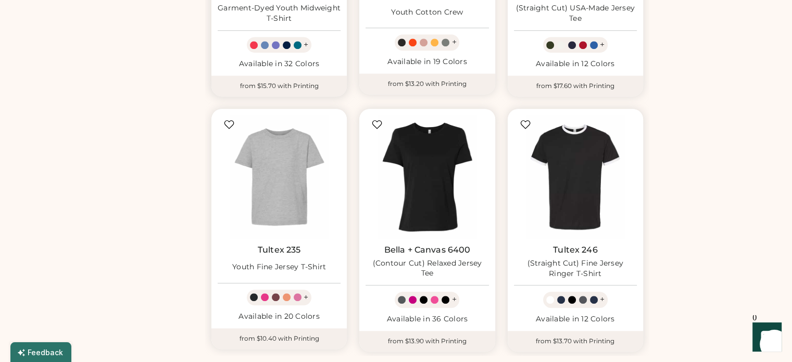
scroll to position [879, 0]
